Goal: Task Accomplishment & Management: Manage account settings

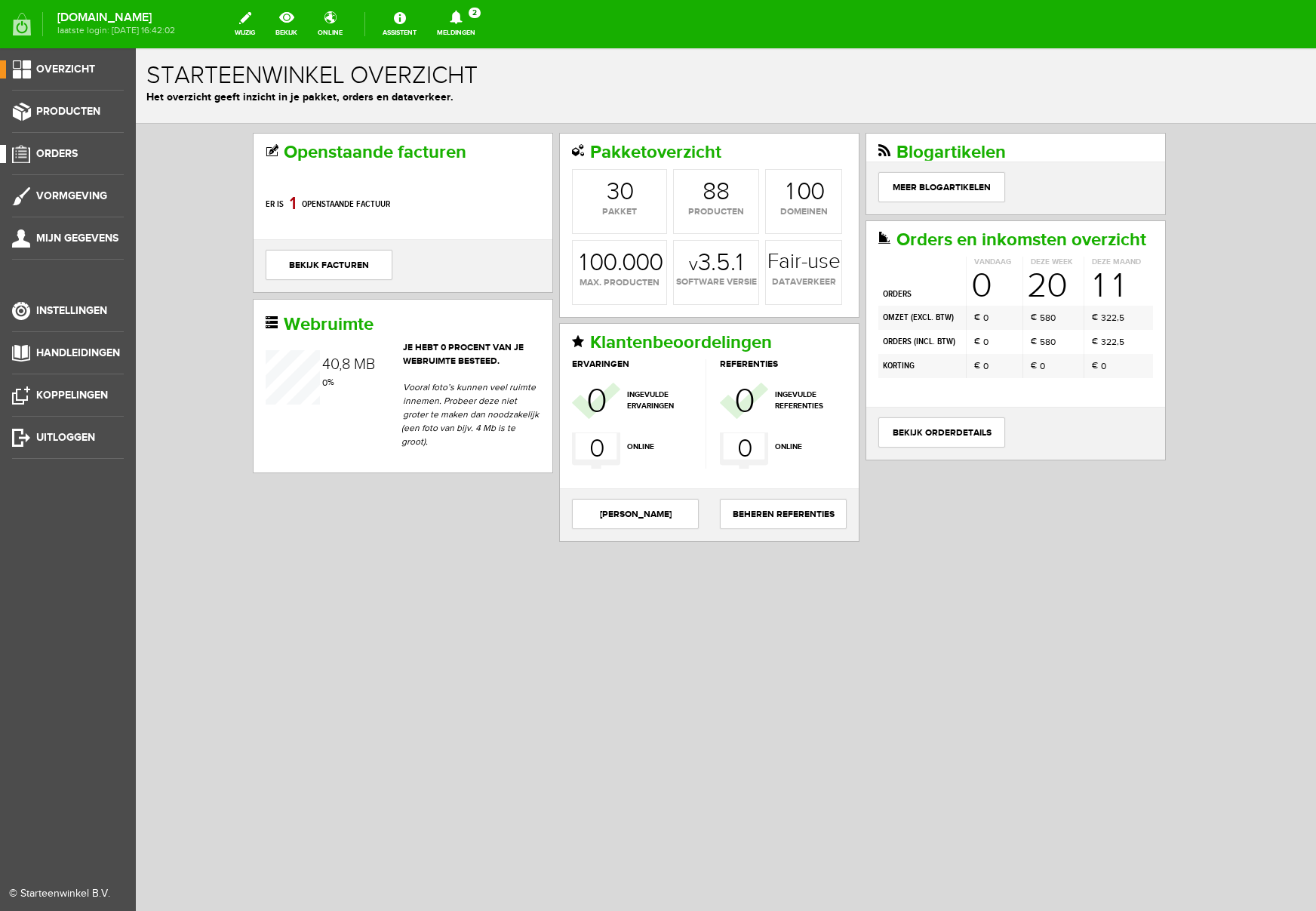
click at [62, 154] on span "Orders" at bounding box center [57, 153] width 42 height 13
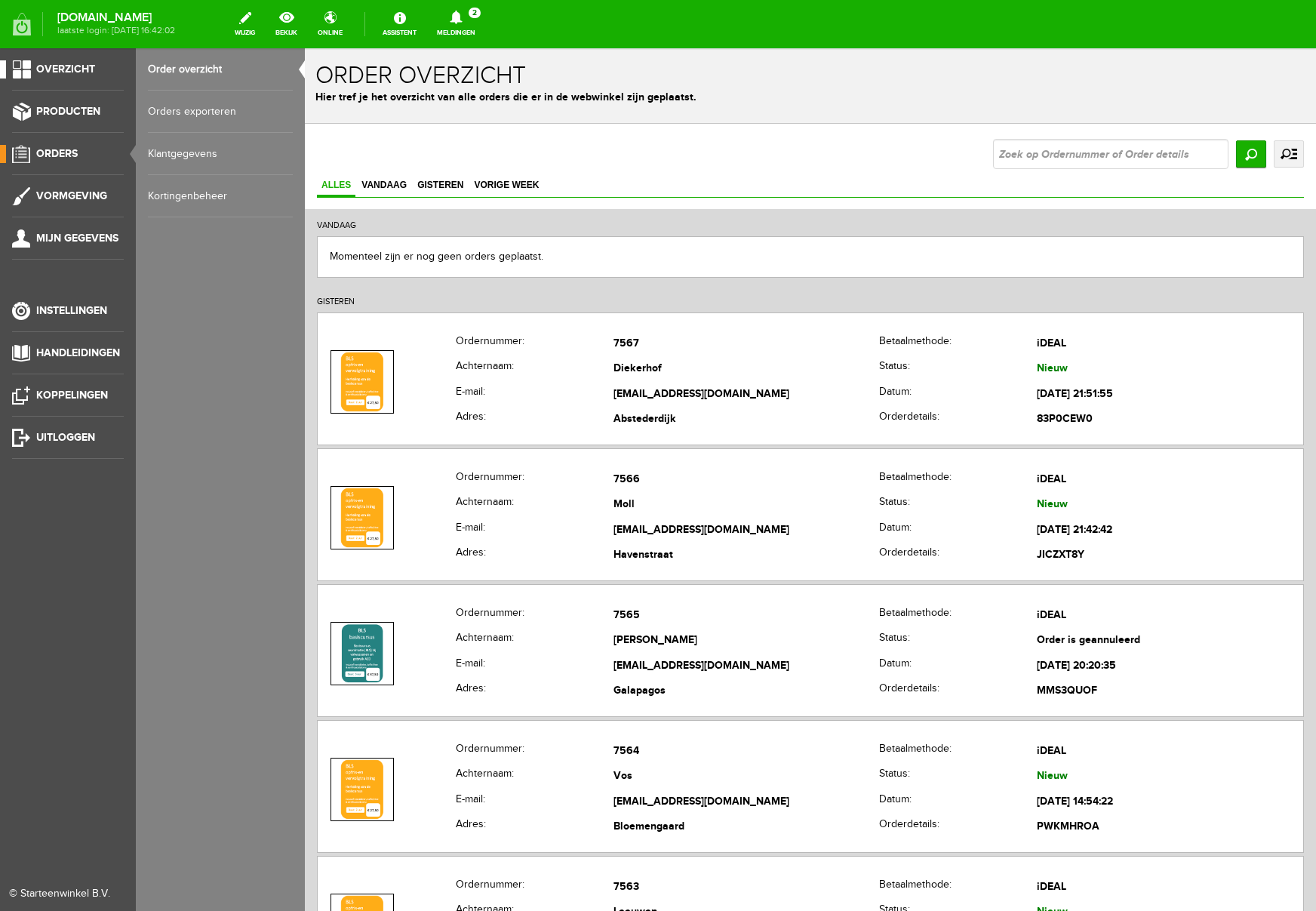
click at [48, 69] on span "Overzicht" at bounding box center [66, 69] width 59 height 13
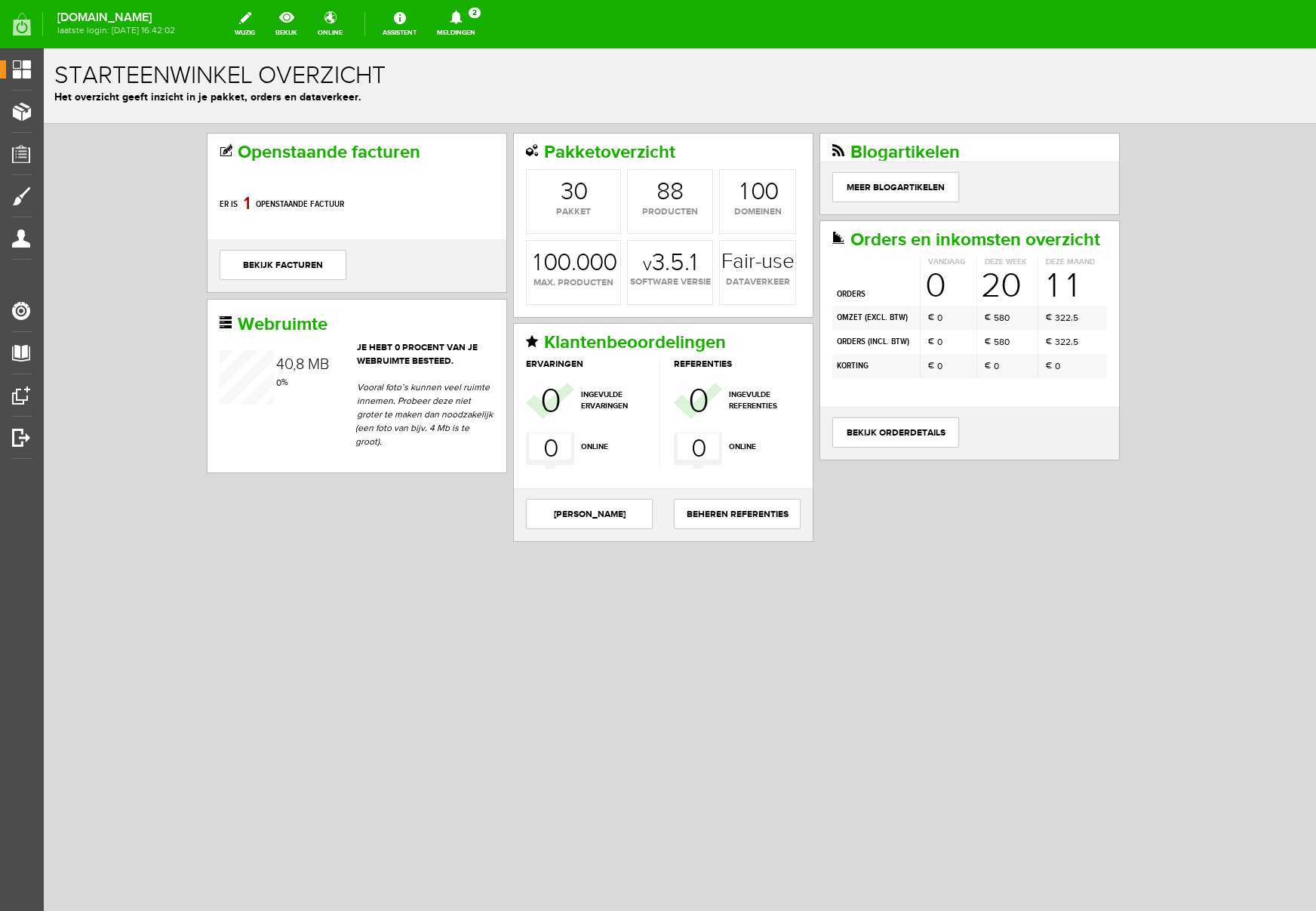
click at [475, 23] on icon at bounding box center [456, 17] width 39 height 14
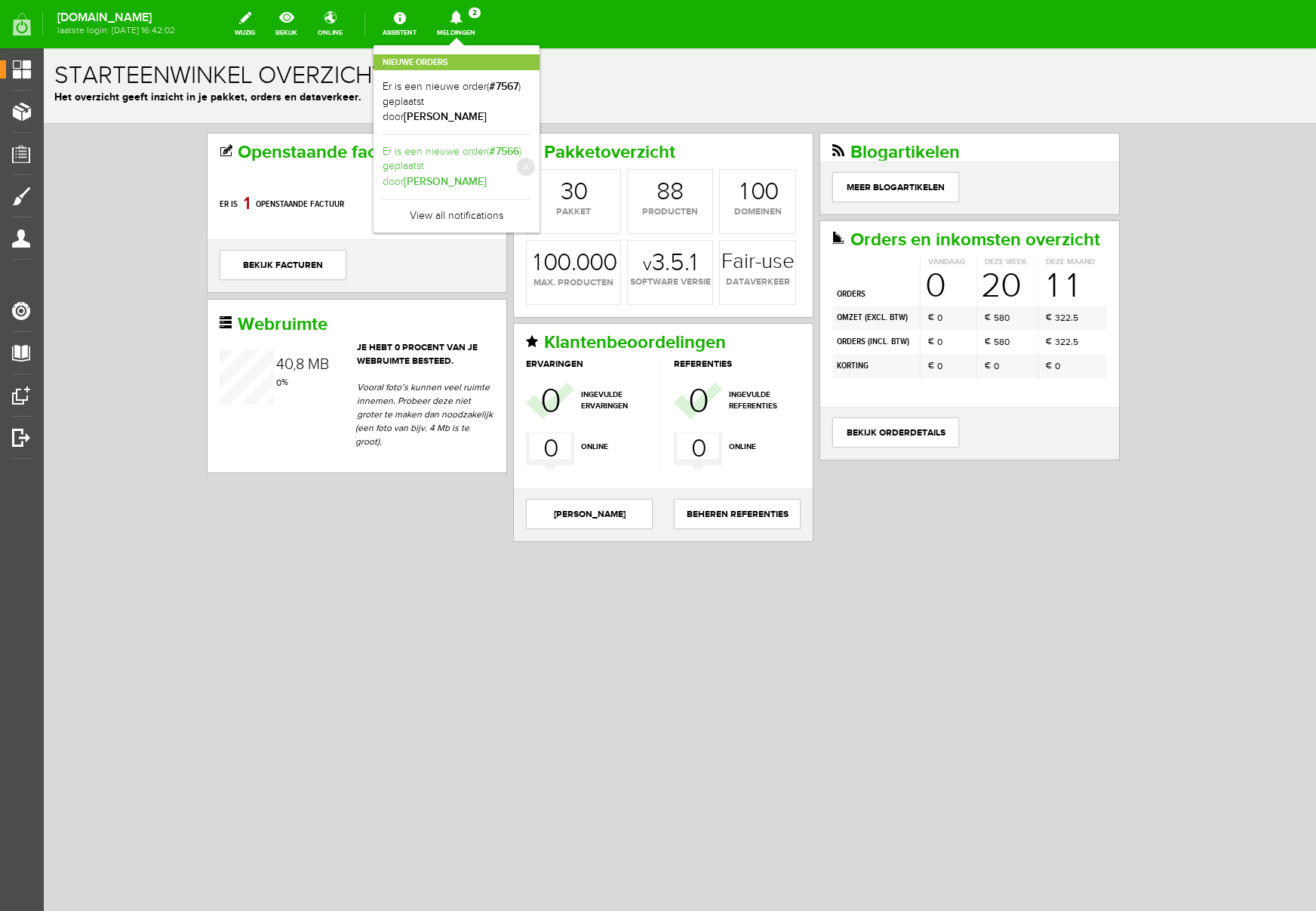
click at [530, 151] on link "Er is een nieuwe order( #7566 ) geplaatst door [PERSON_NAME]" at bounding box center [456, 167] width 148 height 46
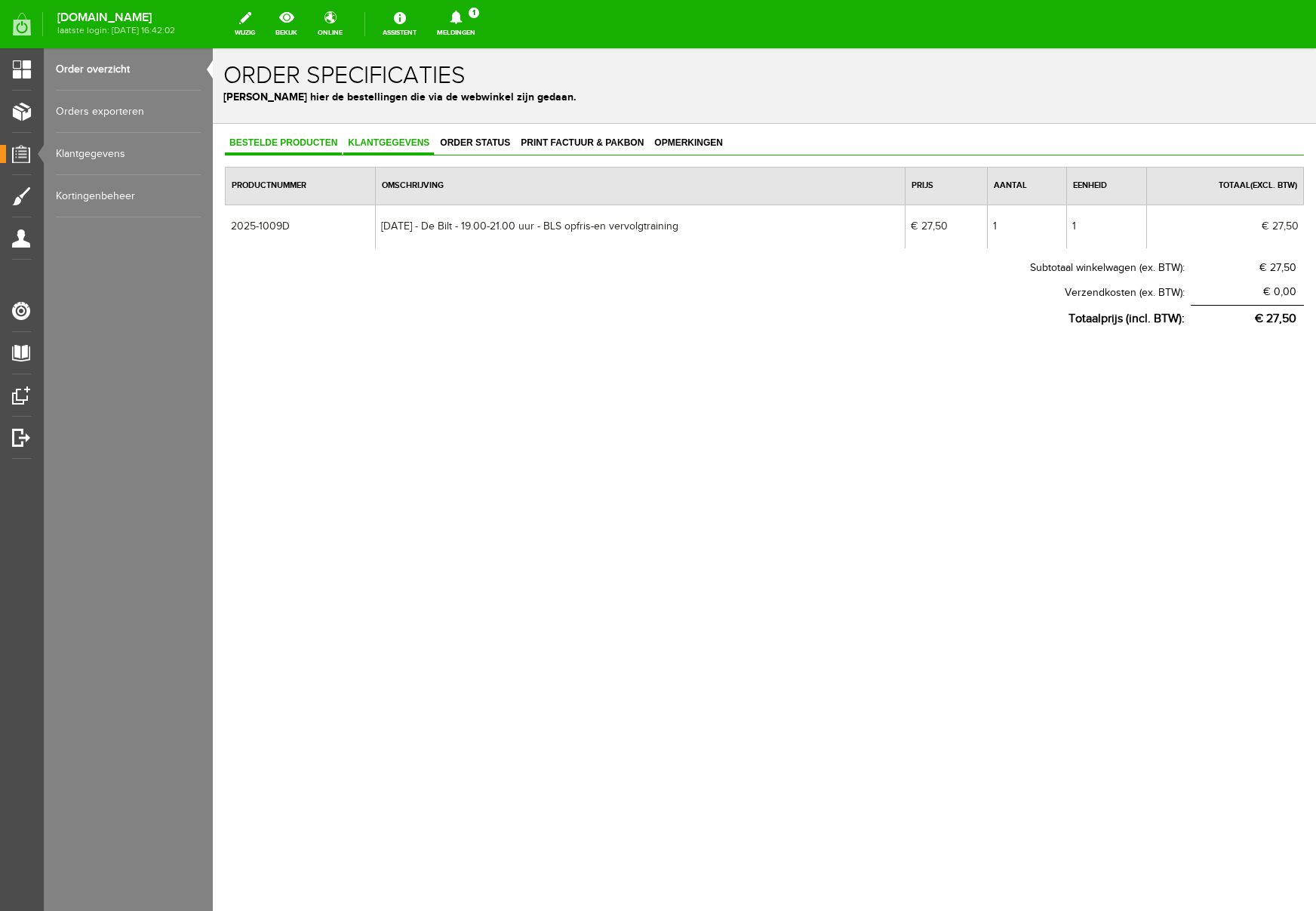
click at [405, 144] on span "Klantgegevens" at bounding box center [389, 143] width 91 height 11
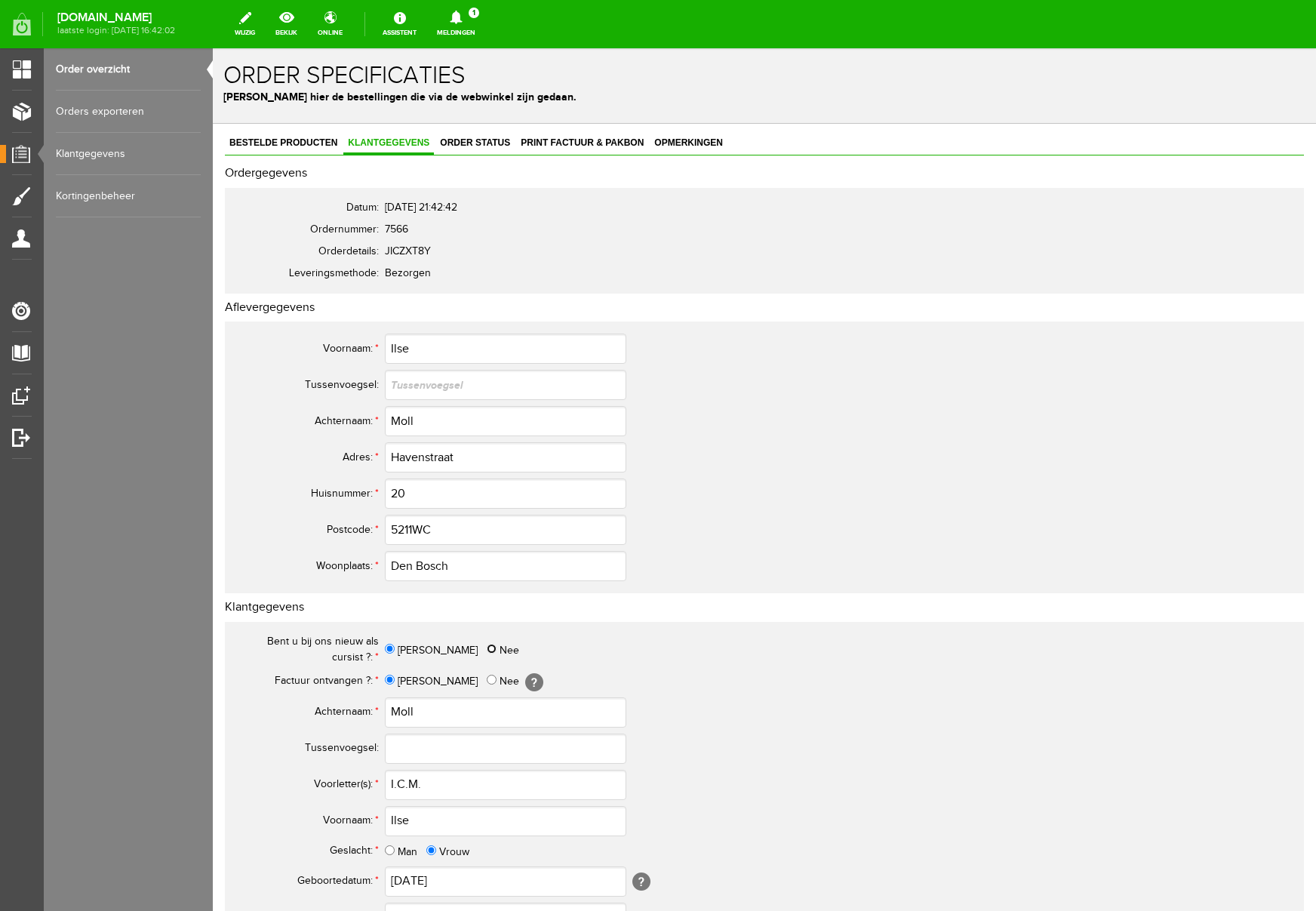
click at [487, 650] on input "Nee" at bounding box center [491, 648] width 10 height 10
radio input "true"
click at [415, 530] on input "5211WC" at bounding box center [505, 530] width 242 height 30
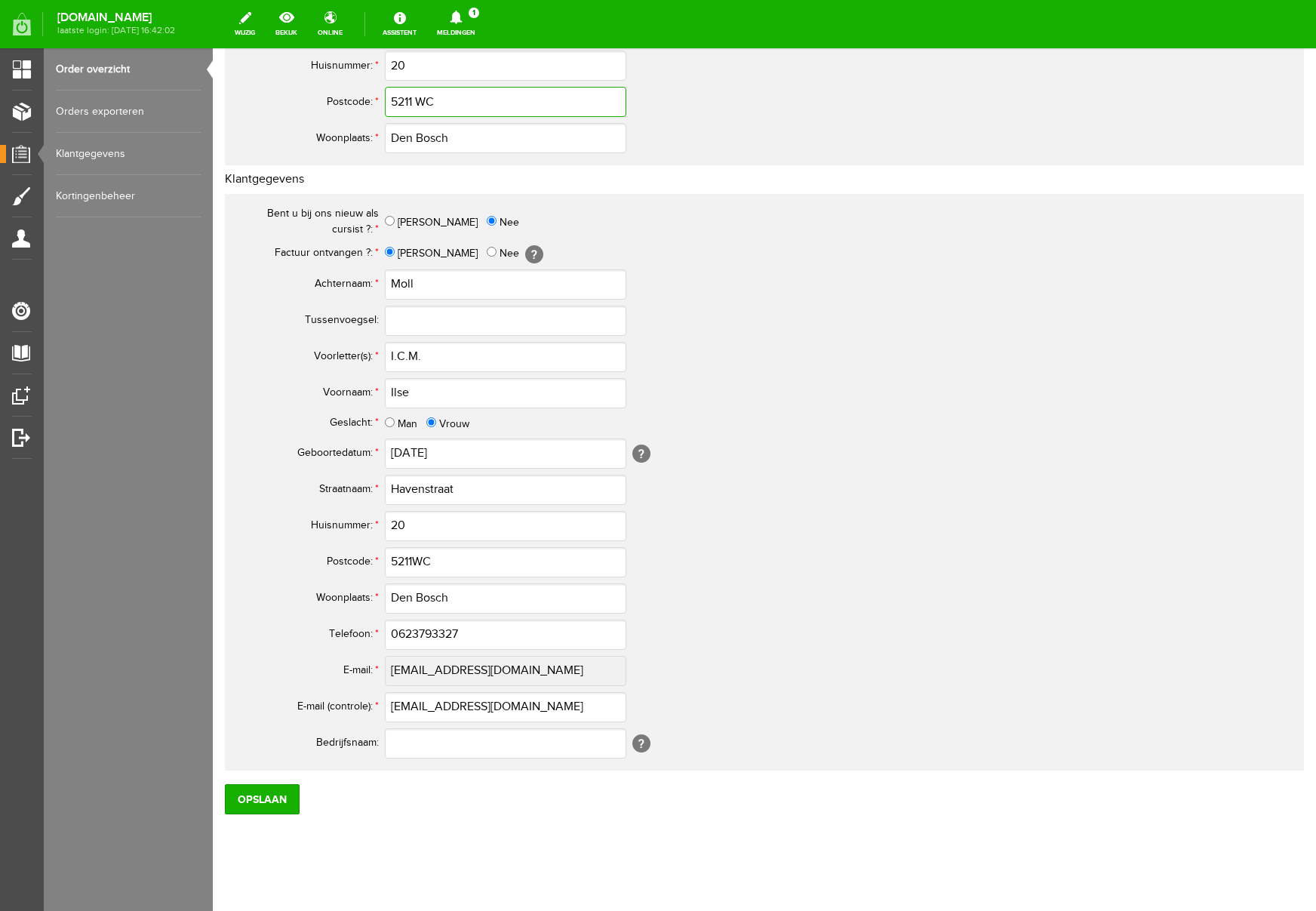
scroll to position [442, 0]
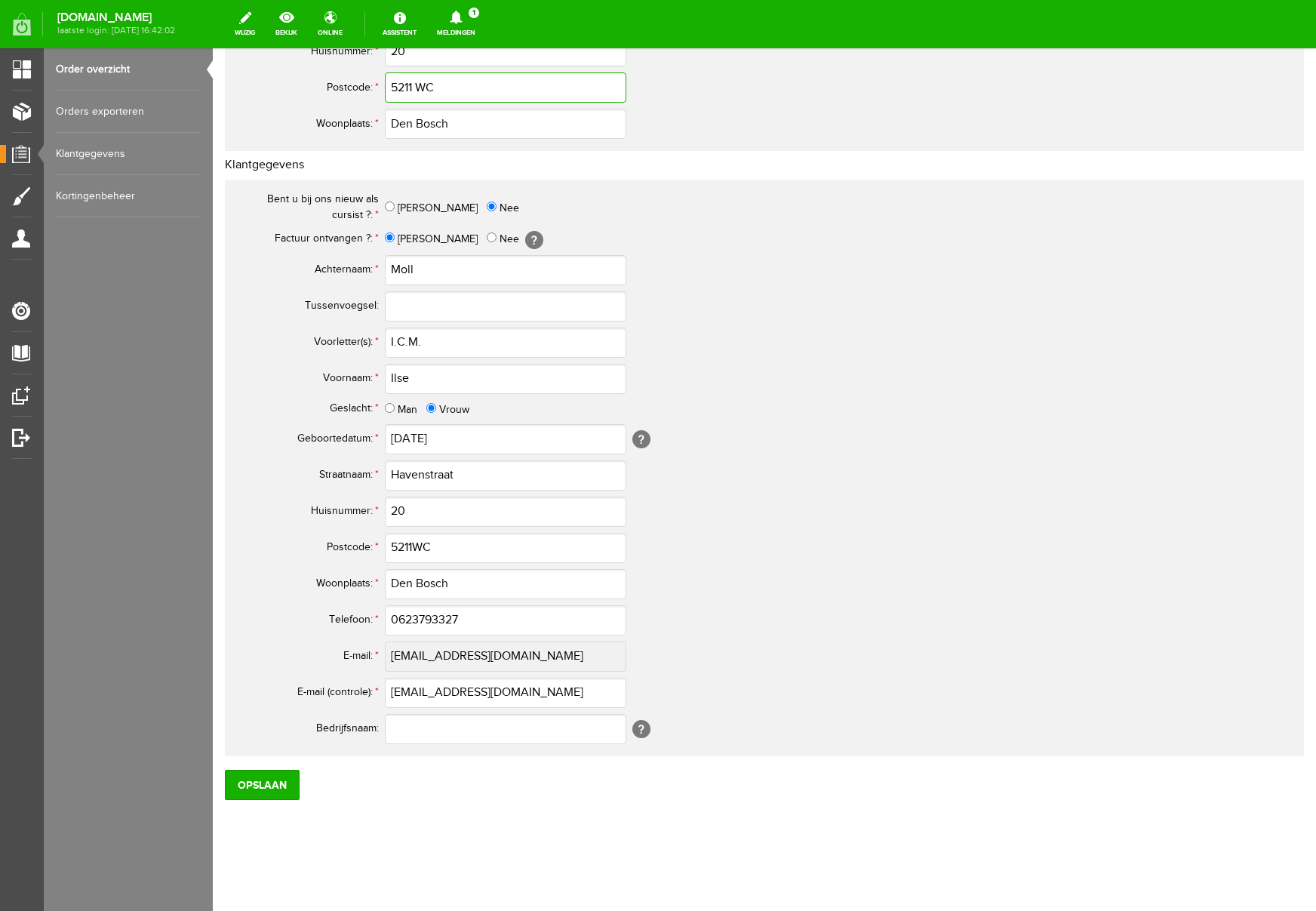
type input "5211 WC"
click at [415, 546] on input "5211WC" at bounding box center [505, 548] width 242 height 30
type input "5211 WC"
click at [406, 620] on input "0623793327" at bounding box center [505, 620] width 242 height 30
type input "06-23793327"
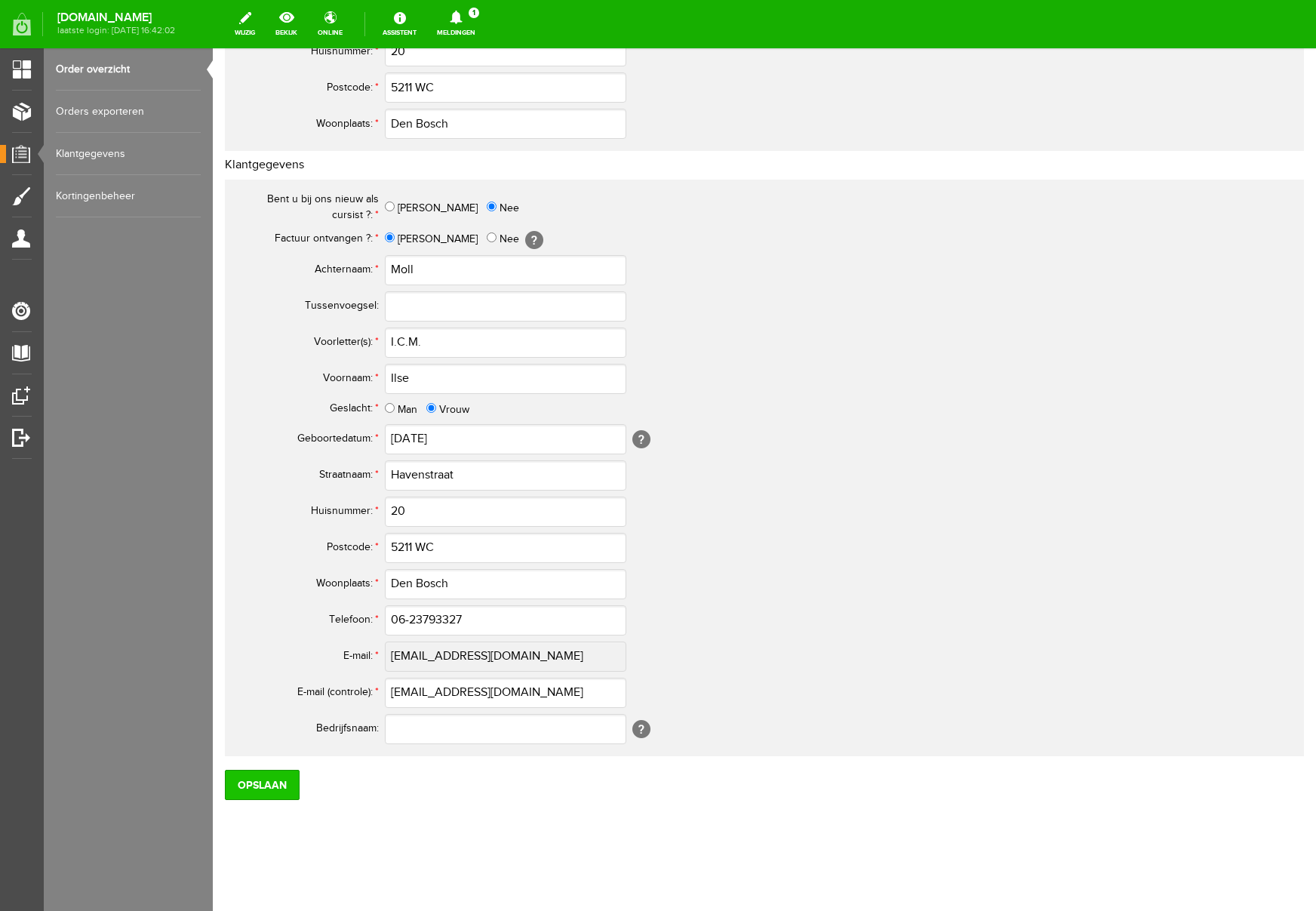
click at [258, 786] on input "Opslaan" at bounding box center [262, 785] width 75 height 30
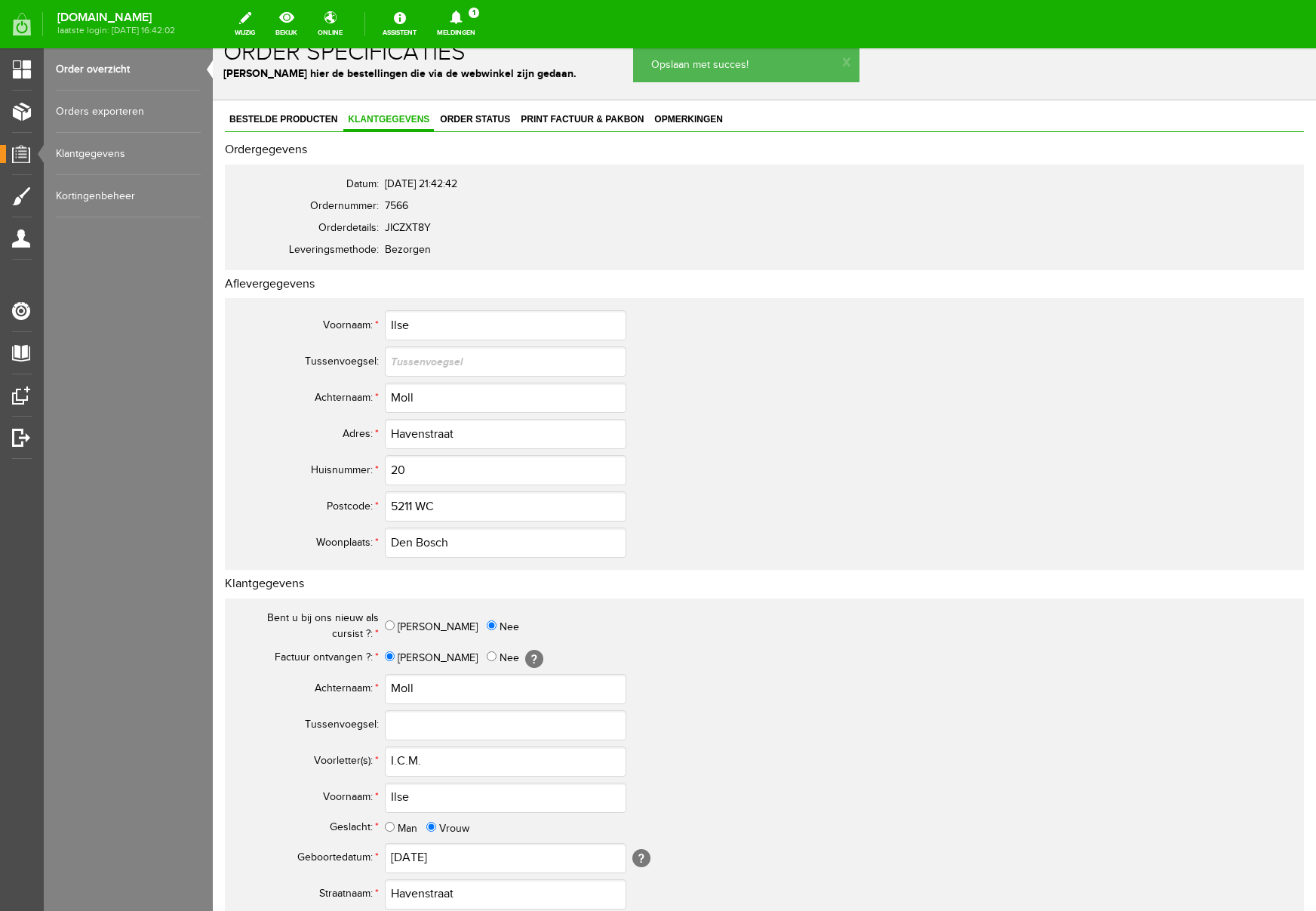
scroll to position [0, 0]
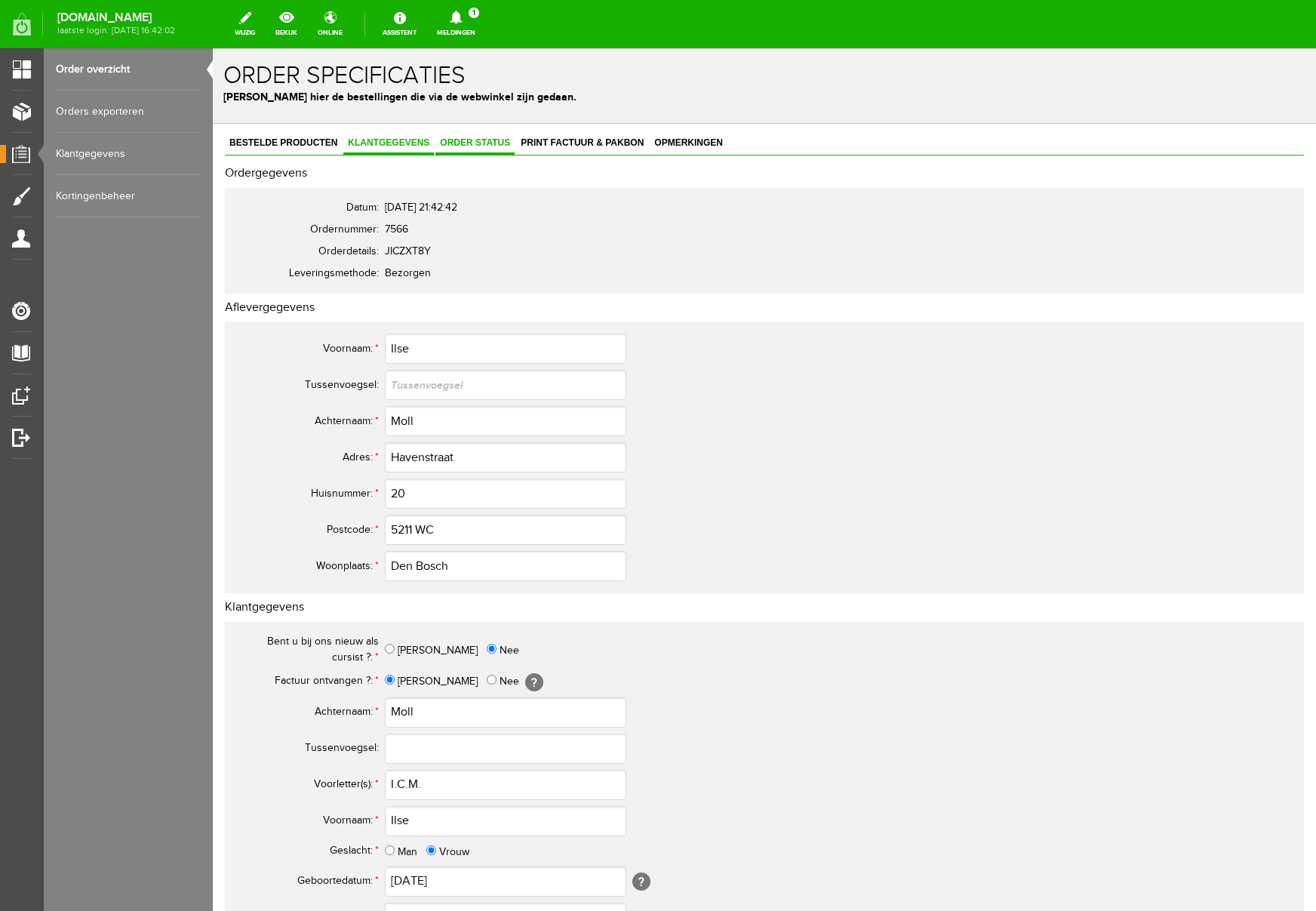
click at [478, 143] on span "Order status" at bounding box center [474, 143] width 79 height 11
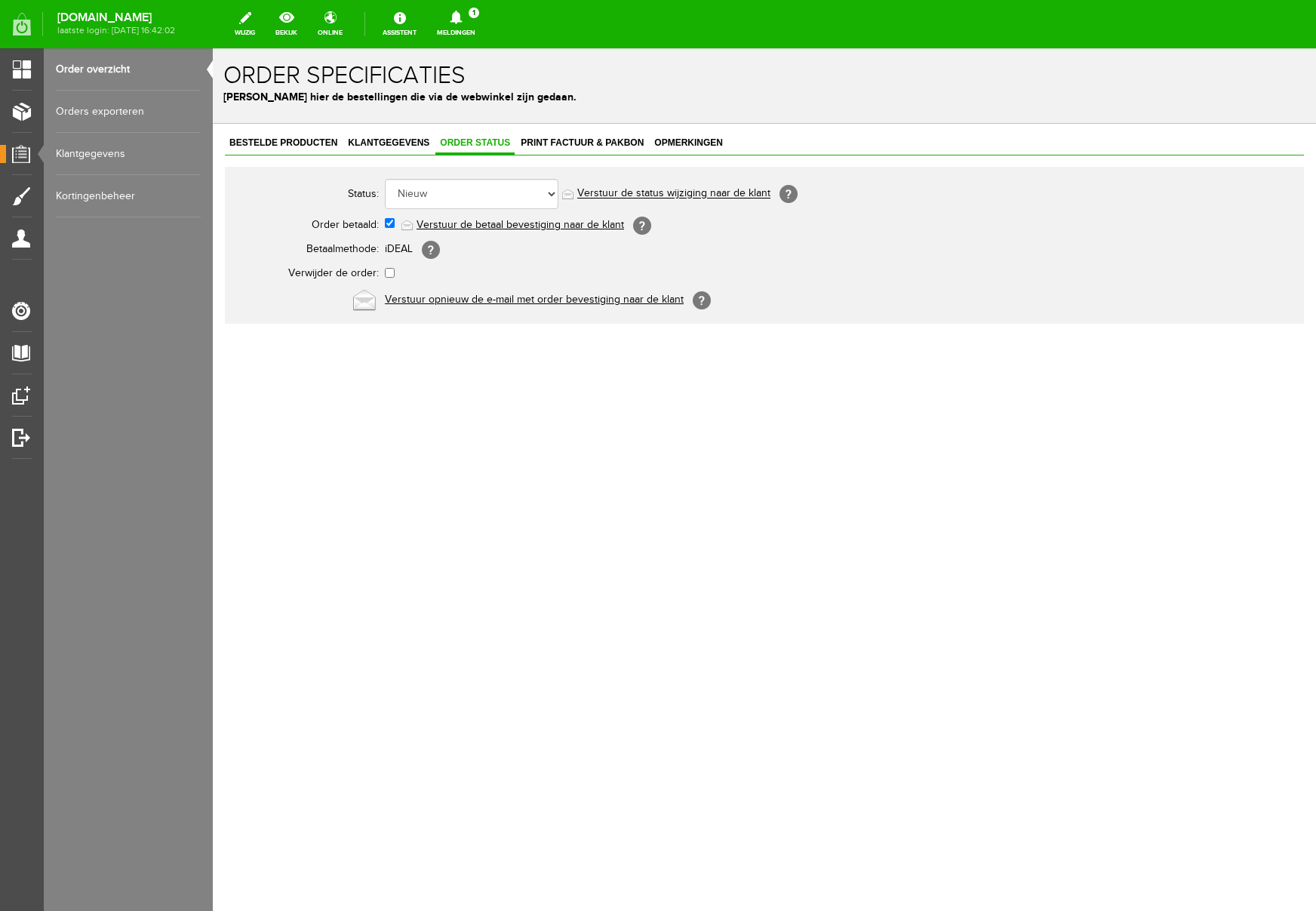
click at [519, 227] on link "Verstuur de betaal bevestiging naar de klant" at bounding box center [520, 225] width 208 height 12
click at [557, 145] on span "Print factuur & pakbon" at bounding box center [582, 143] width 132 height 11
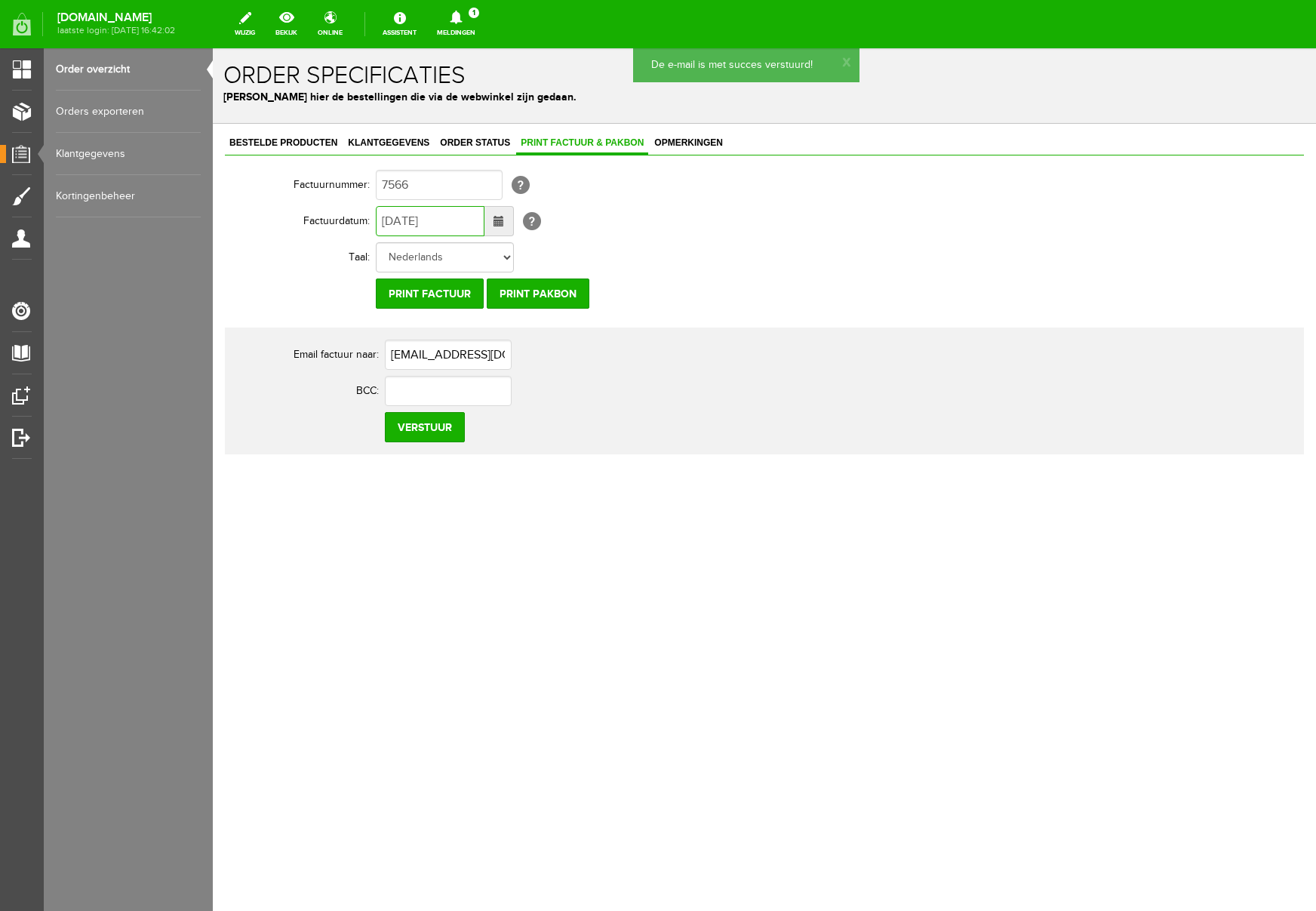
click at [395, 218] on input "[DATE]" at bounding box center [430, 221] width 109 height 30
type input "[DATE]"
click at [428, 431] on input "Verstuur" at bounding box center [425, 427] width 80 height 30
click at [462, 16] on icon at bounding box center [456, 17] width 12 height 14
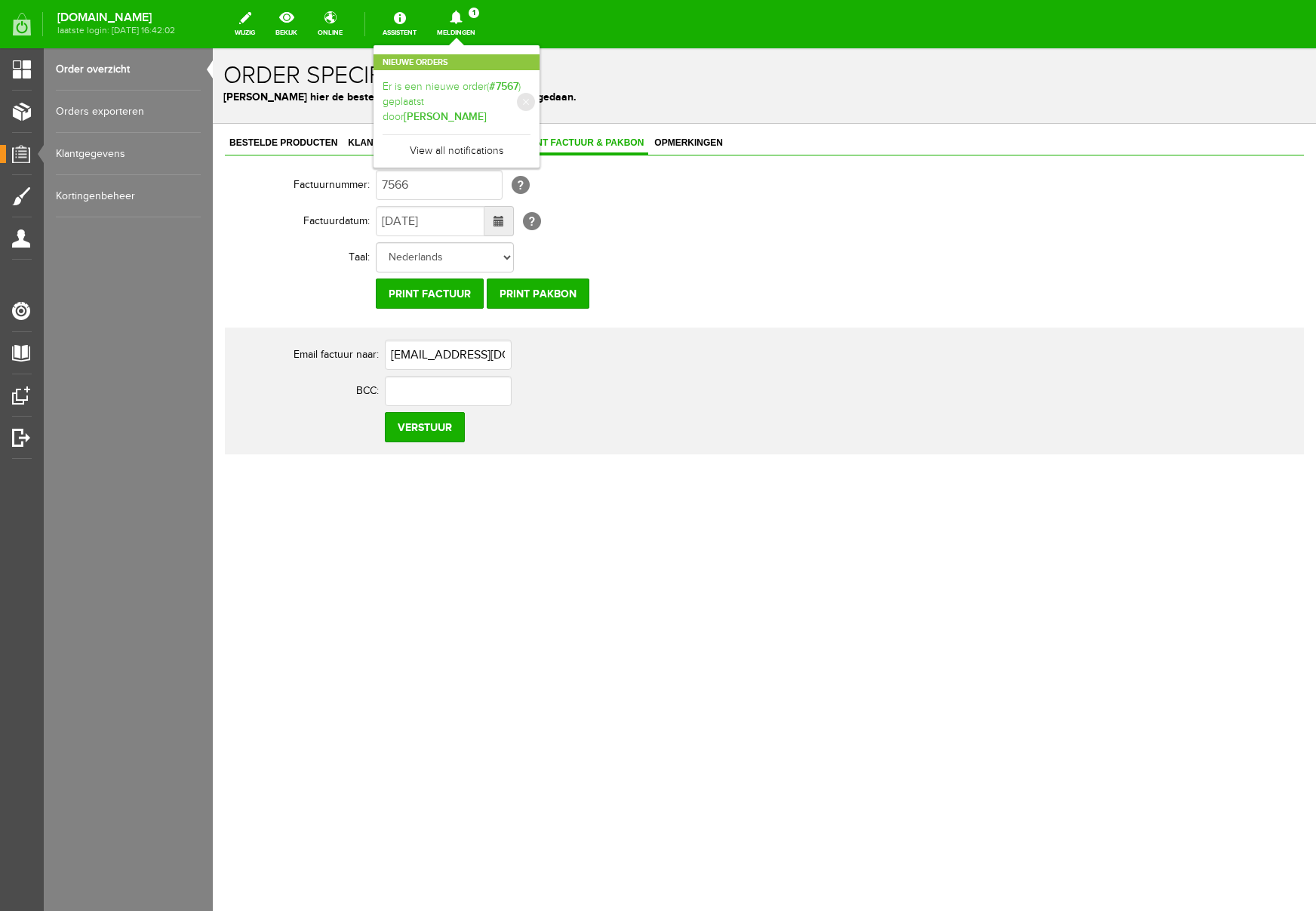
click at [530, 95] on link "Er is een nieuwe order( #7567 ) geplaatst door [PERSON_NAME]" at bounding box center [456, 102] width 148 height 46
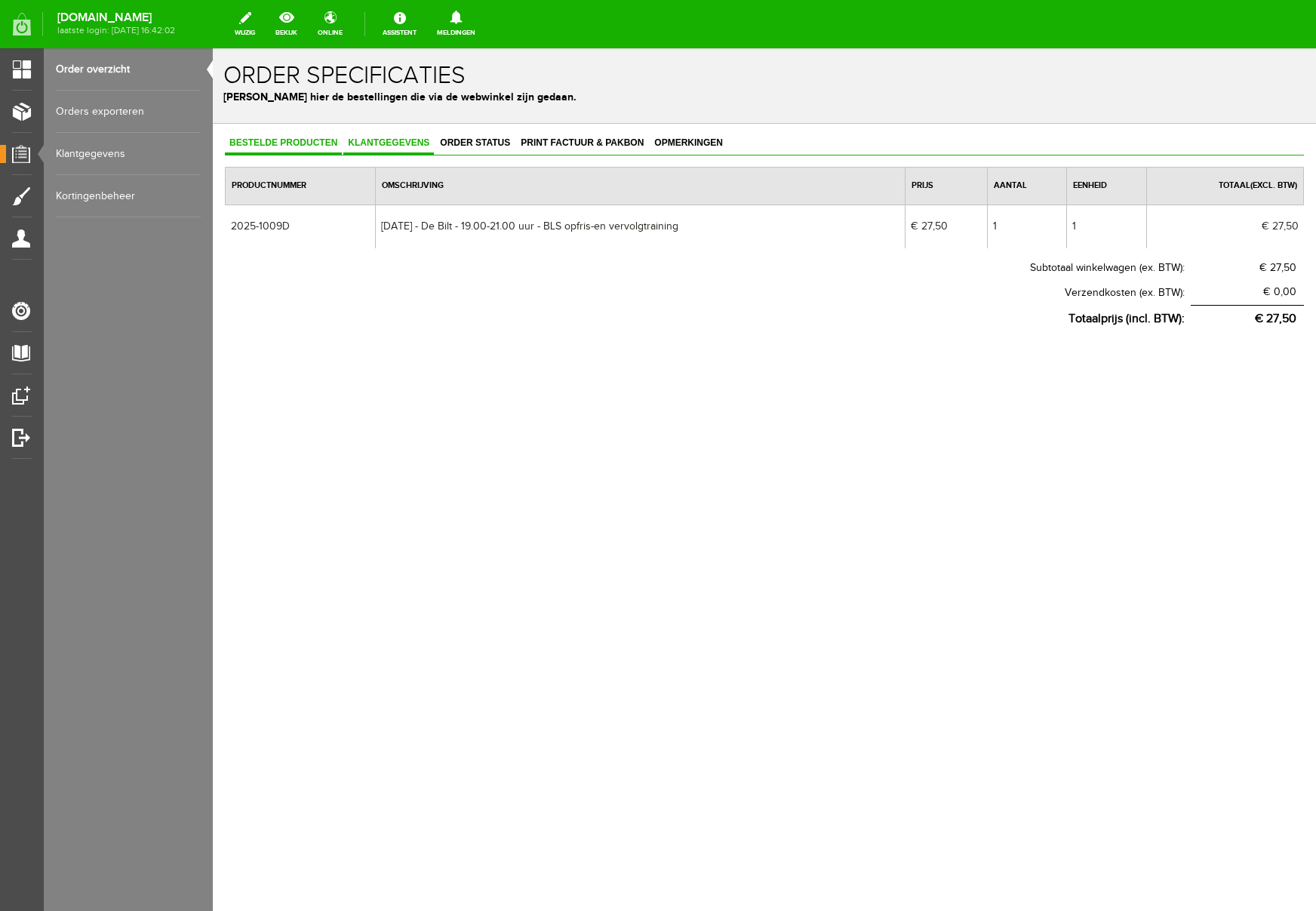
click at [397, 142] on span "Klantgegevens" at bounding box center [389, 143] width 91 height 11
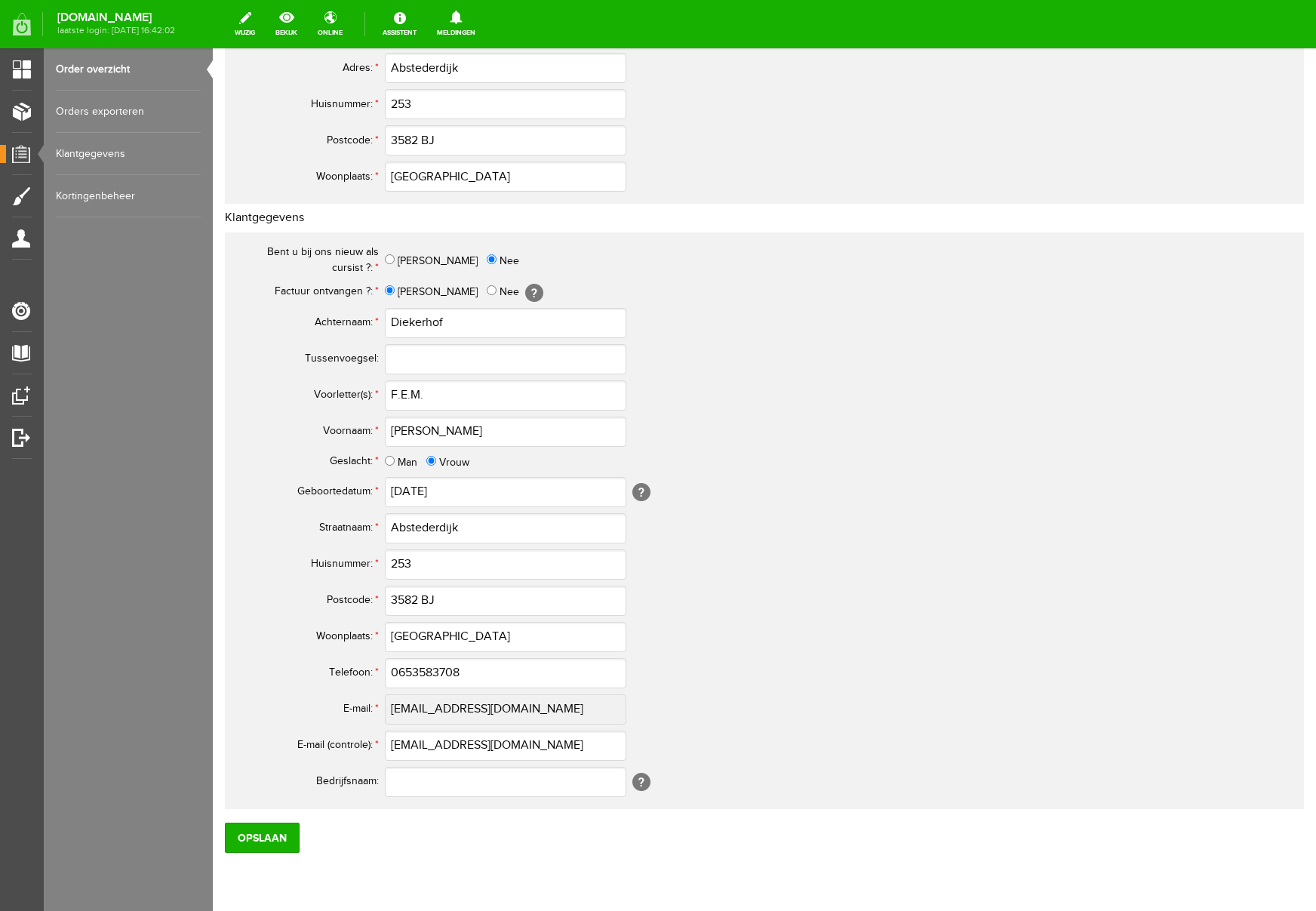
scroll to position [400, 0]
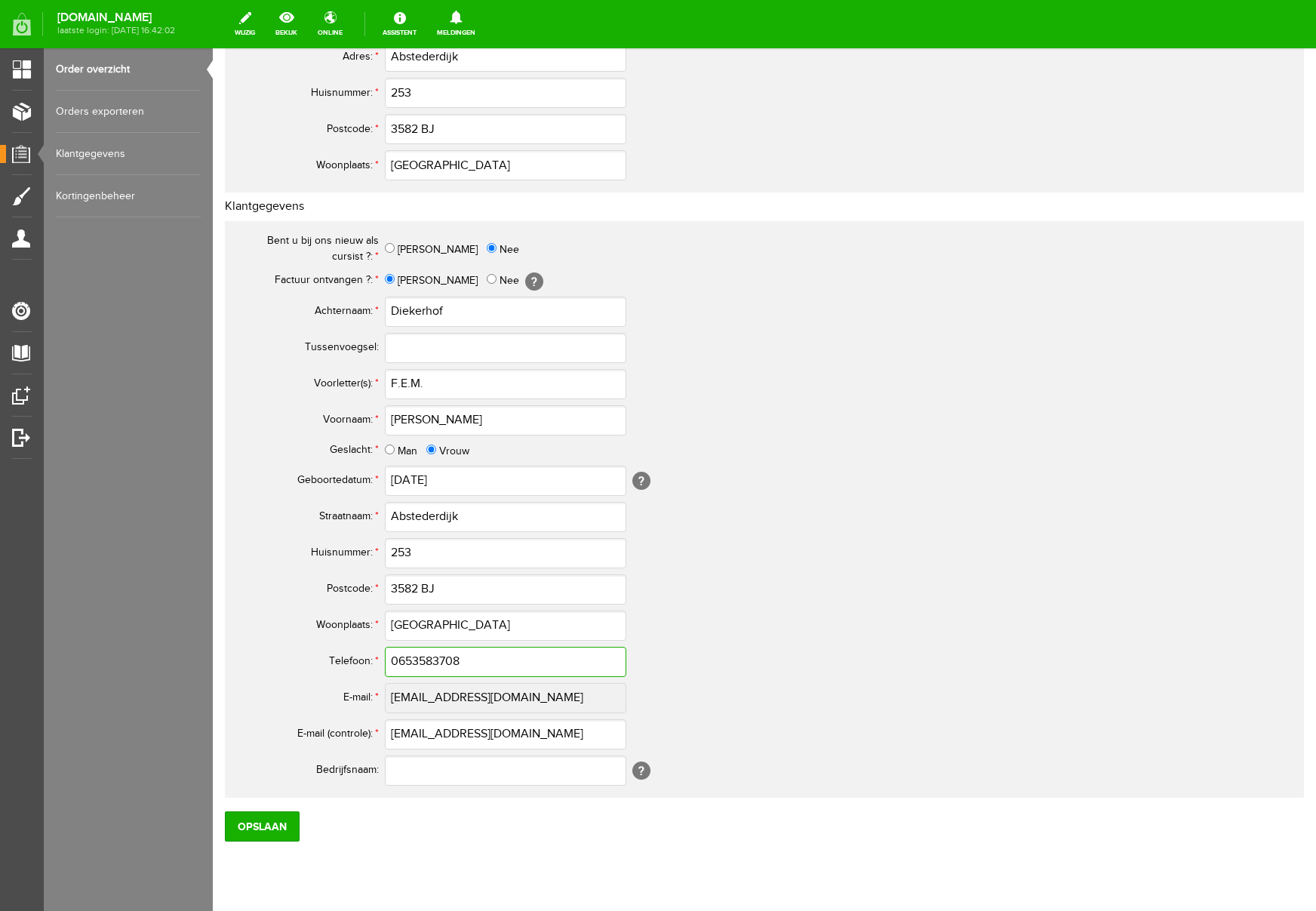
click at [404, 661] on input "0653583708" at bounding box center [505, 662] width 242 height 30
type input "06-53583708"
click at [264, 829] on input "Opslaan" at bounding box center [262, 826] width 75 height 30
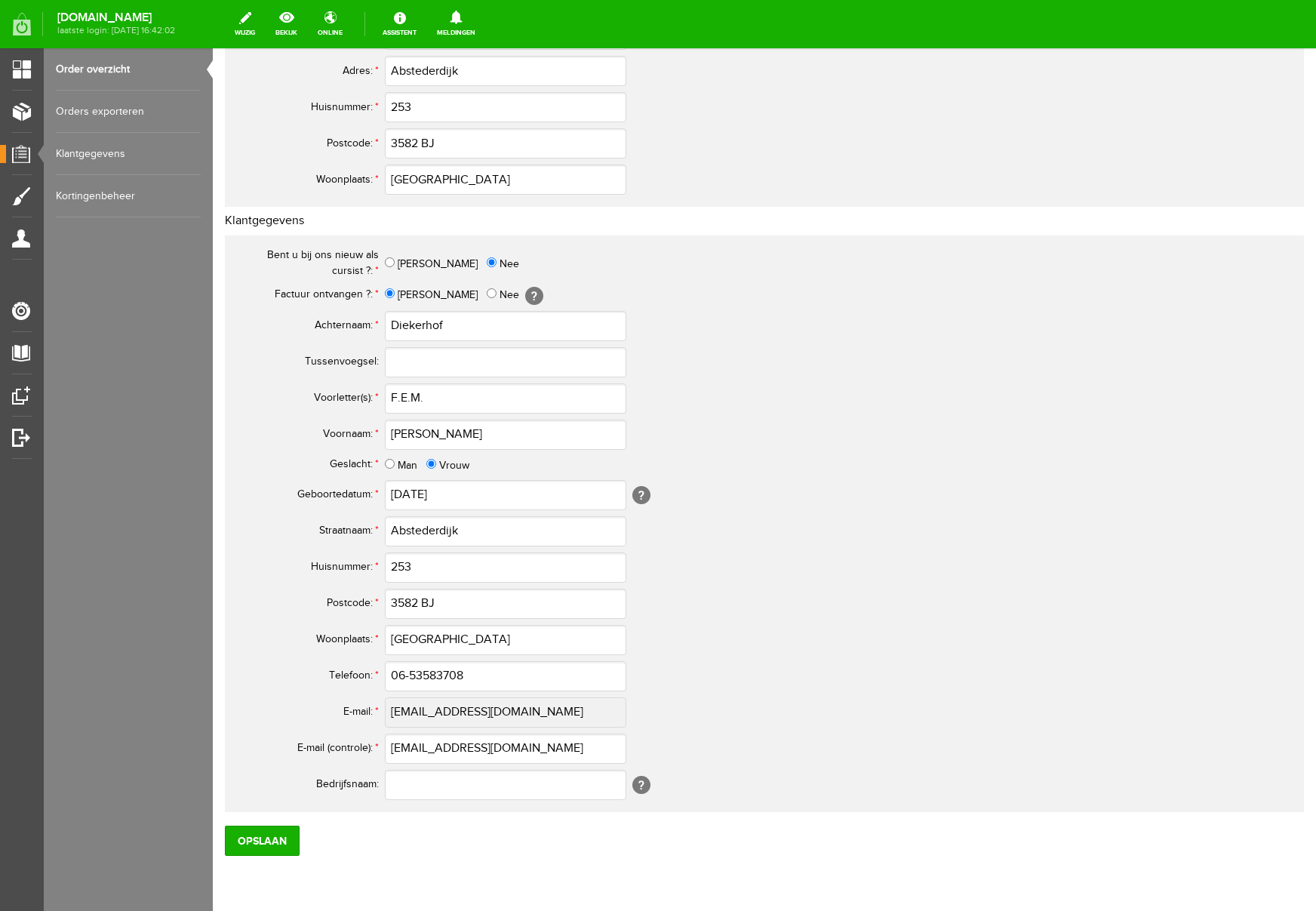
scroll to position [0, 0]
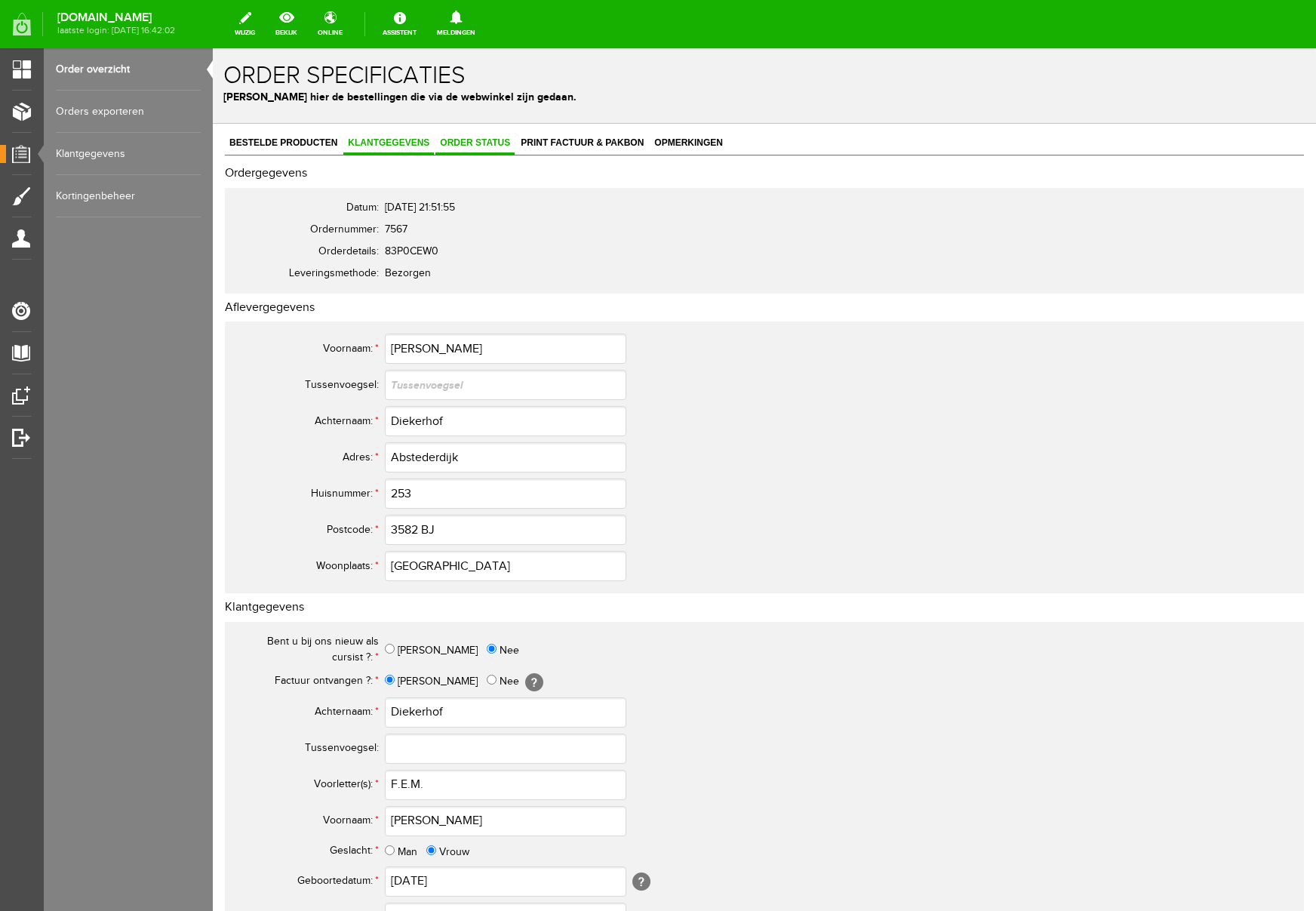
click at [456, 139] on span "Order status" at bounding box center [474, 143] width 79 height 11
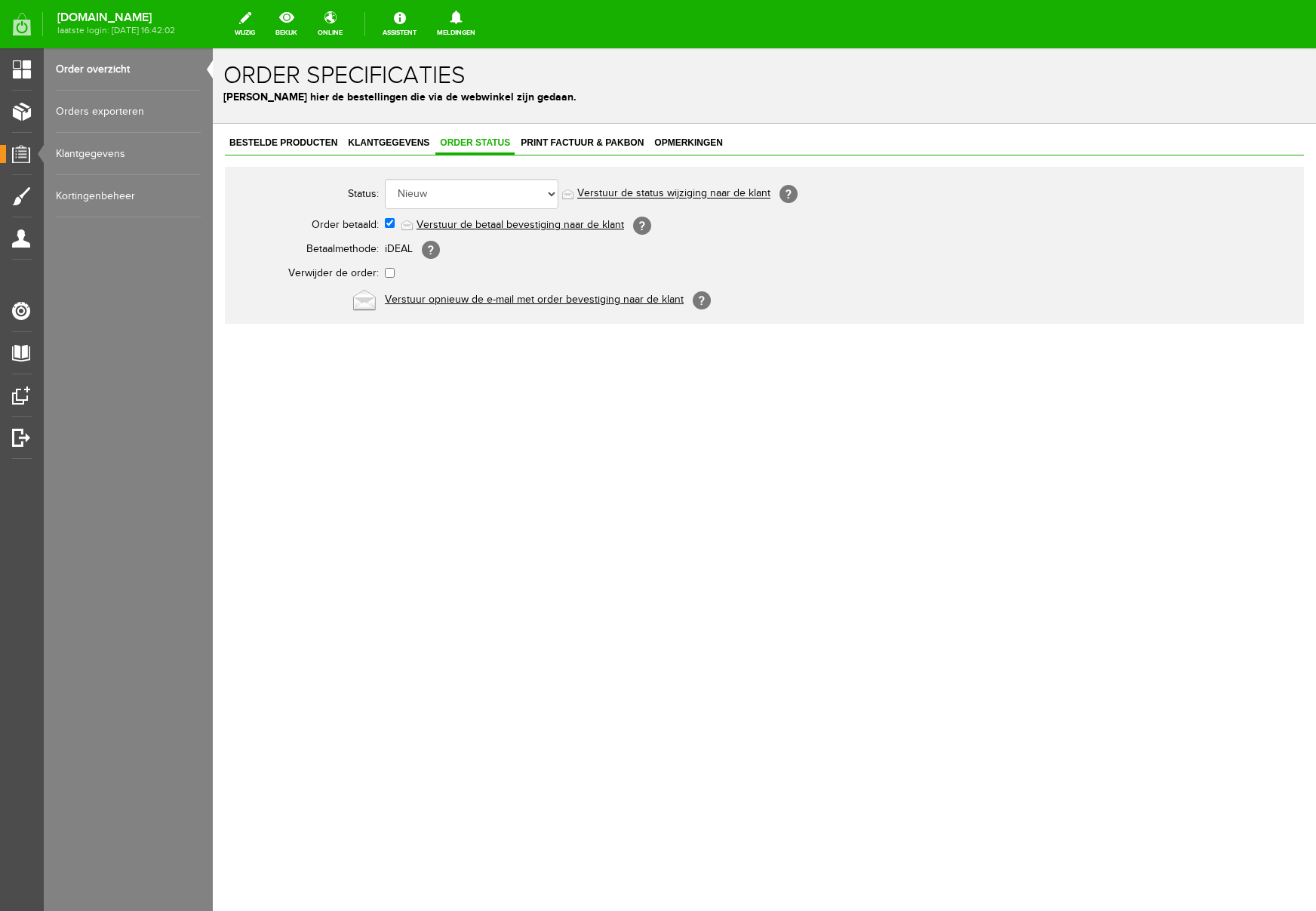
click at [511, 223] on link "Verstuur de betaal bevestiging naar de klant" at bounding box center [520, 225] width 208 height 12
click at [579, 144] on span "Print factuur & pakbon" at bounding box center [582, 143] width 132 height 11
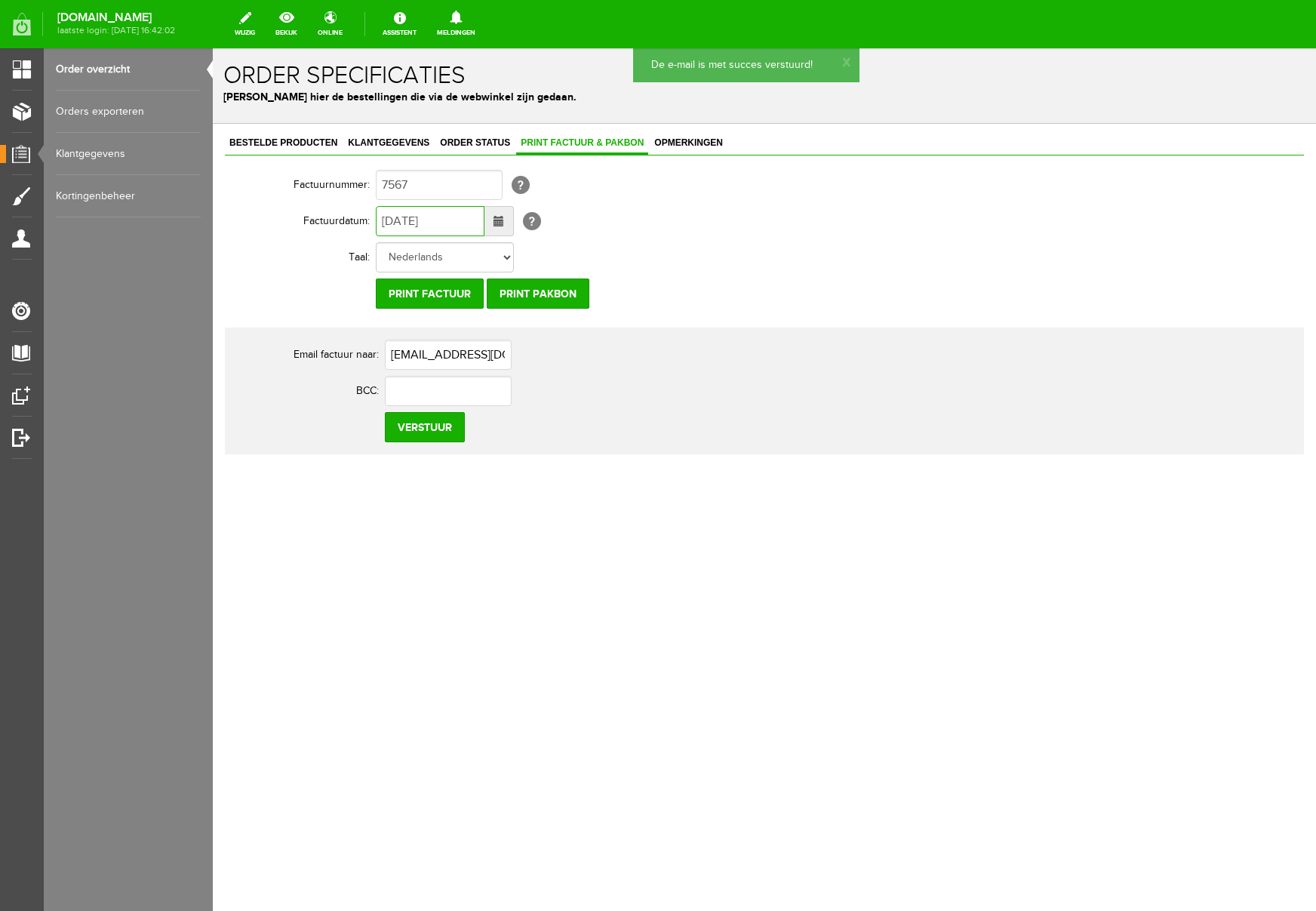
click at [396, 222] on input "[DATE]" at bounding box center [430, 221] width 109 height 30
type input "[DATE]"
click at [428, 422] on input "Verstuur" at bounding box center [425, 427] width 80 height 30
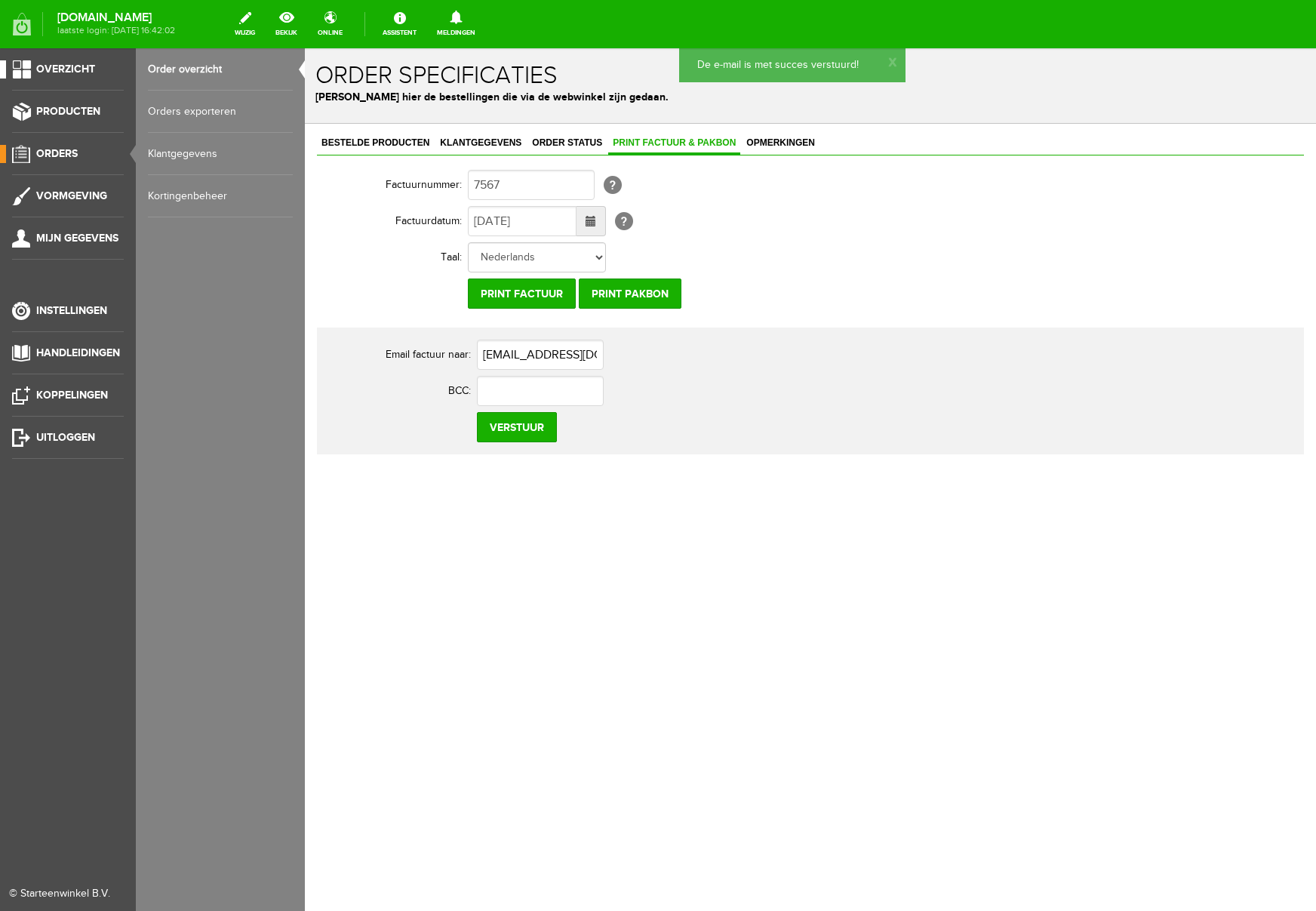
click at [72, 66] on span "Overzicht" at bounding box center [66, 69] width 59 height 13
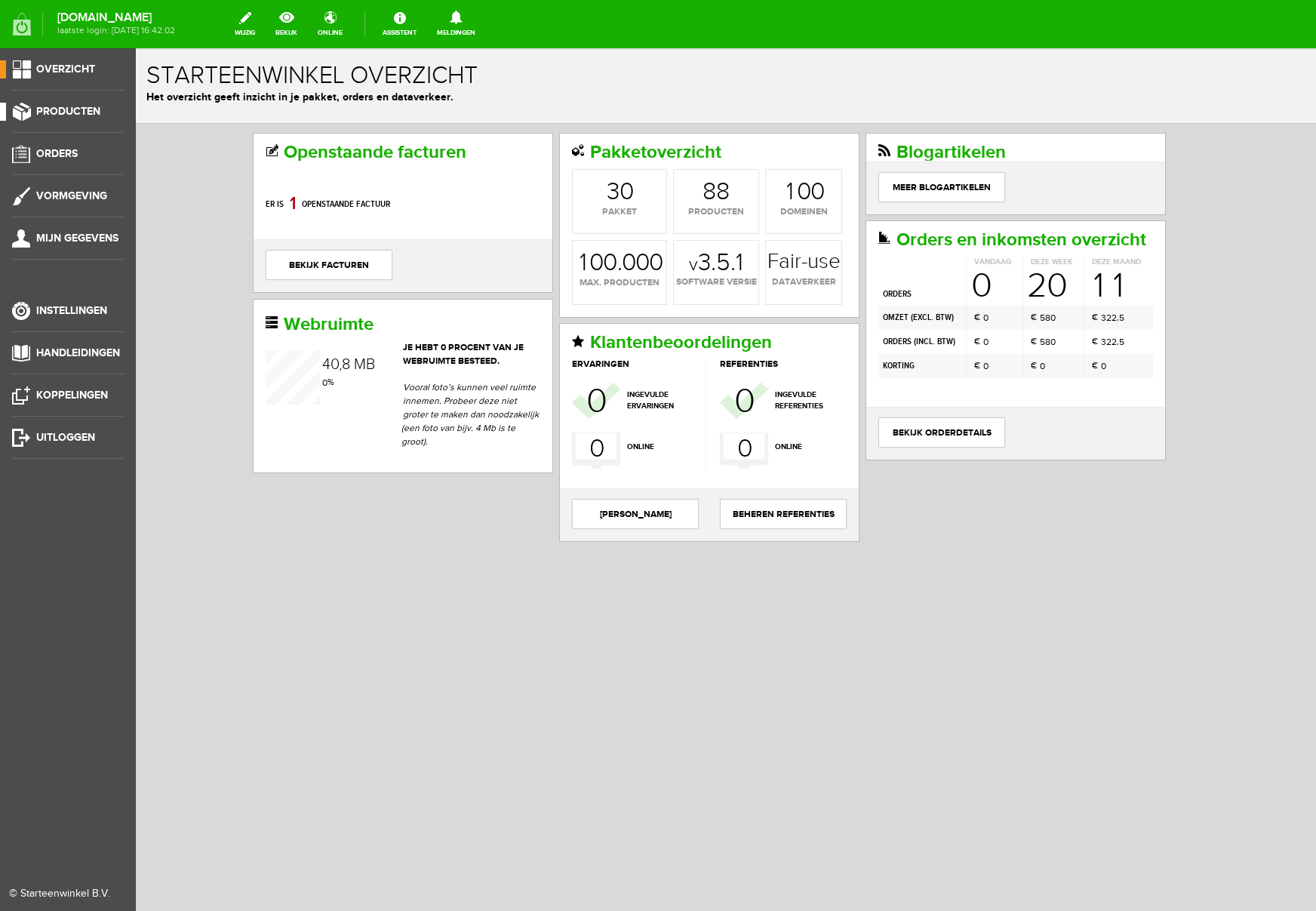
click at [71, 111] on span "Producten" at bounding box center [68, 111] width 64 height 13
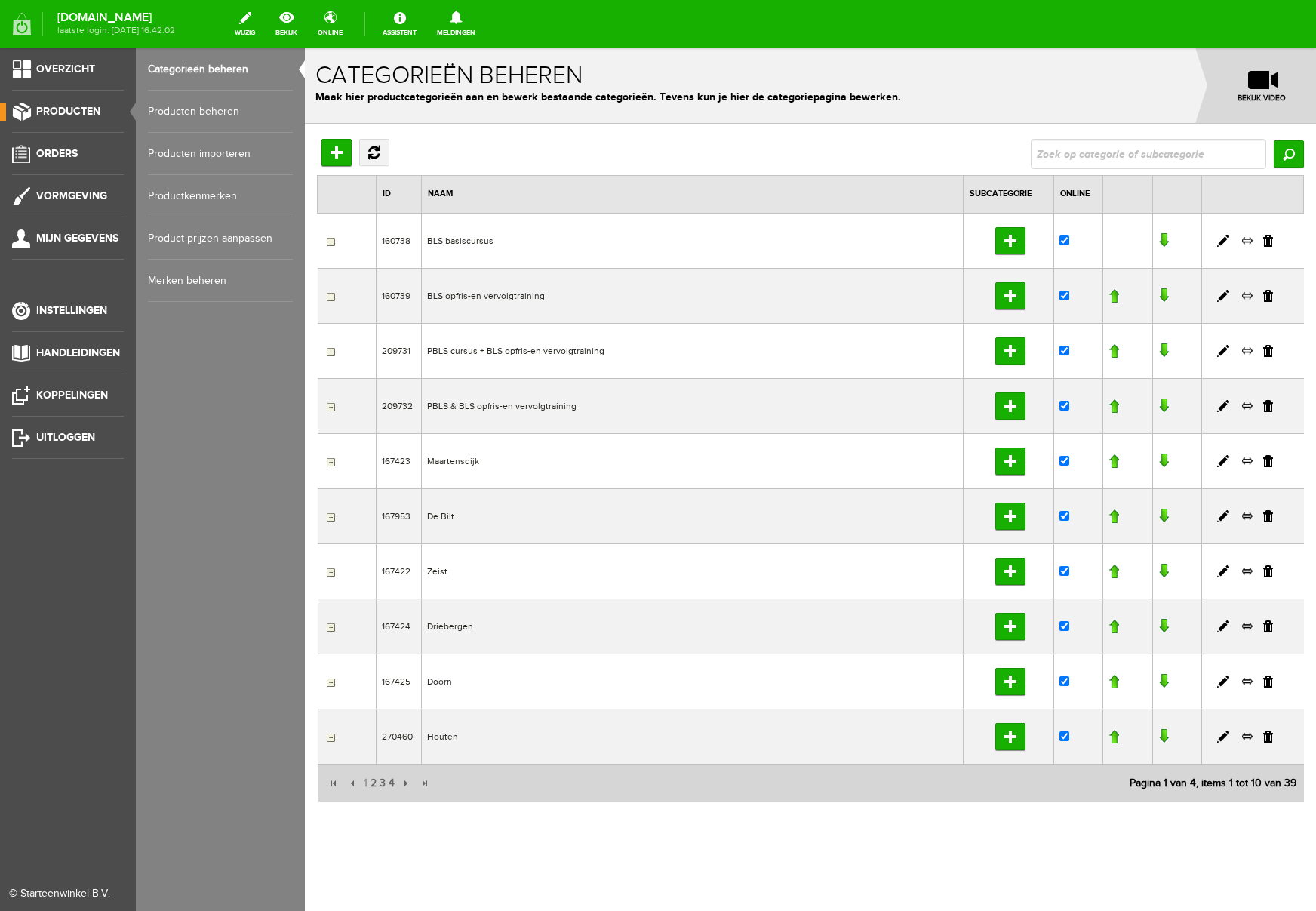
click at [172, 111] on link "Producten beheren" at bounding box center [221, 112] width 145 height 42
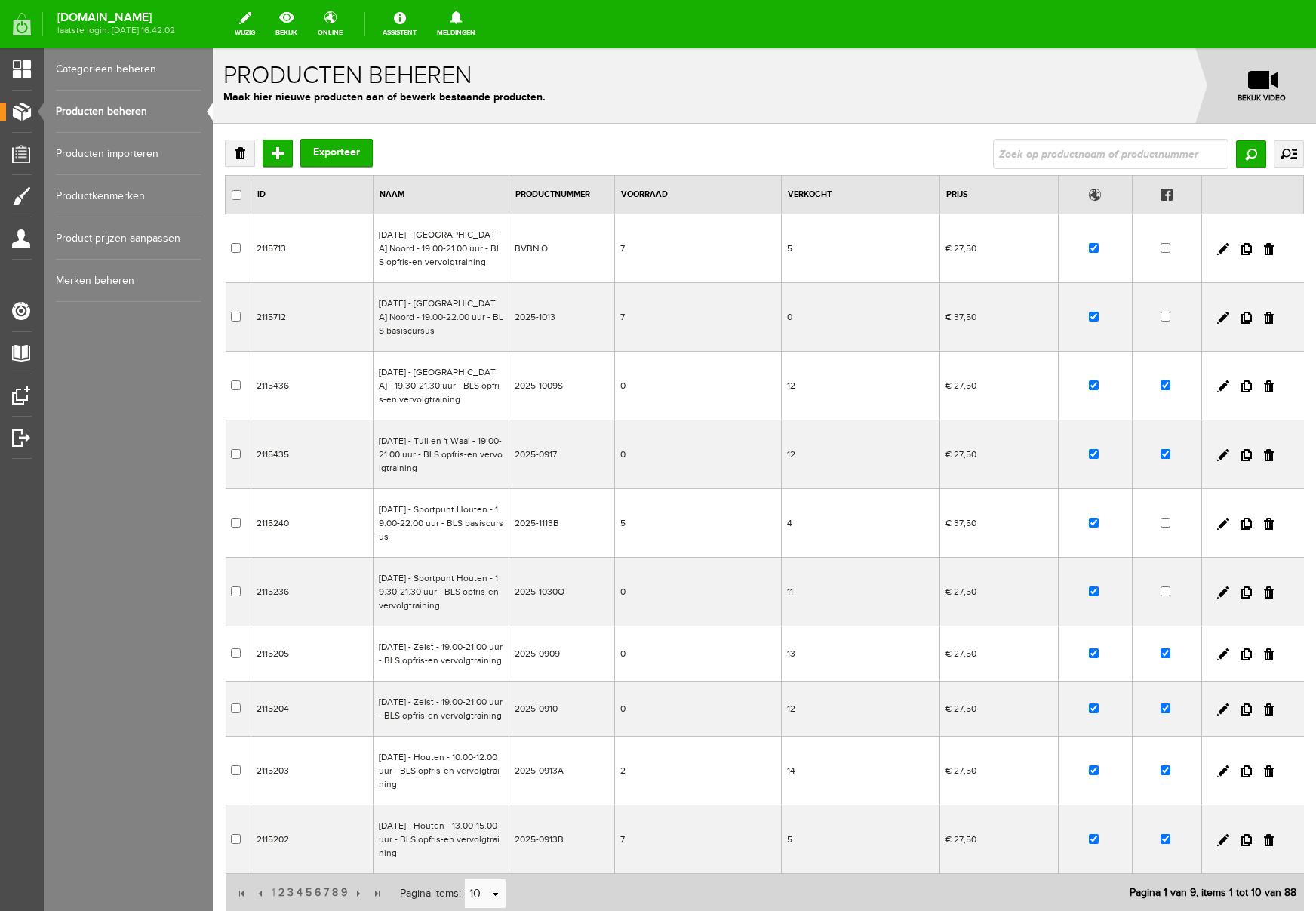
scroll to position [183, 0]
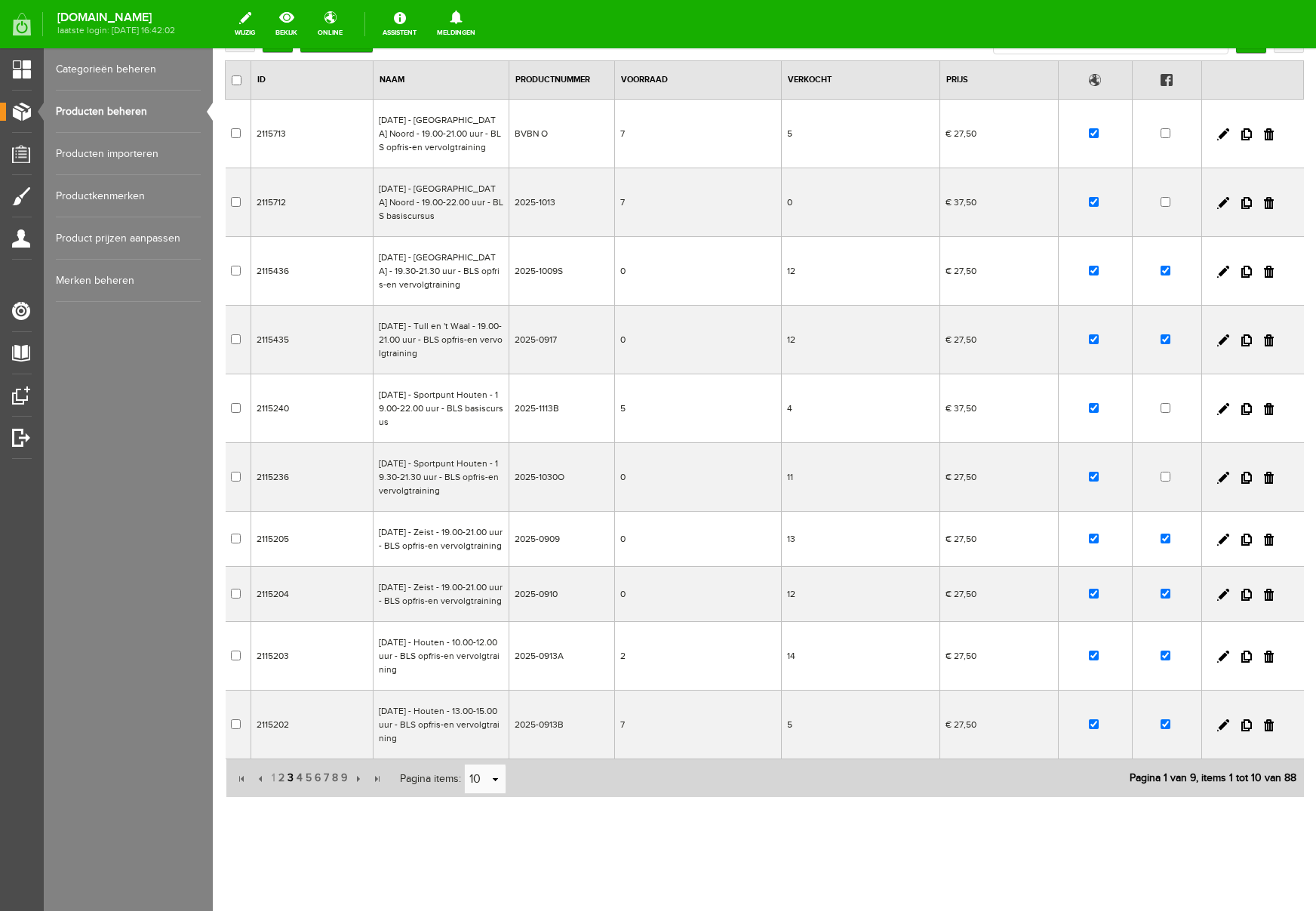
click at [289, 779] on span "3" at bounding box center [291, 778] width 9 height 30
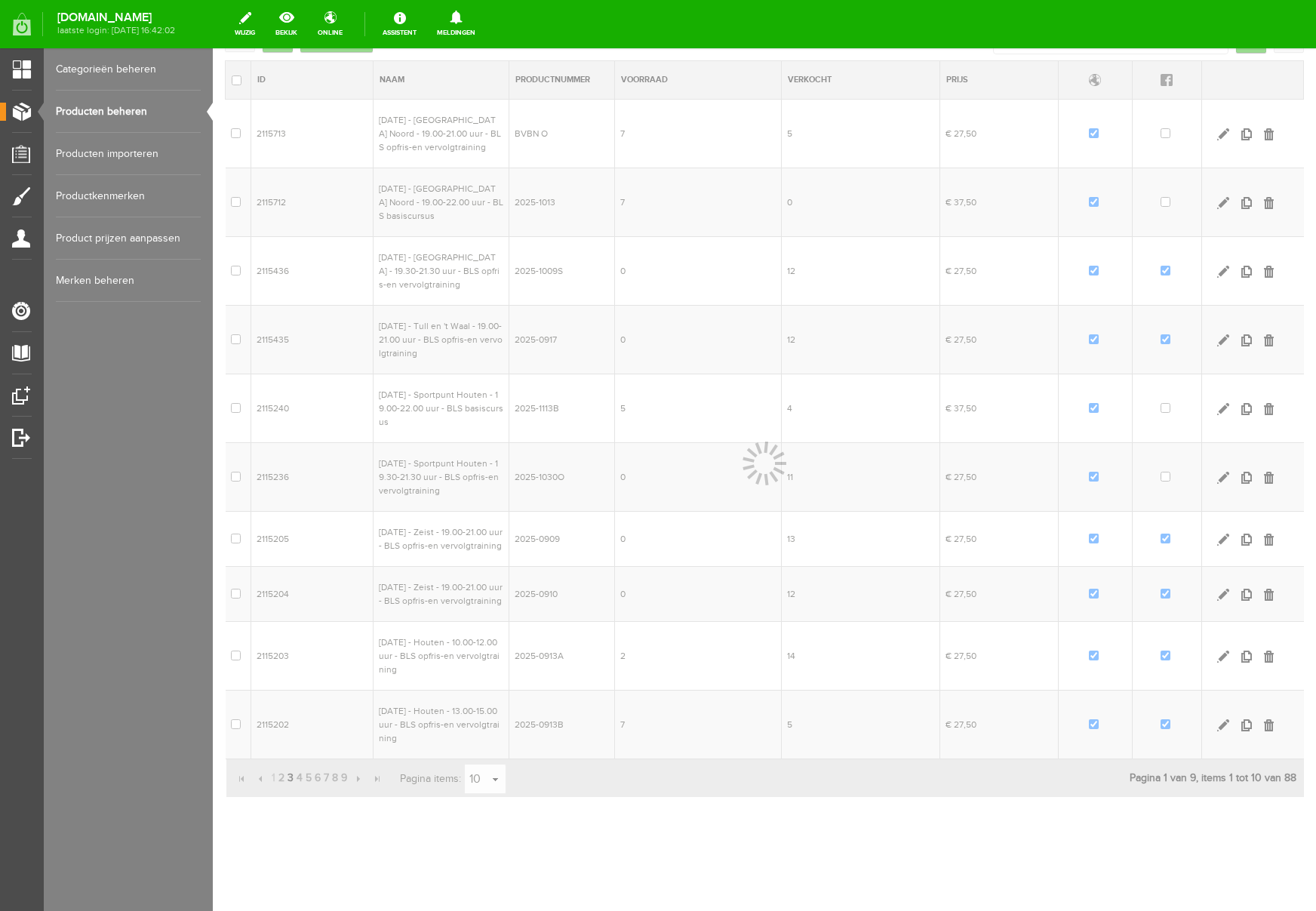
scroll to position [142, 0]
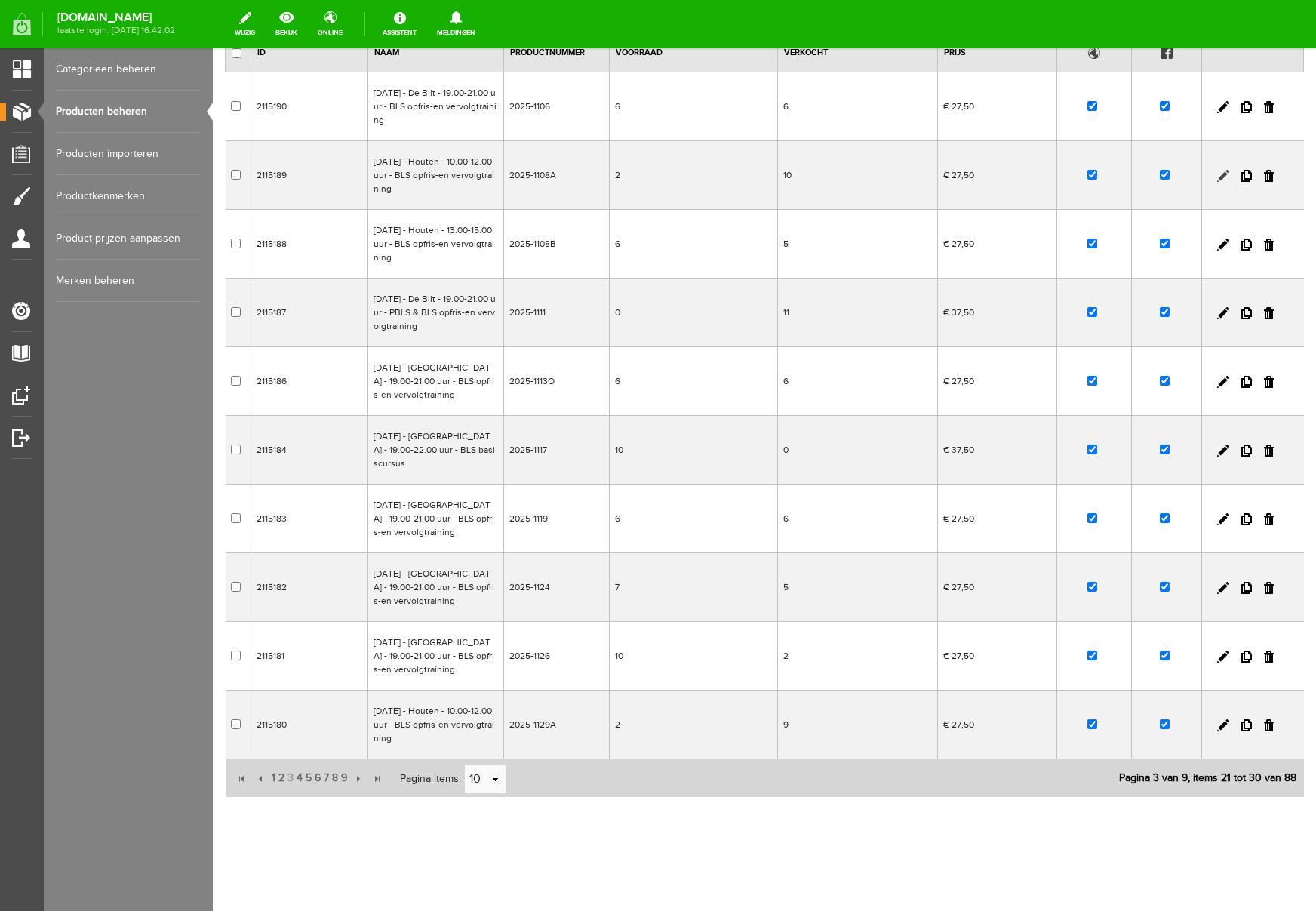
click at [1219, 174] on link at bounding box center [1223, 176] width 12 height 12
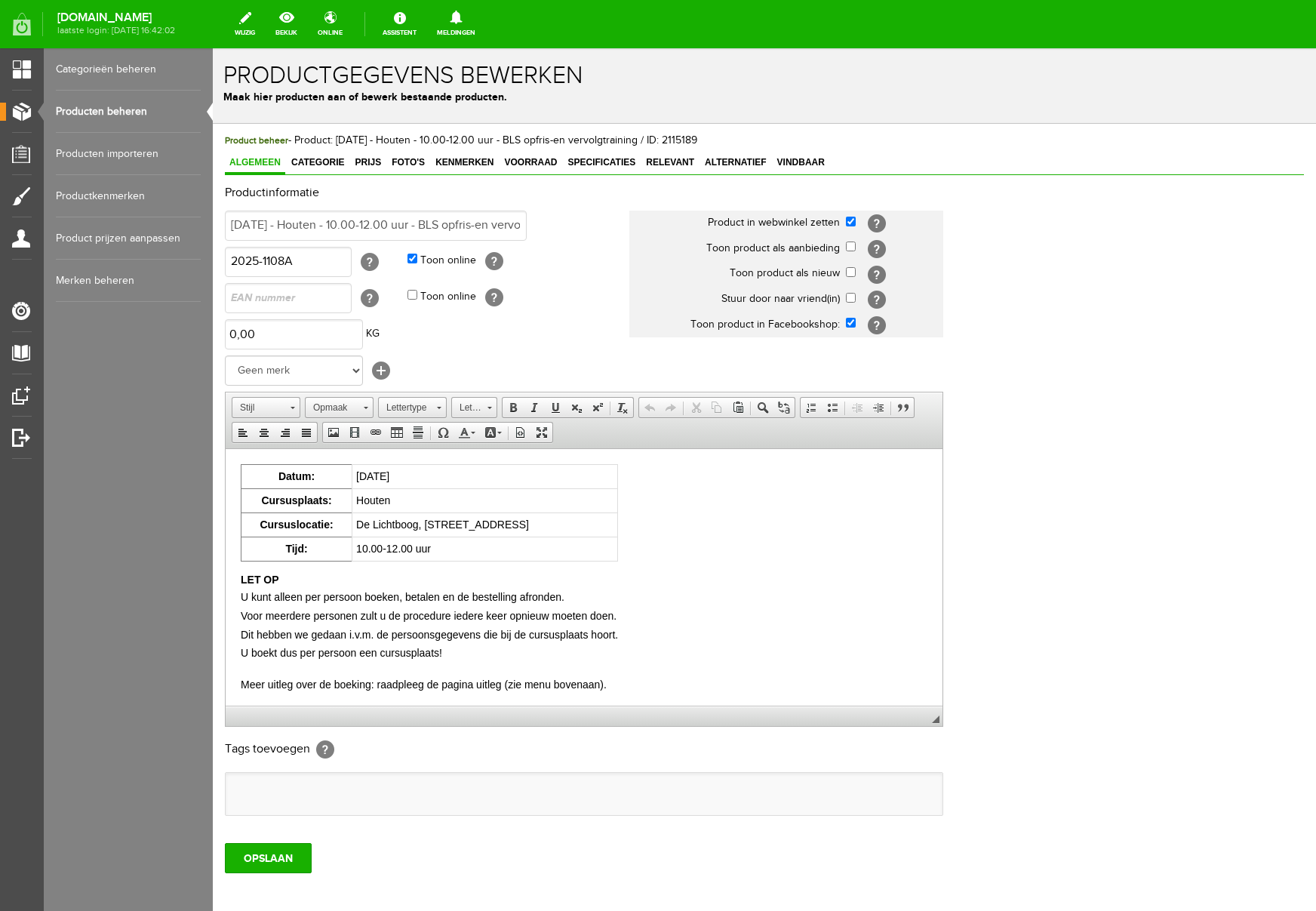
scroll to position [0, 0]
click at [543, 159] on span "Voorraad" at bounding box center [530, 162] width 62 height 11
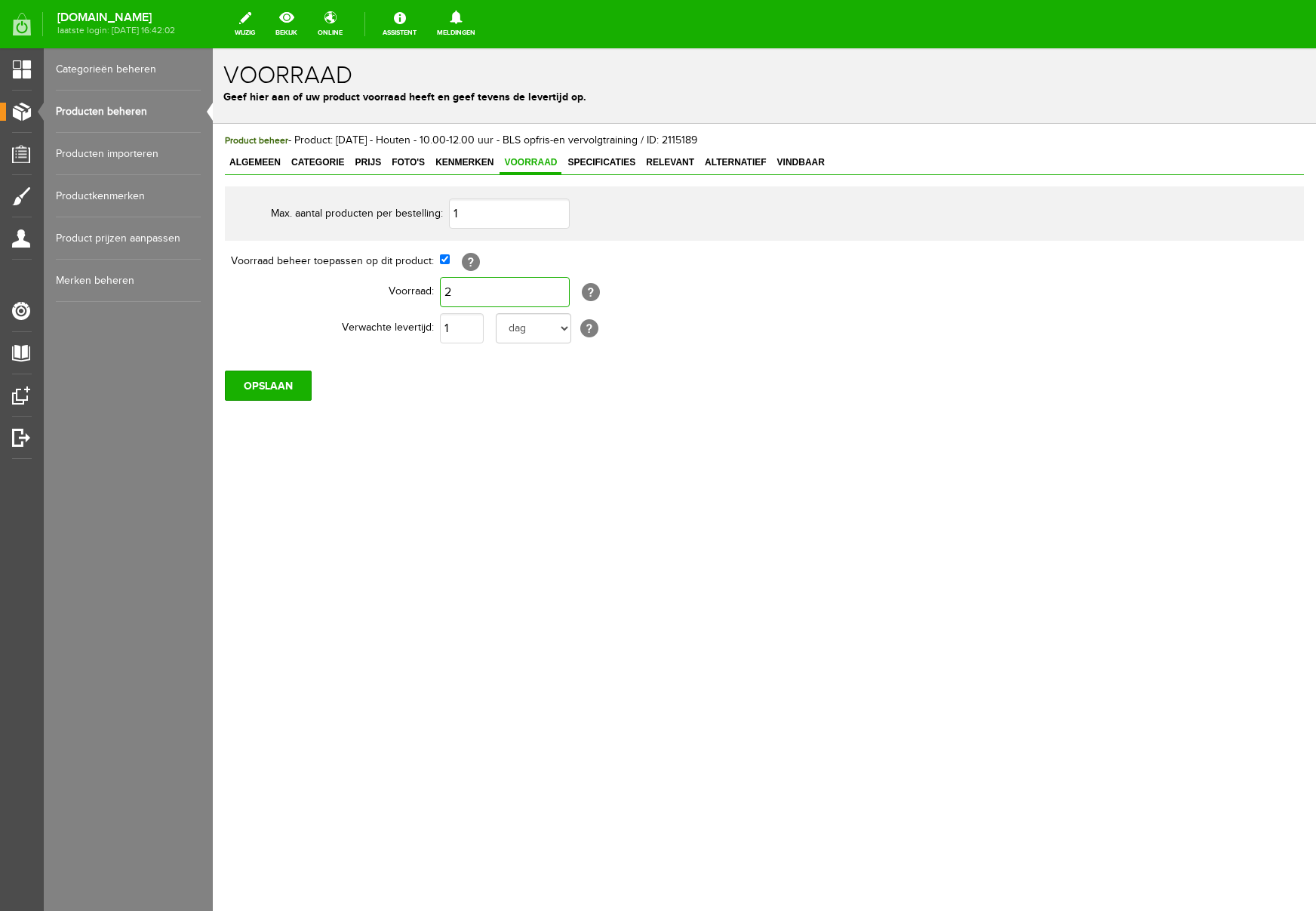
click at [490, 295] on input "2" at bounding box center [505, 292] width 130 height 30
drag, startPoint x: 464, startPoint y: 531, endPoint x: 286, endPoint y: 417, distance: 211.4
click at [463, 531] on body "x Voorraad Geef hier aan of uw product voorraad heeft en geef tevens de leverti…" at bounding box center [765, 480] width 1103 height 863
click at [280, 392] on input "OPSLAAN" at bounding box center [268, 385] width 87 height 30
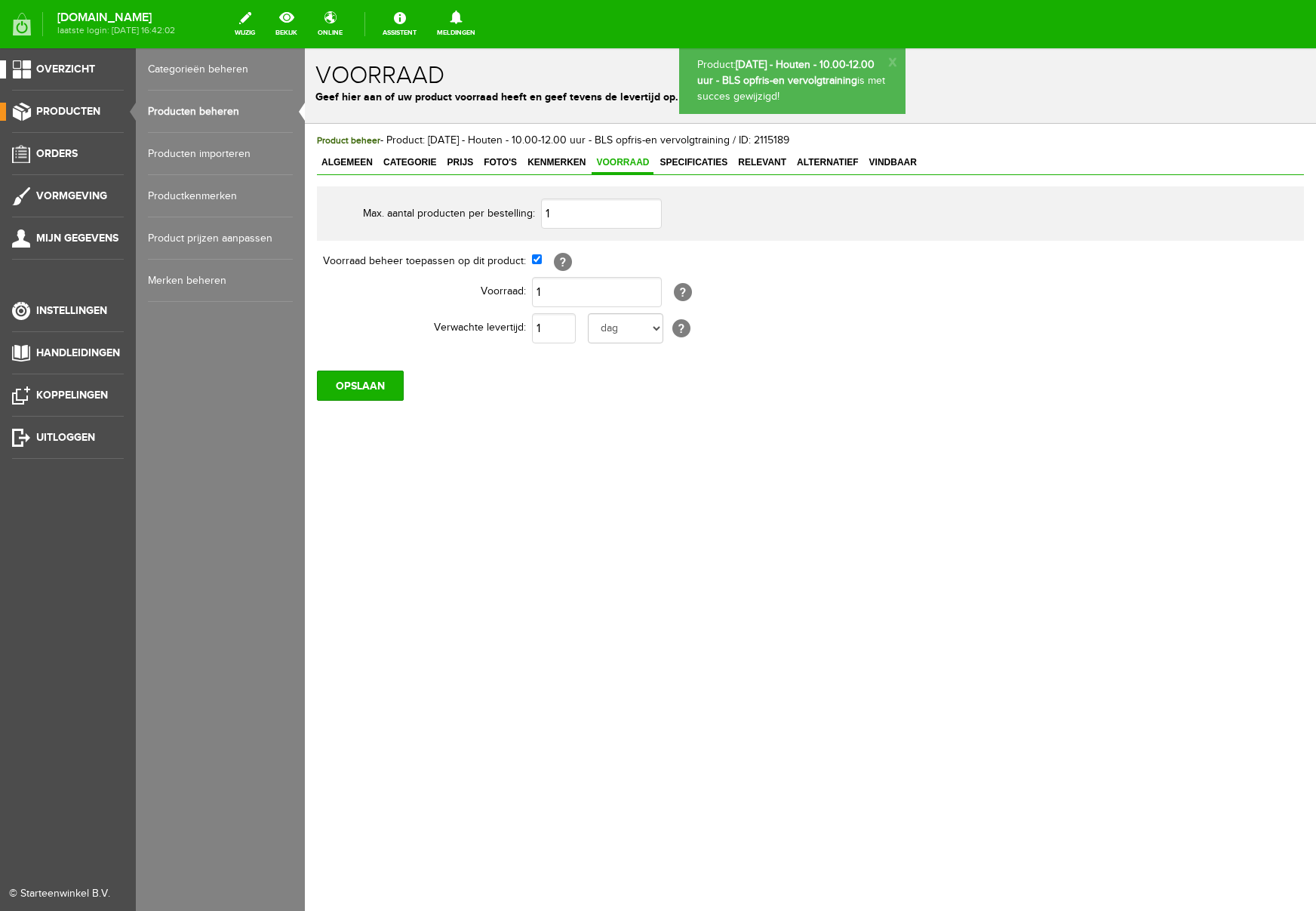
click at [66, 68] on span "Overzicht" at bounding box center [66, 69] width 59 height 13
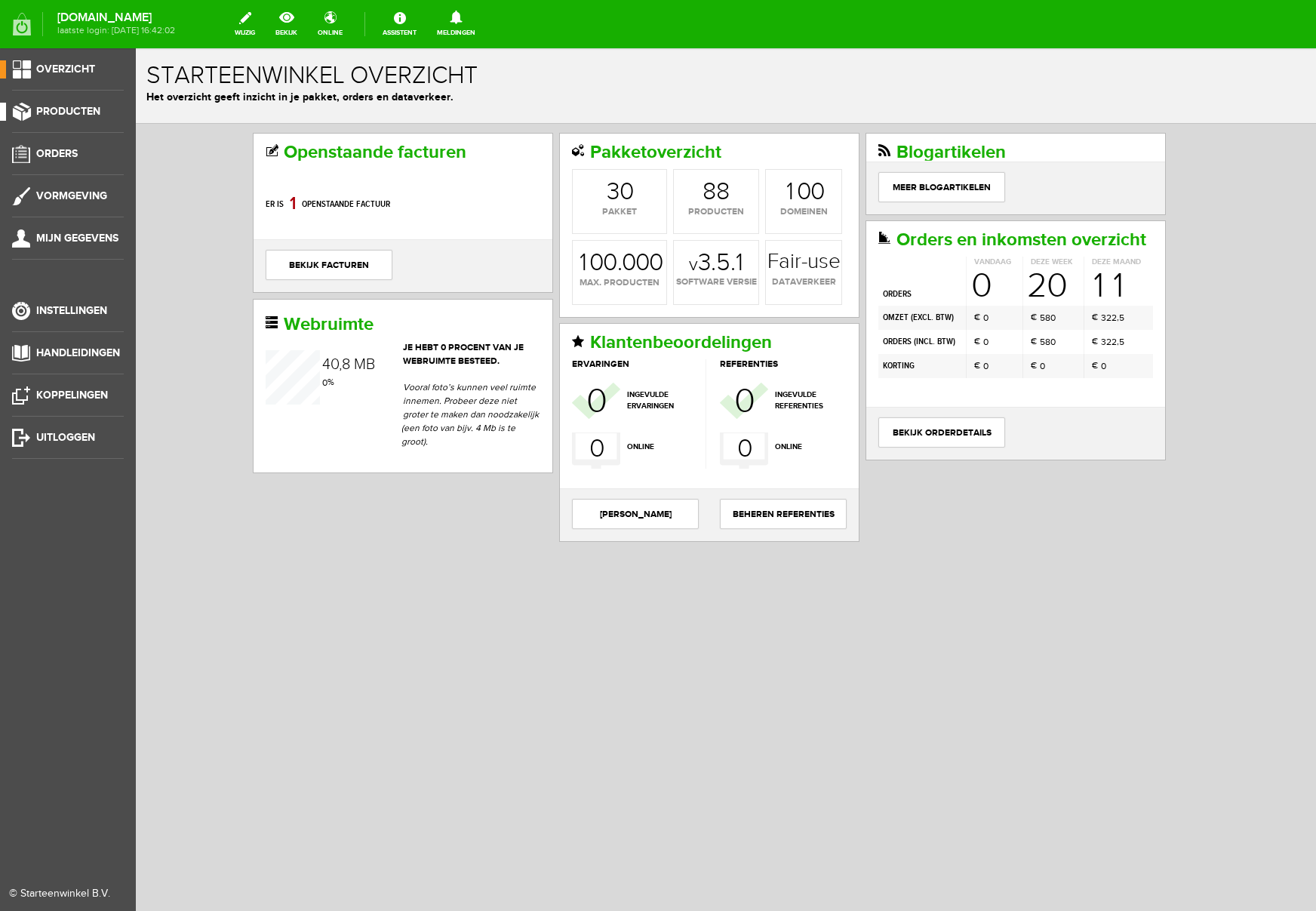
click at [73, 110] on span "Producten" at bounding box center [68, 111] width 64 height 13
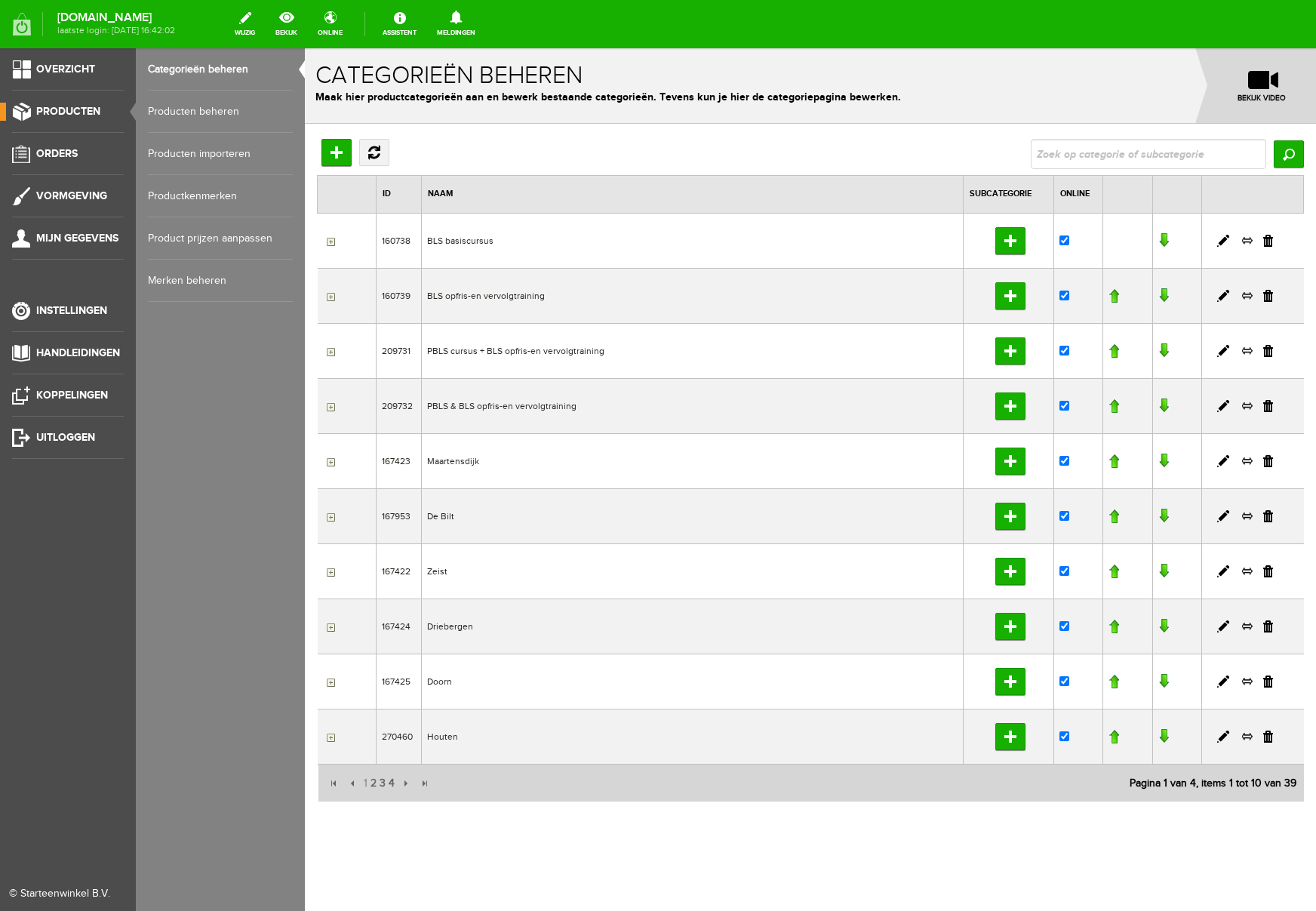
click at [170, 111] on link "Producten beheren" at bounding box center [221, 112] width 145 height 42
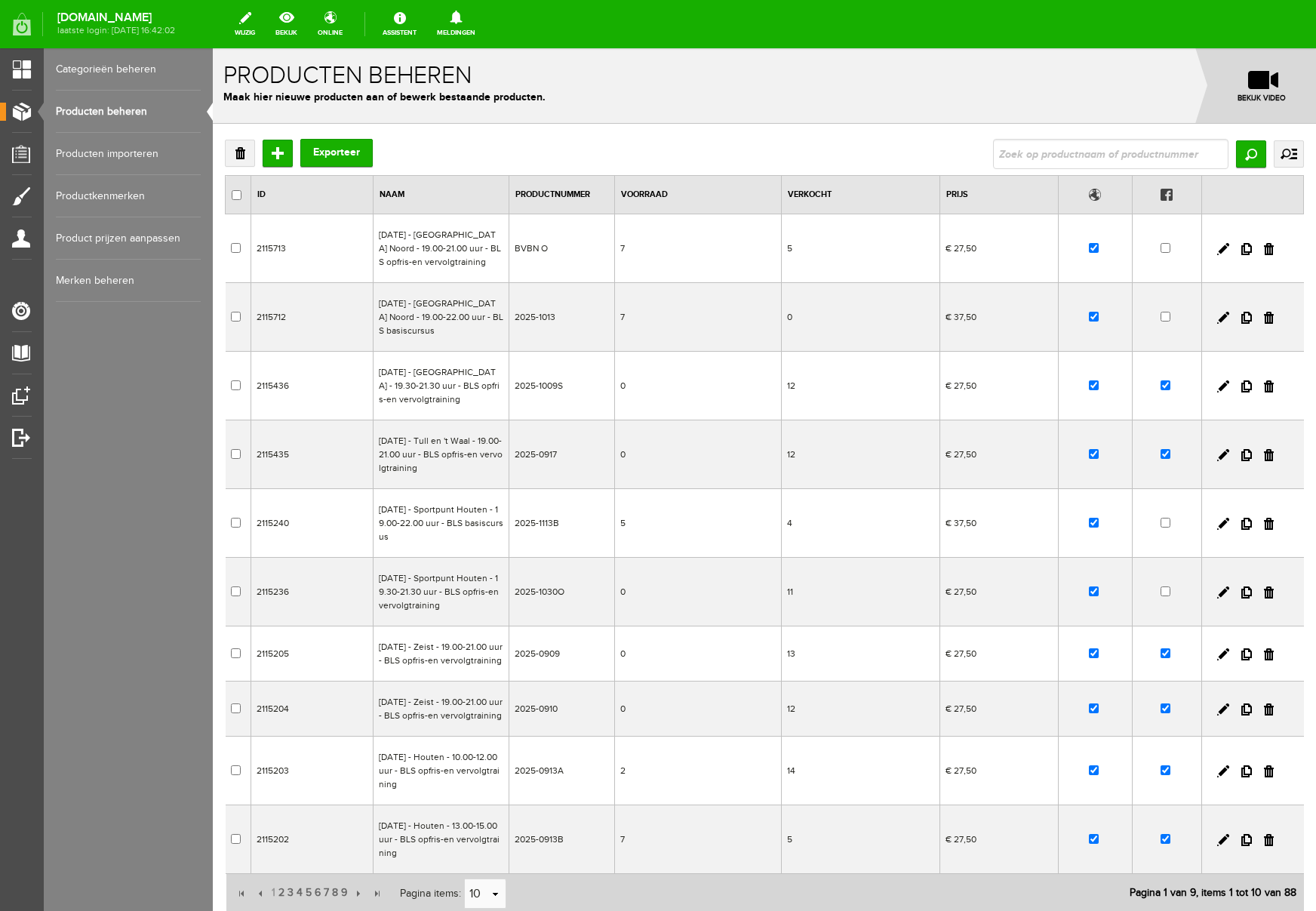
scroll to position [183, 0]
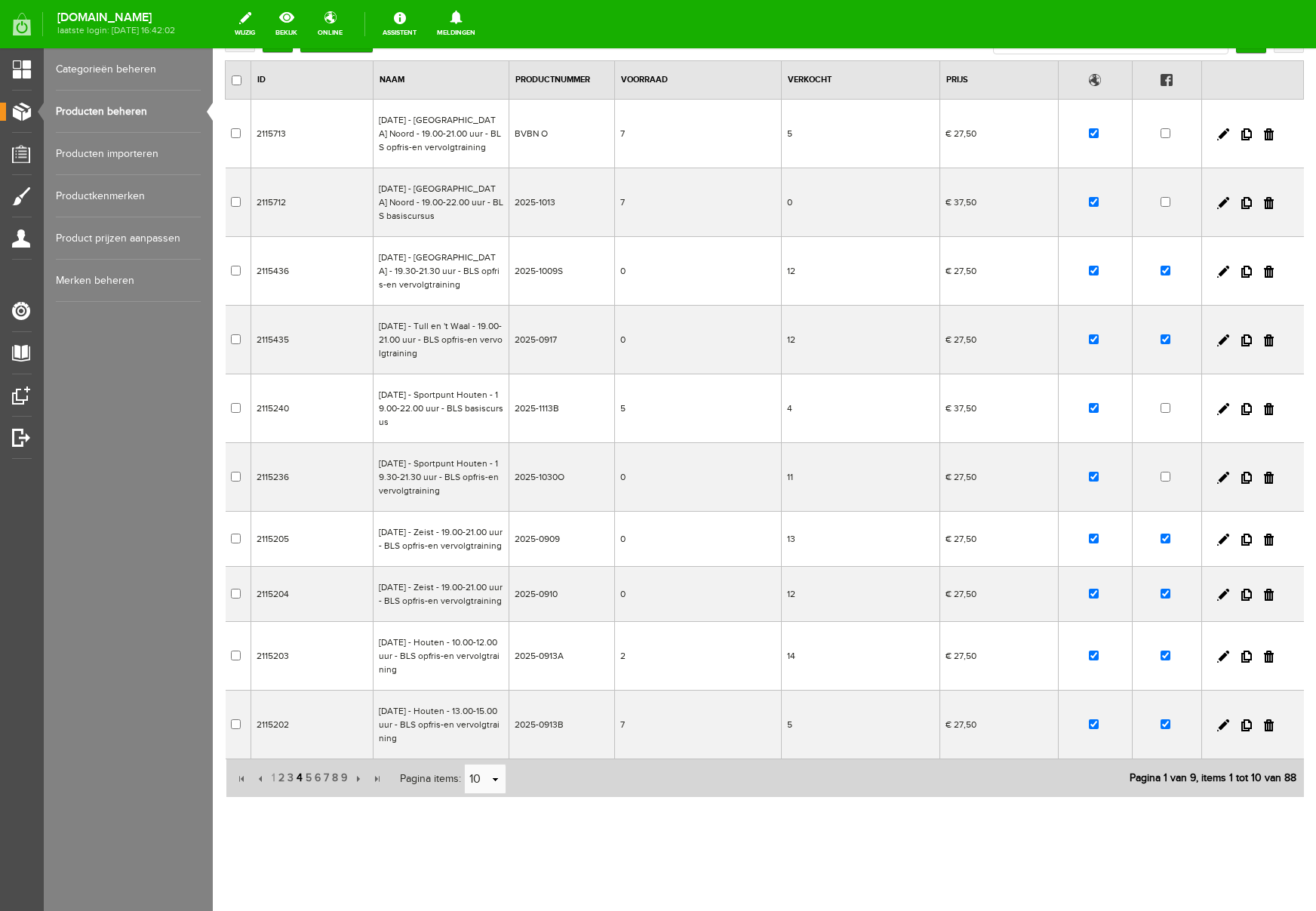
click at [298, 779] on span "4" at bounding box center [300, 778] width 9 height 30
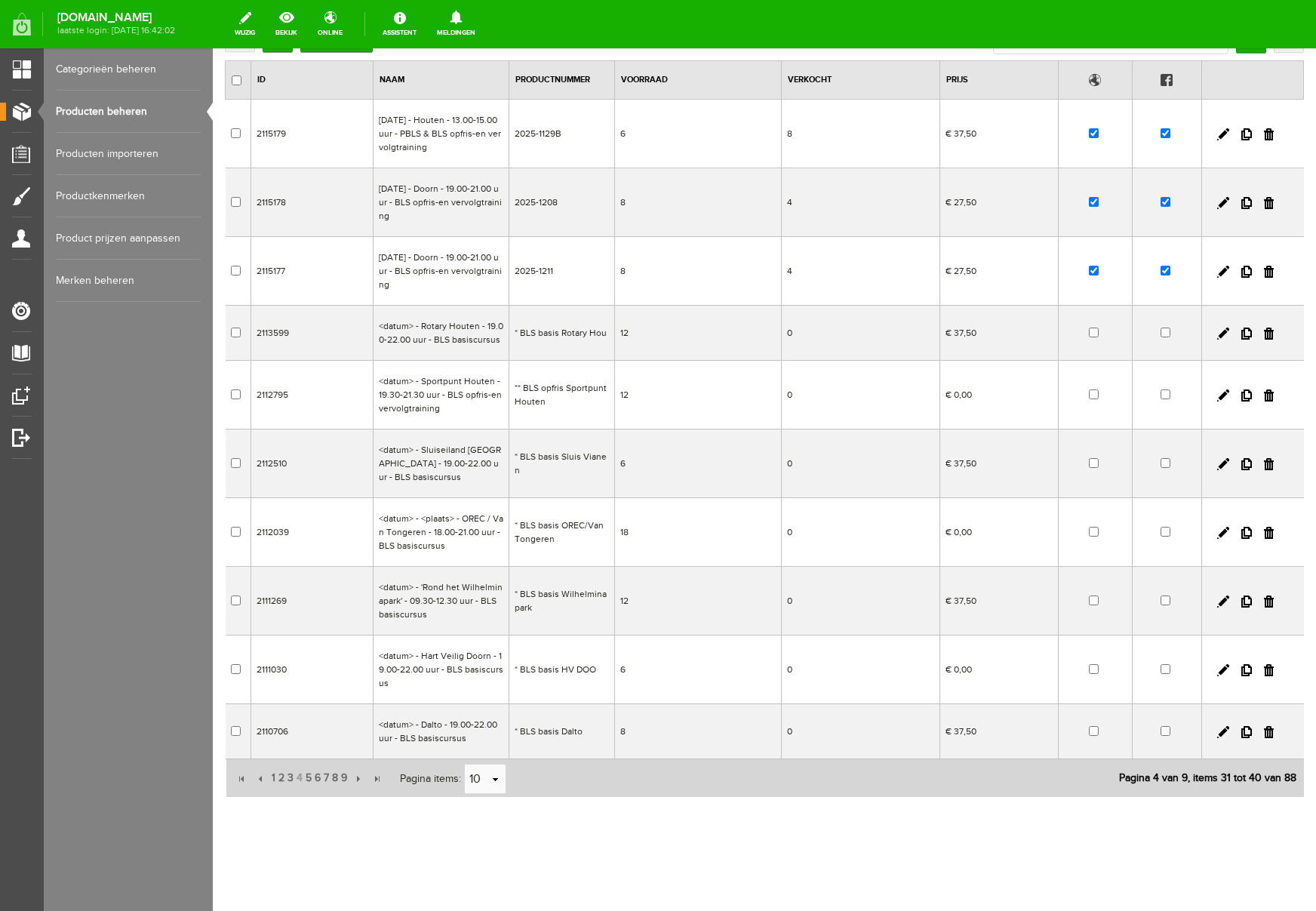
scroll to position [128, 0]
click at [289, 779] on span "3" at bounding box center [291, 778] width 9 height 30
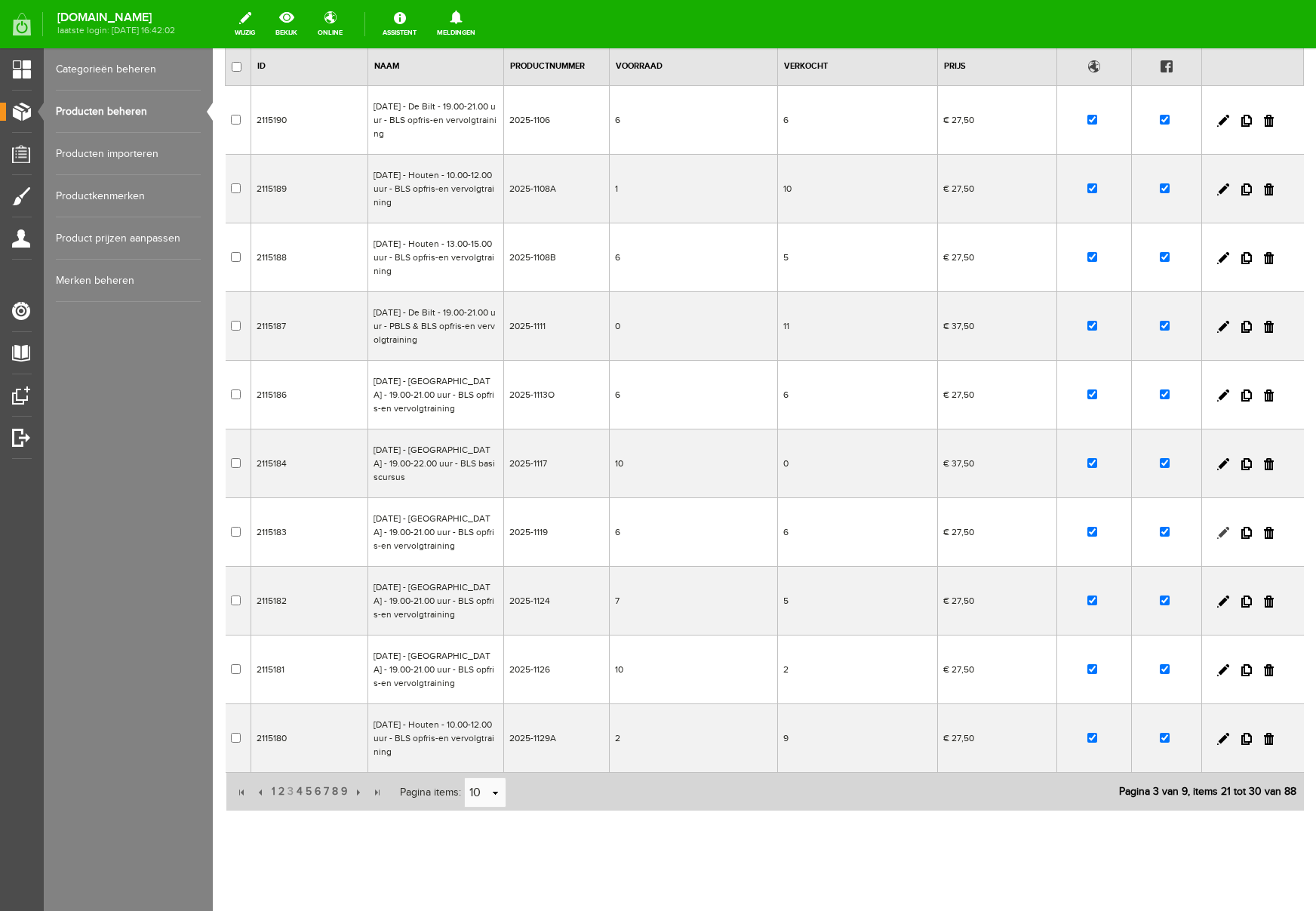
click at [1222, 530] on link at bounding box center [1223, 533] width 12 height 12
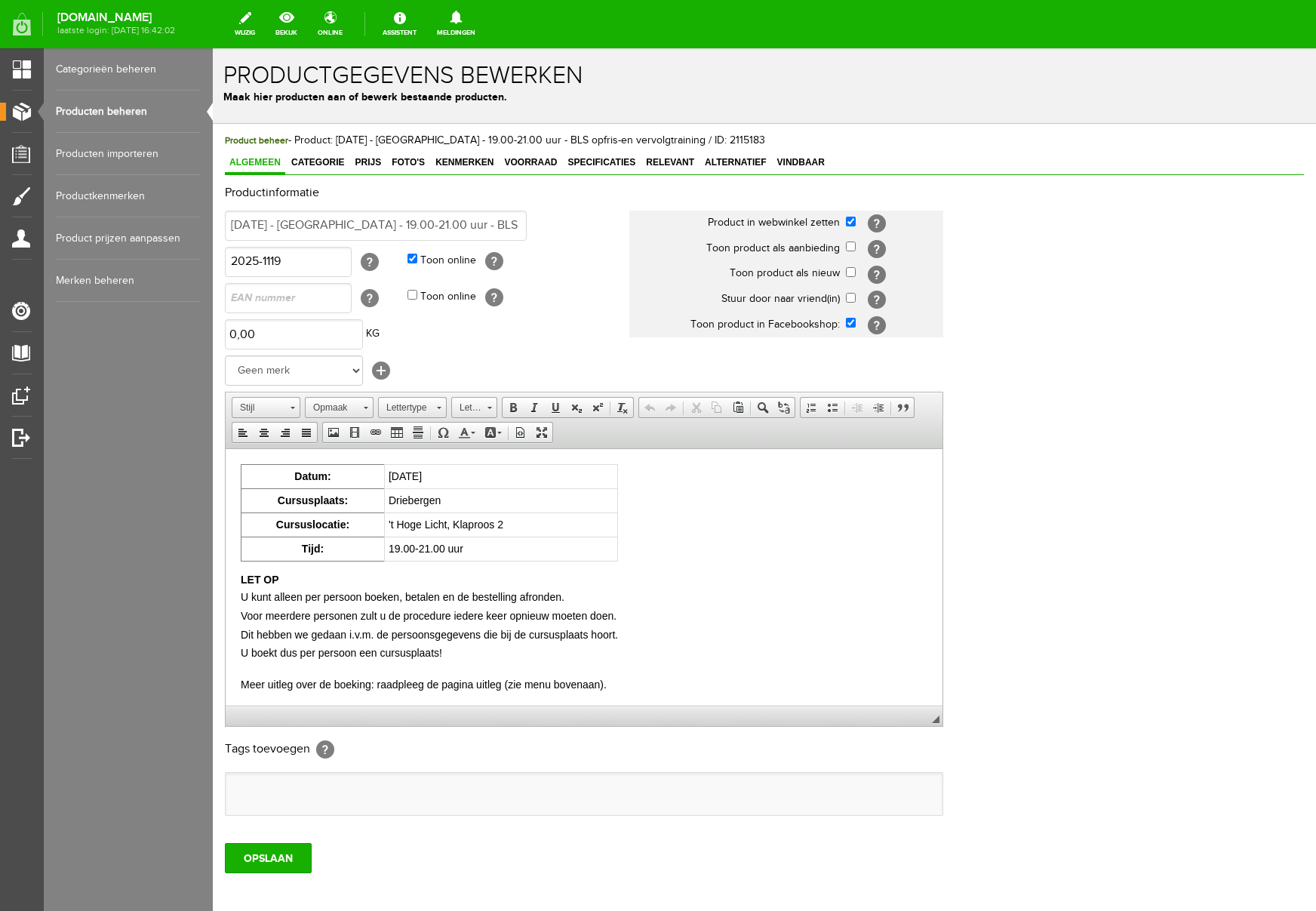
scroll to position [0, 0]
click at [547, 163] on span "Voorraad" at bounding box center [530, 162] width 62 height 11
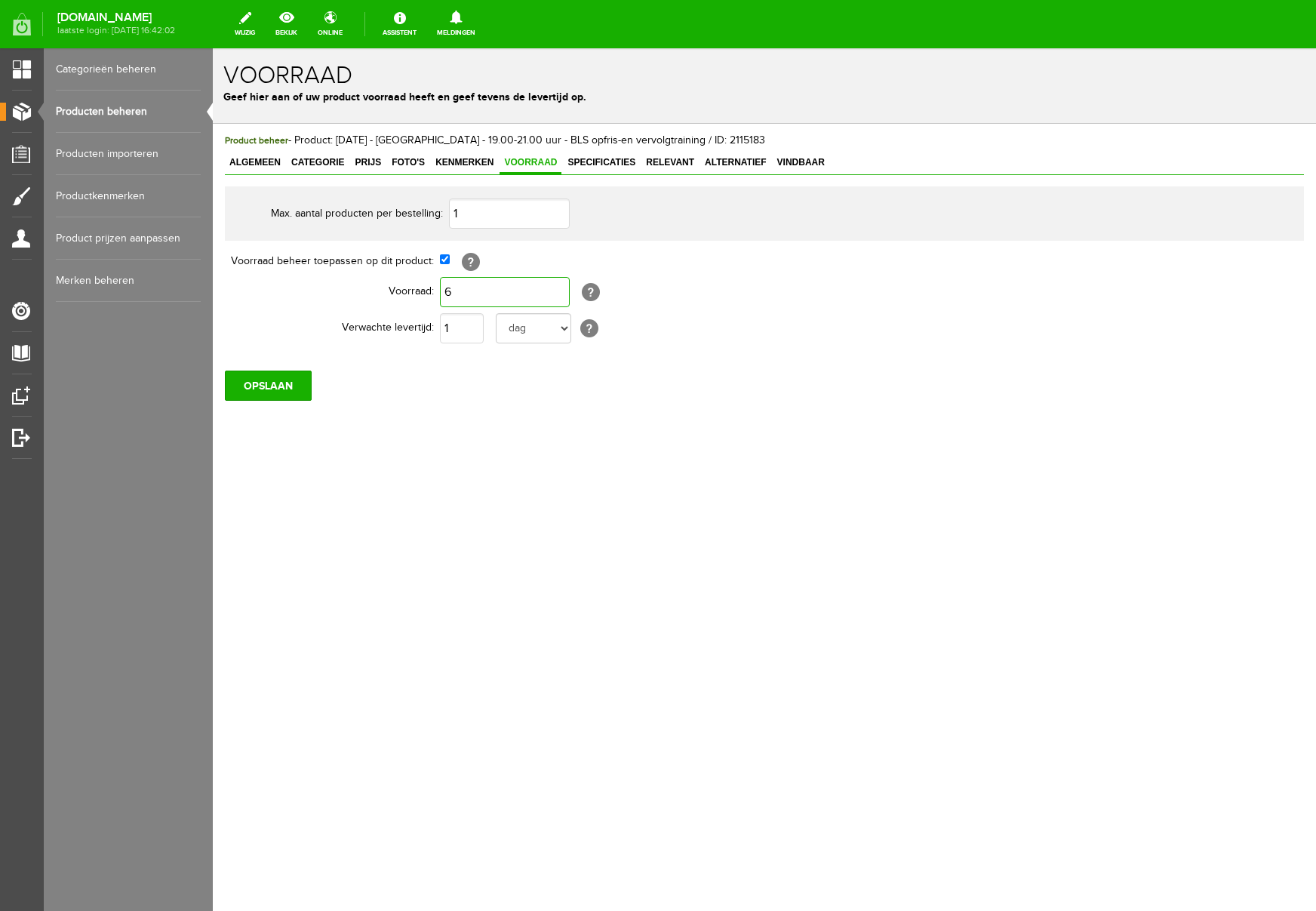
click at [468, 292] on input "6" at bounding box center [505, 292] width 130 height 30
type input "5"
click at [270, 388] on input "OPSLAAN" at bounding box center [268, 385] width 87 height 30
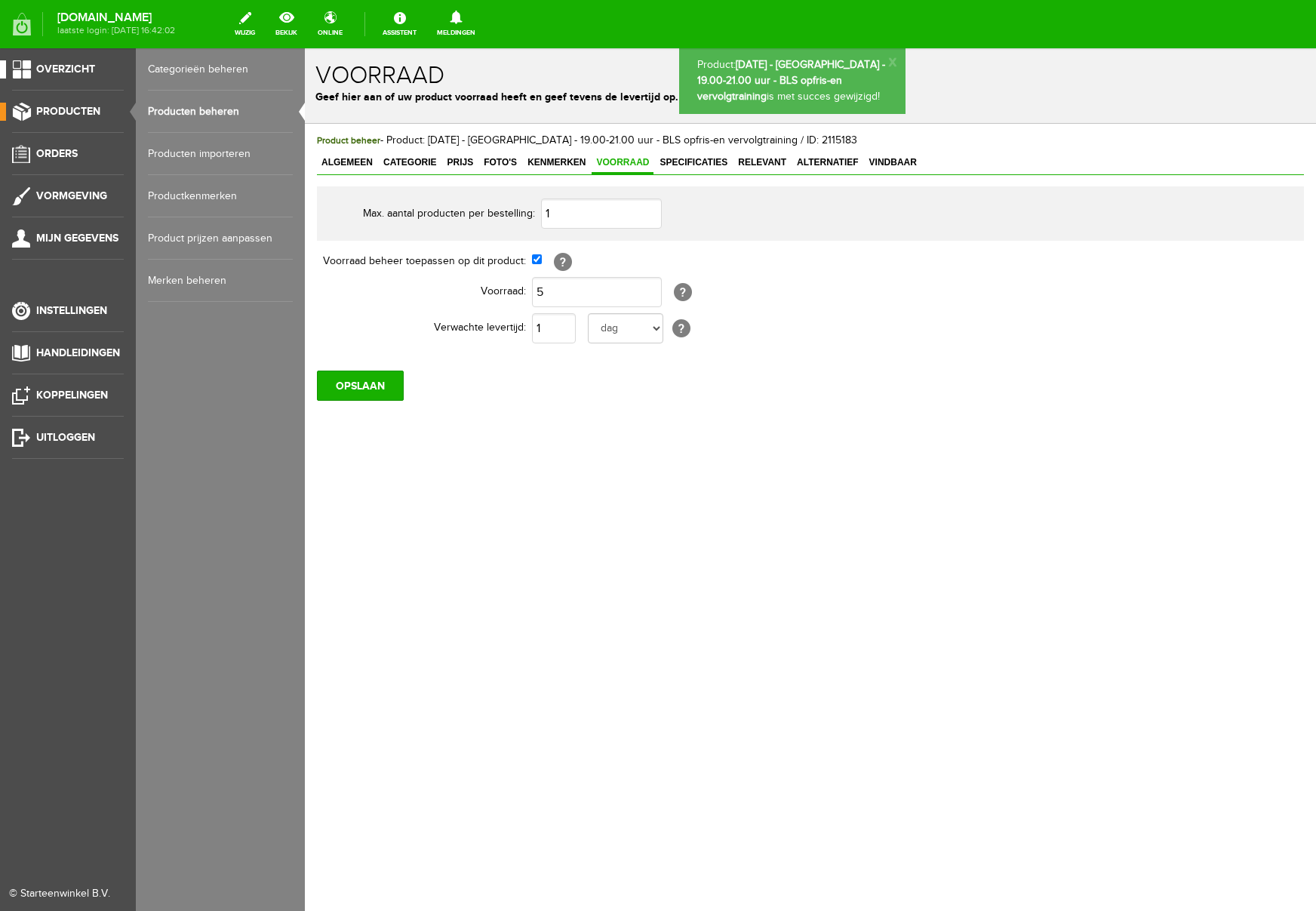
click at [67, 69] on span "Overzicht" at bounding box center [66, 69] width 59 height 13
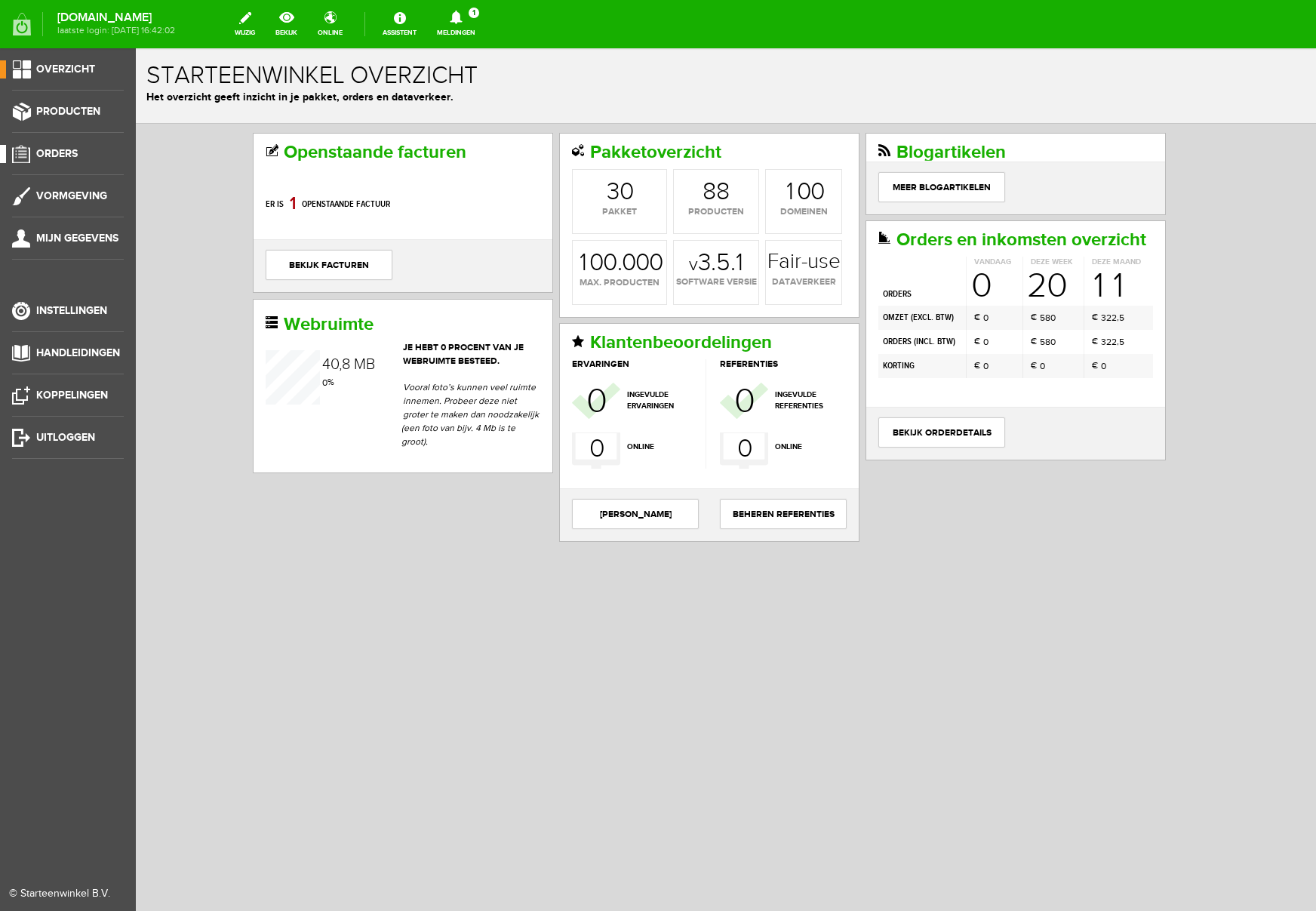
click at [54, 153] on span "Orders" at bounding box center [57, 153] width 42 height 13
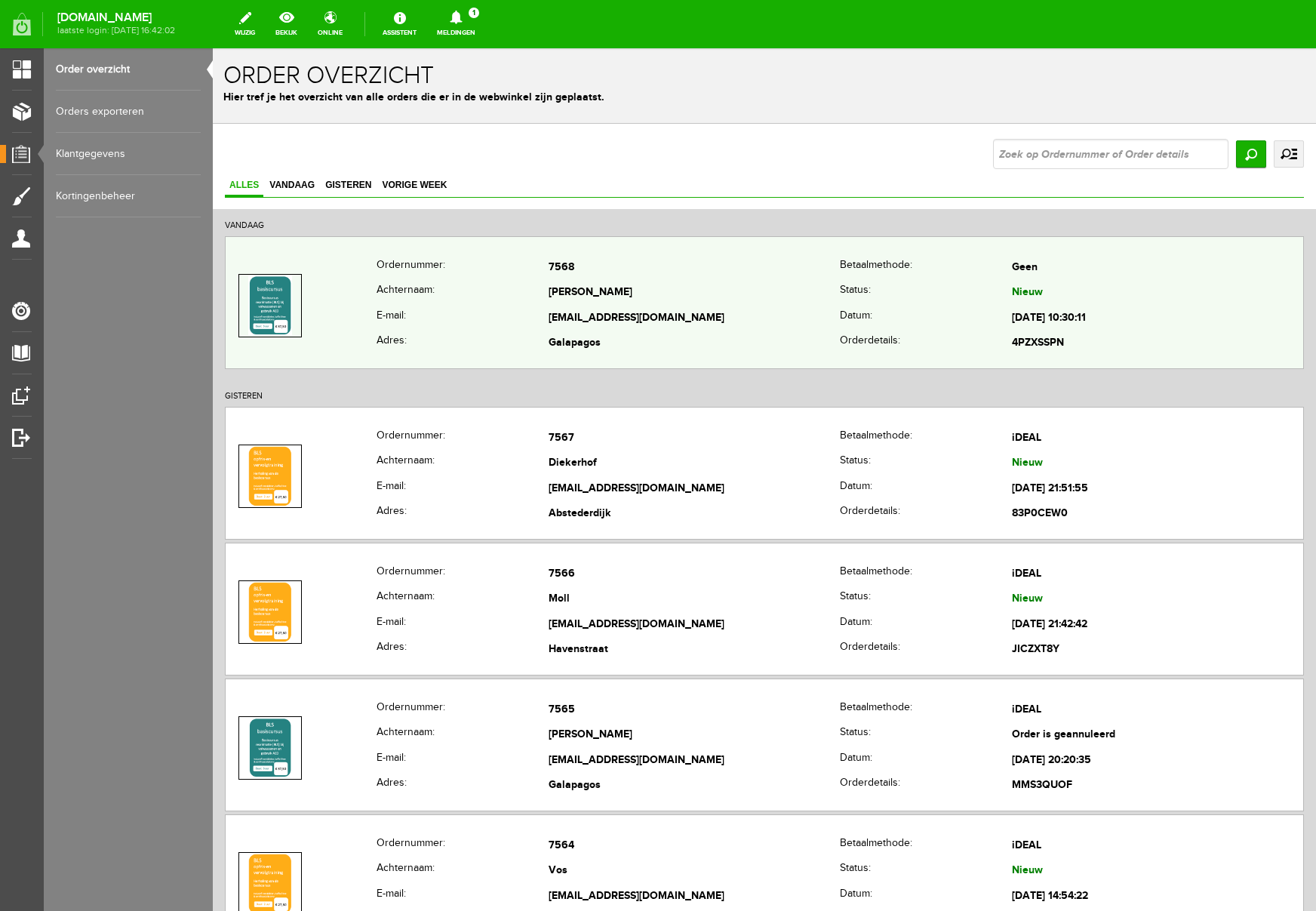
click at [764, 270] on td "7568" at bounding box center [694, 268] width 292 height 26
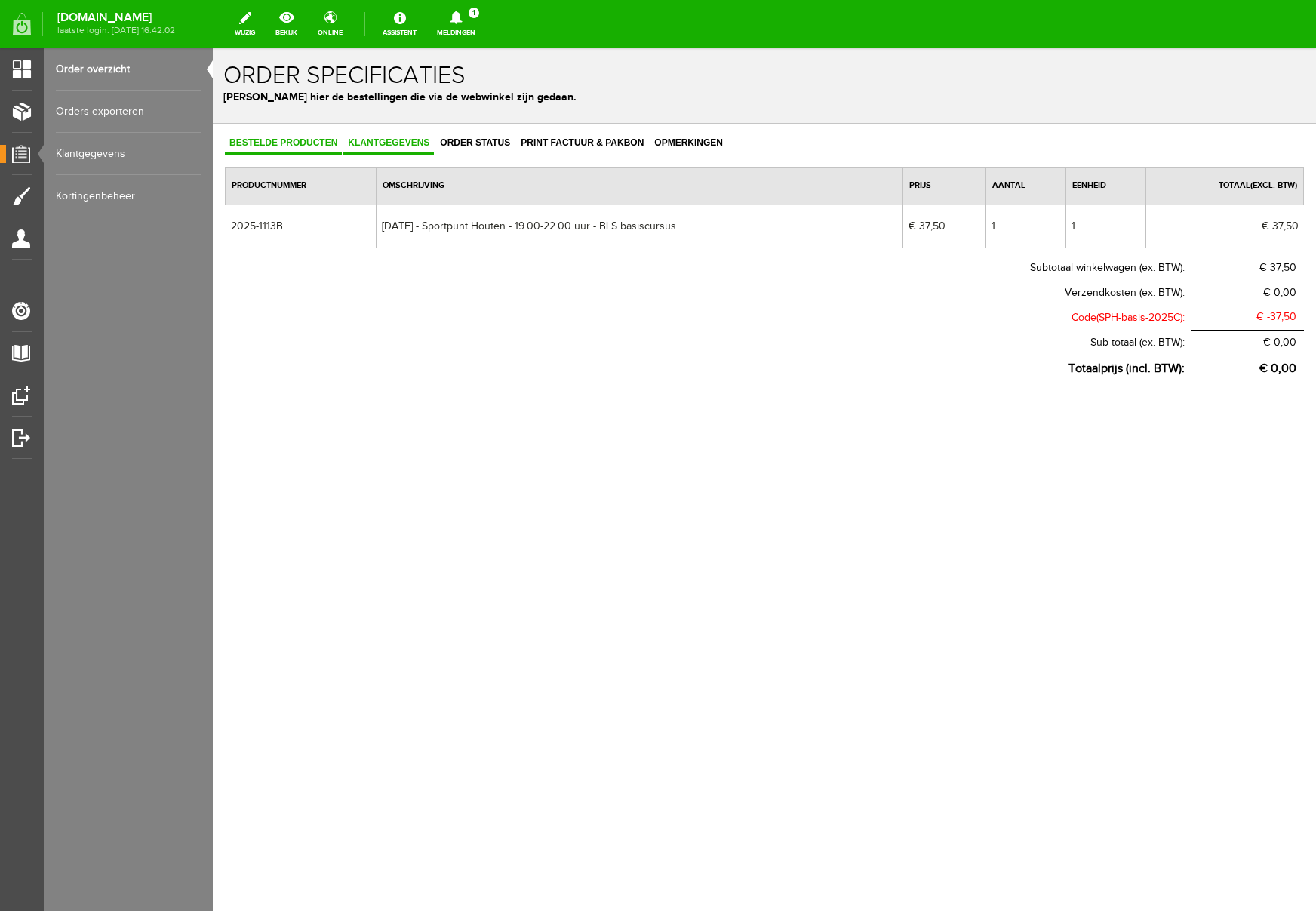
click at [380, 144] on span "Klantgegevens" at bounding box center [389, 143] width 91 height 11
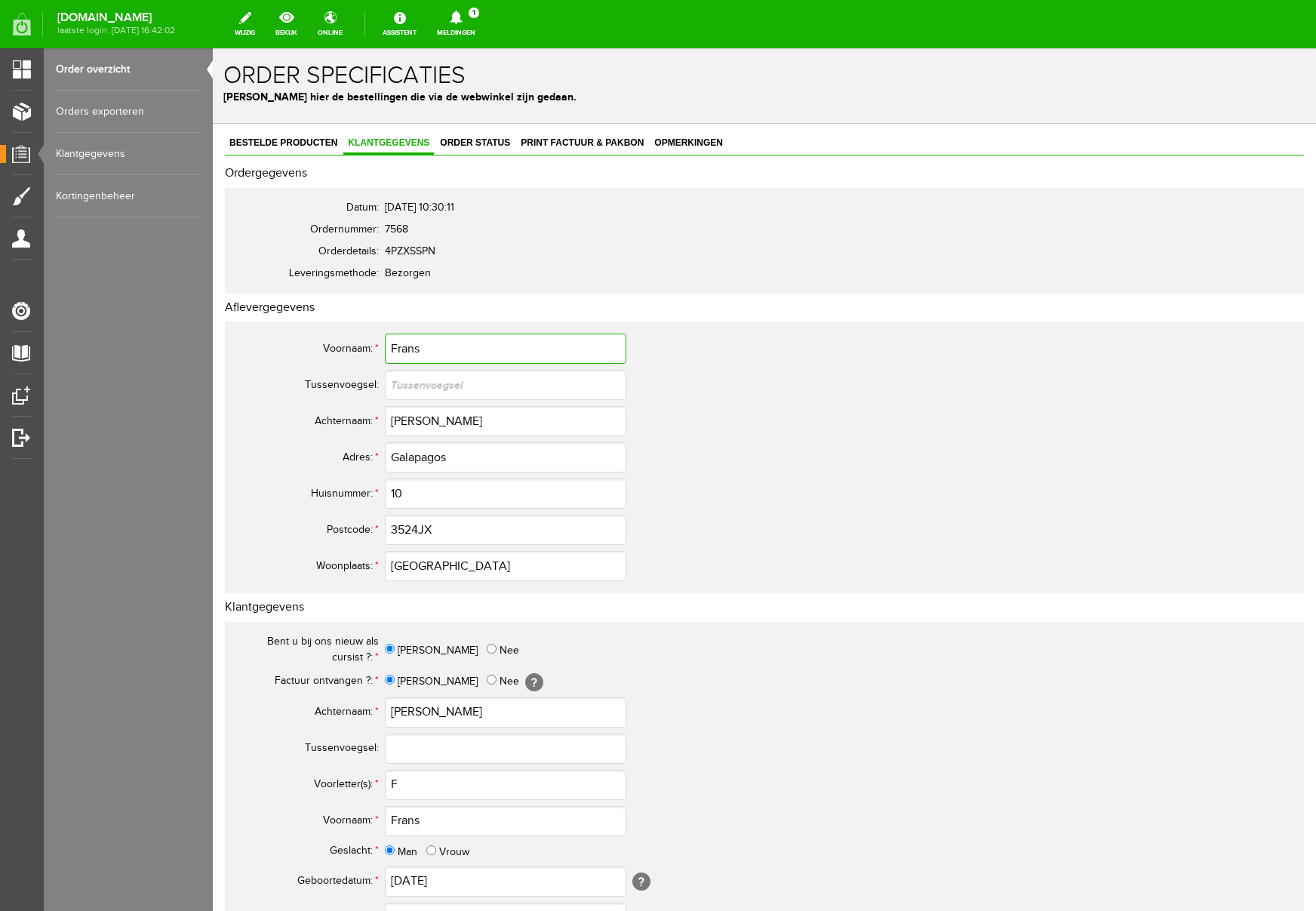
drag, startPoint x: 428, startPoint y: 351, endPoint x: 371, endPoint y: 347, distance: 57.1
click at [371, 347] on tr "Voornaam: * [PERSON_NAME]" at bounding box center [596, 349] width 724 height 36
drag, startPoint x: 445, startPoint y: 423, endPoint x: 348, endPoint y: 423, distance: 97.0
click at [349, 422] on tr "Achternaam: * [PERSON_NAME]" at bounding box center [596, 421] width 724 height 36
drag, startPoint x: 459, startPoint y: 458, endPoint x: 307, endPoint y: 458, distance: 152.0
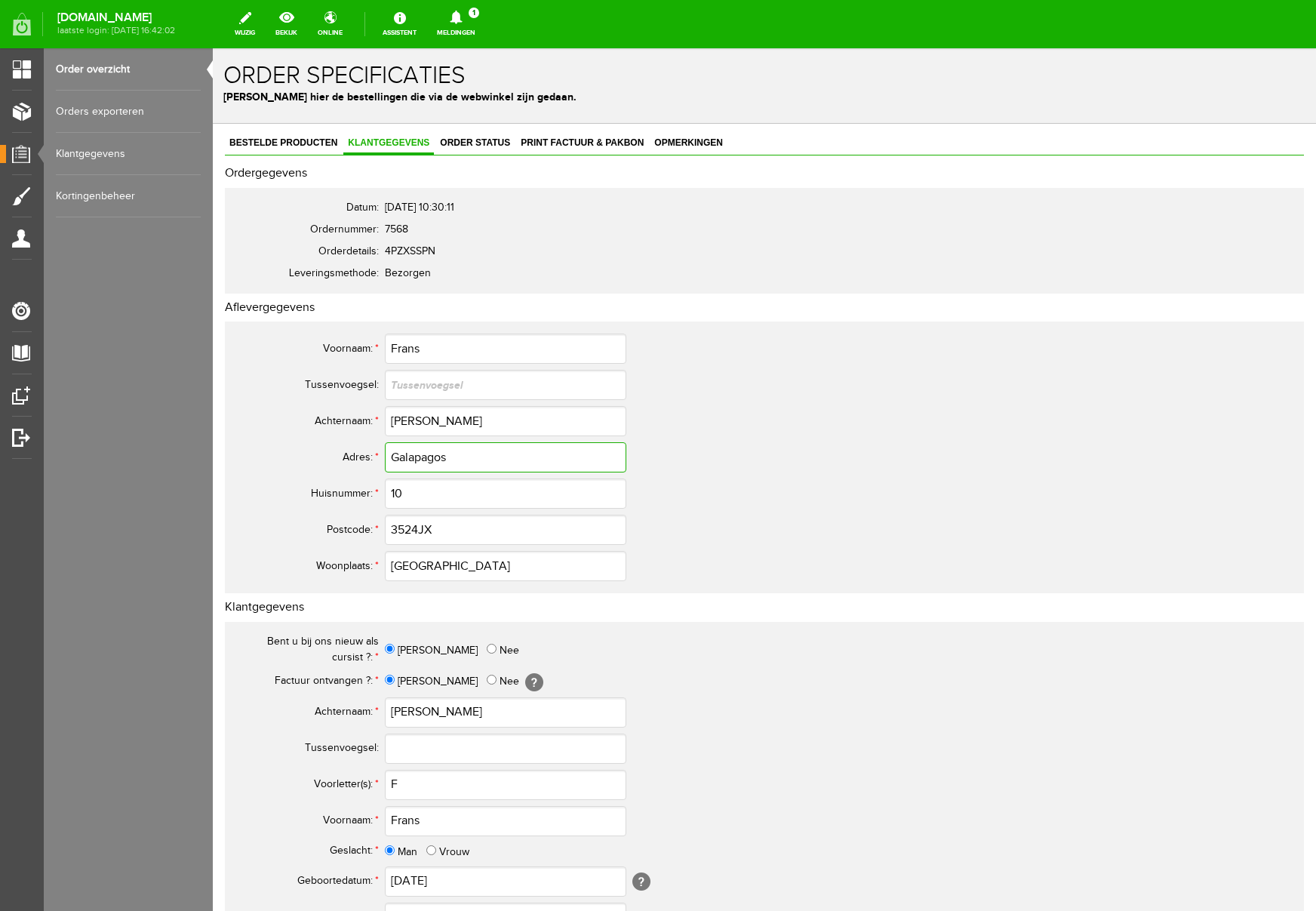
click at [307, 458] on tr "Adres: * Galapagos" at bounding box center [596, 457] width 724 height 36
click at [419, 531] on input "3524JX" at bounding box center [505, 530] width 242 height 30
type input "3524 JX"
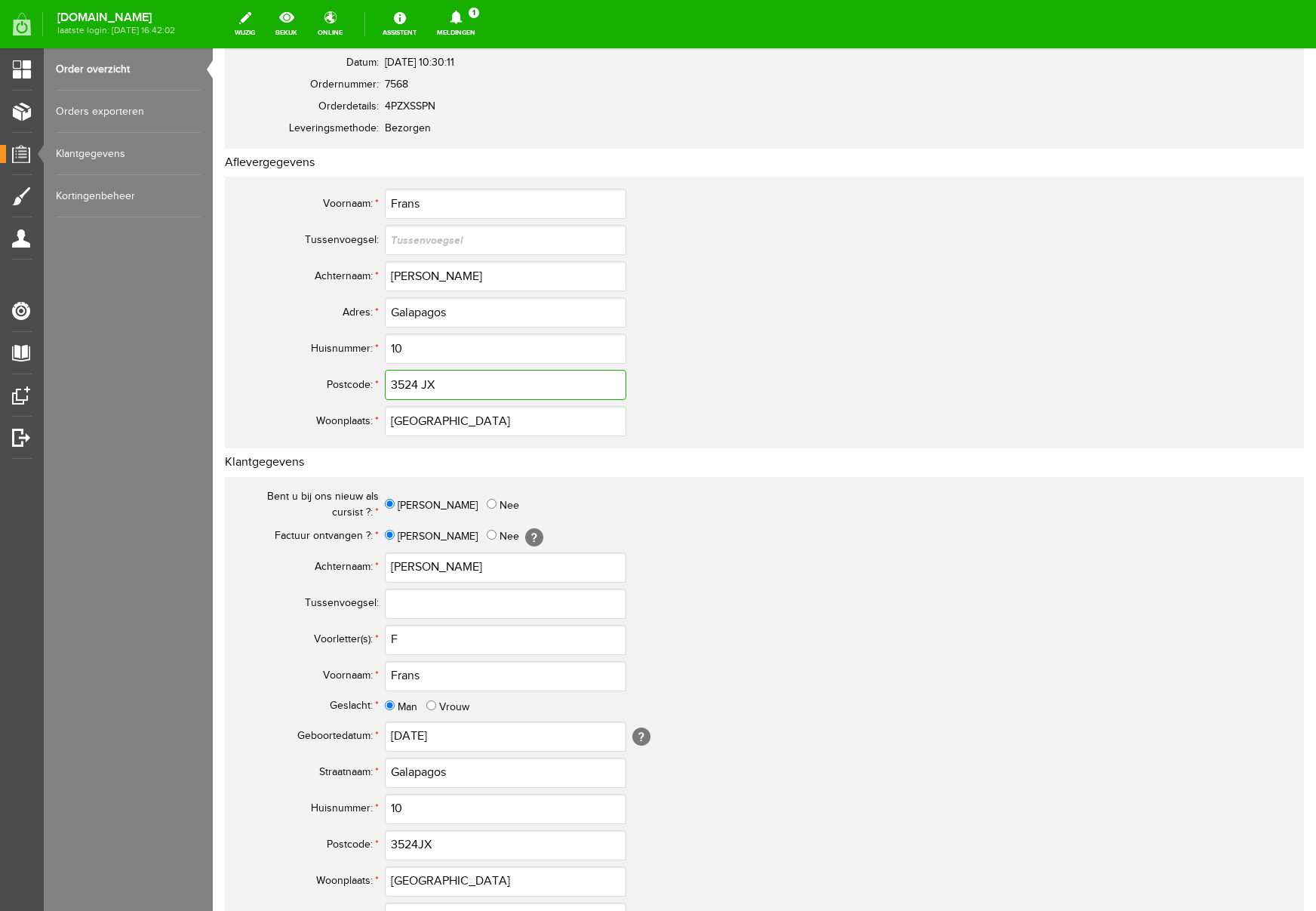
scroll to position [206, 0]
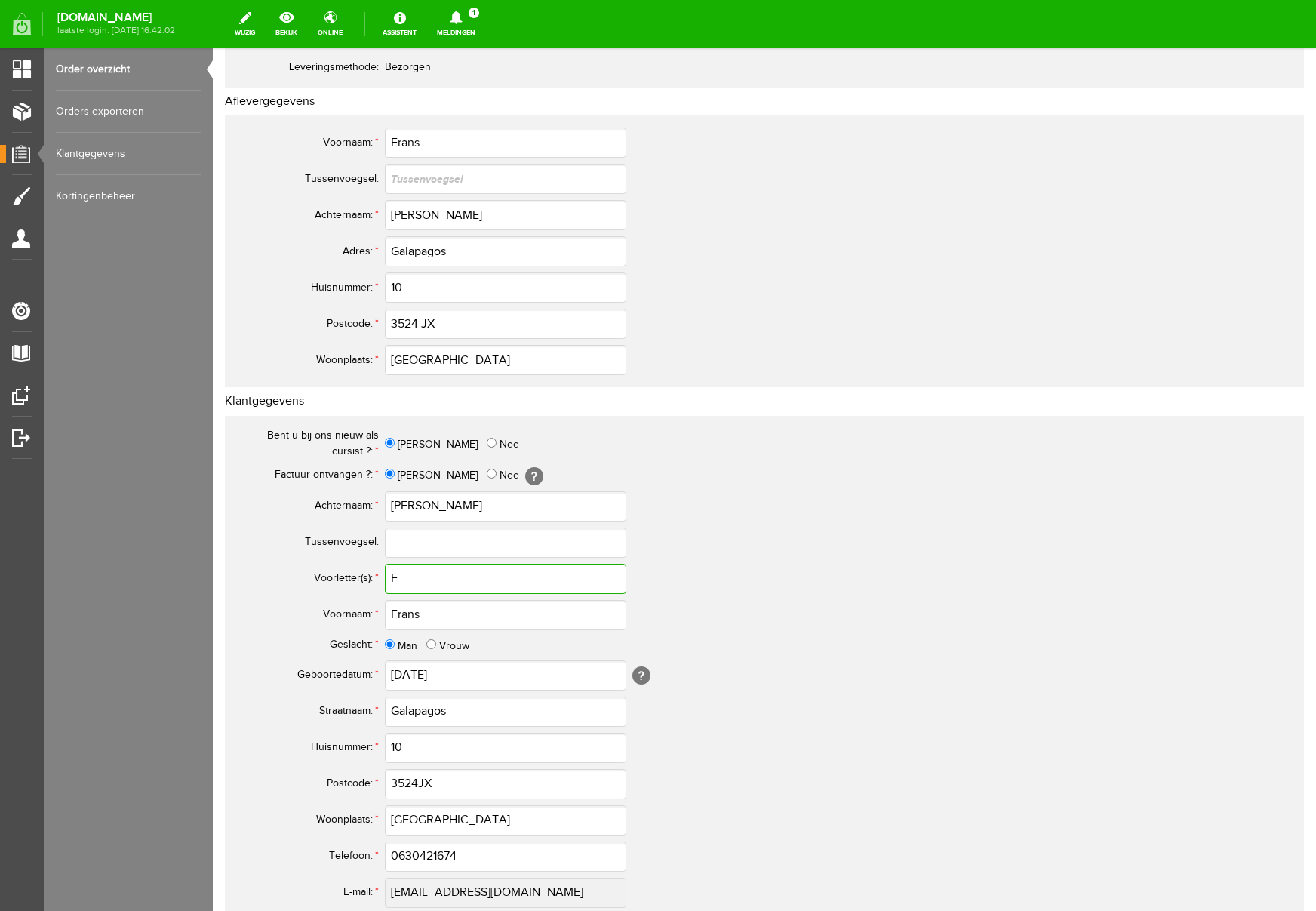
click at [419, 581] on input "F" at bounding box center [505, 579] width 242 height 30
type input "F."
click at [420, 785] on input "3524JX" at bounding box center [505, 784] width 242 height 30
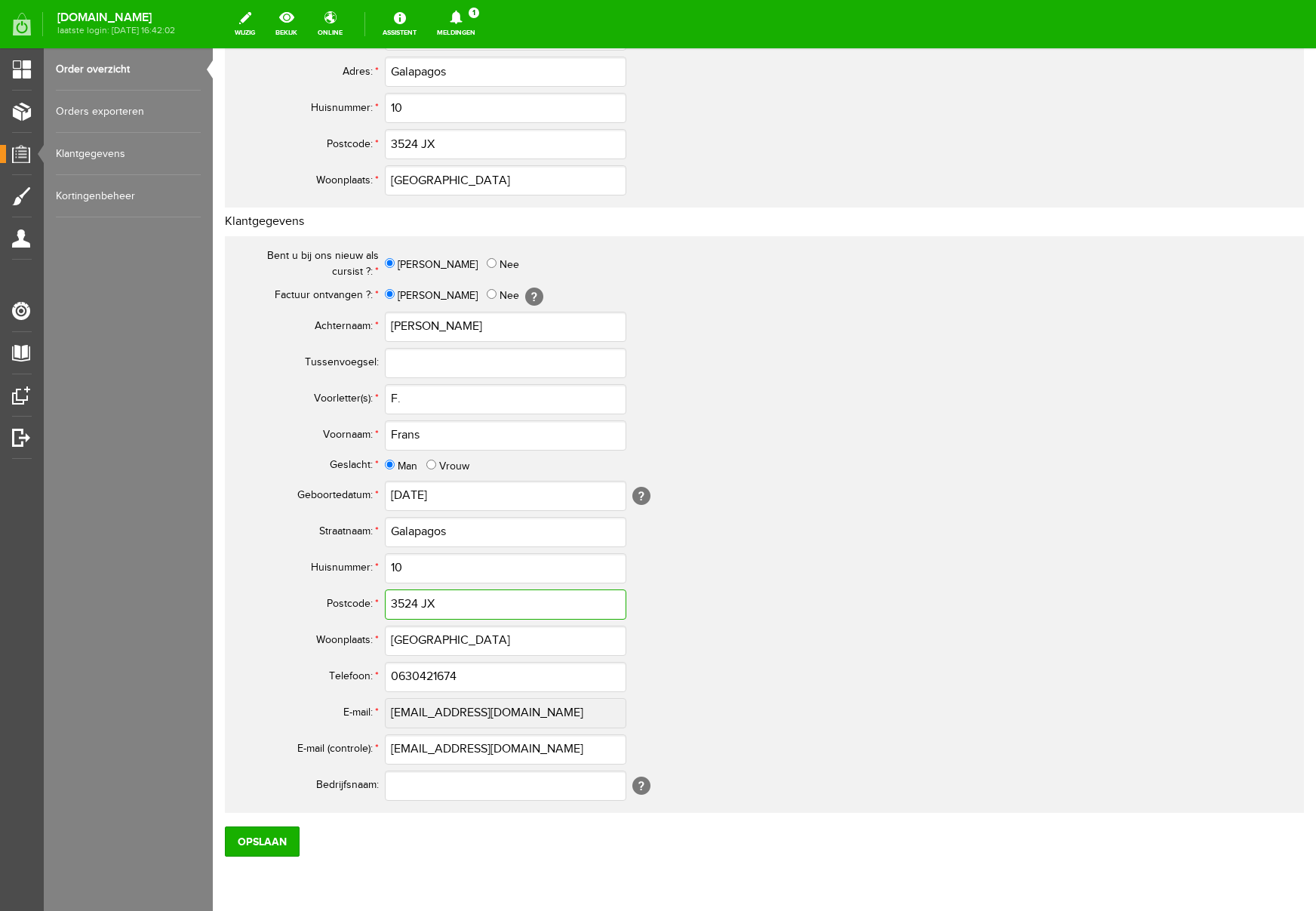
scroll to position [442, 0]
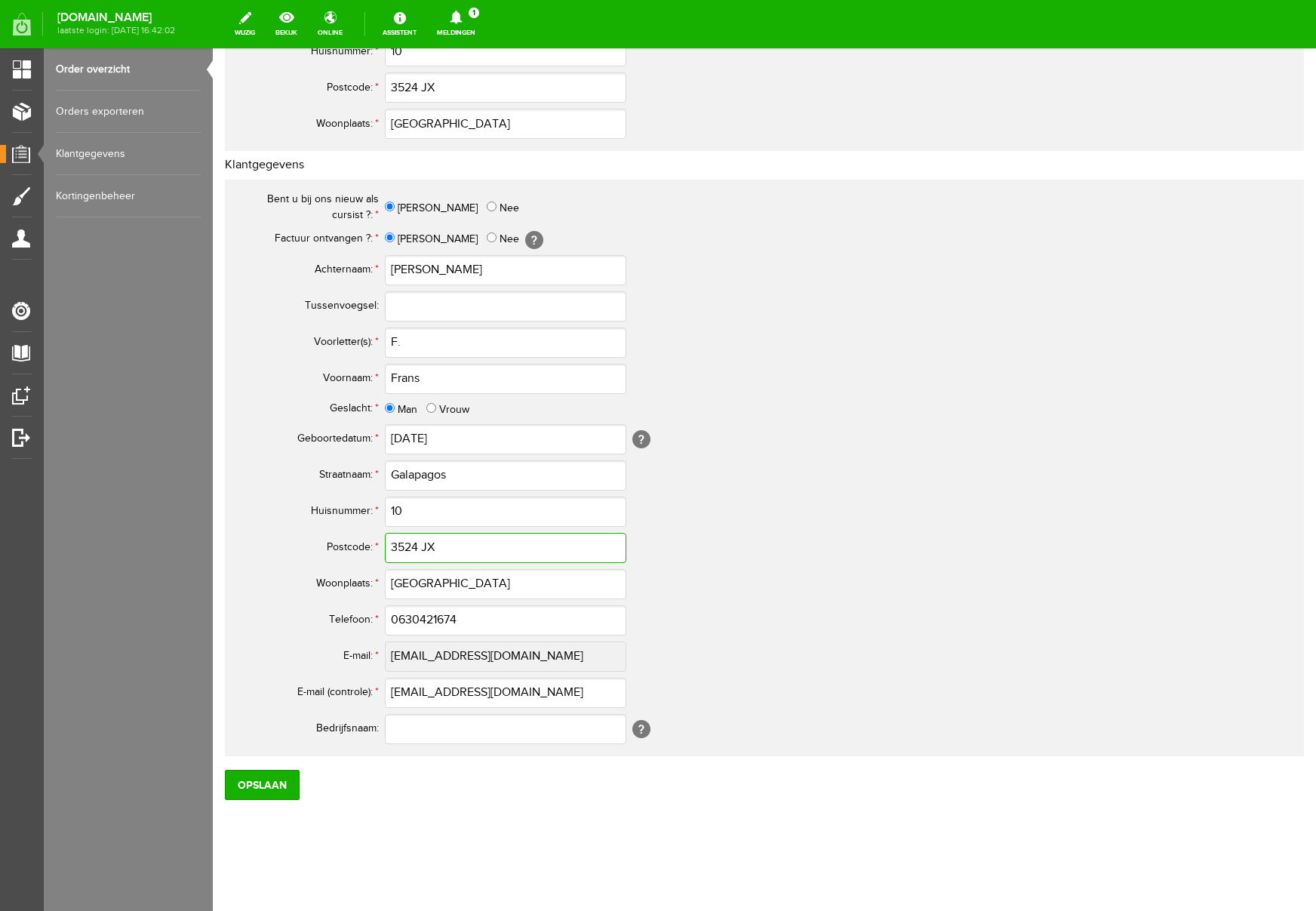
type input "3524 JX"
click at [406, 625] on input "0630421674" at bounding box center [505, 620] width 242 height 30
drag, startPoint x: 483, startPoint y: 619, endPoint x: 240, endPoint y: 616, distance: 243.0
click at [240, 616] on tr "Telefoon: * 06-30421674" at bounding box center [596, 620] width 724 height 36
type input "06-30421674"
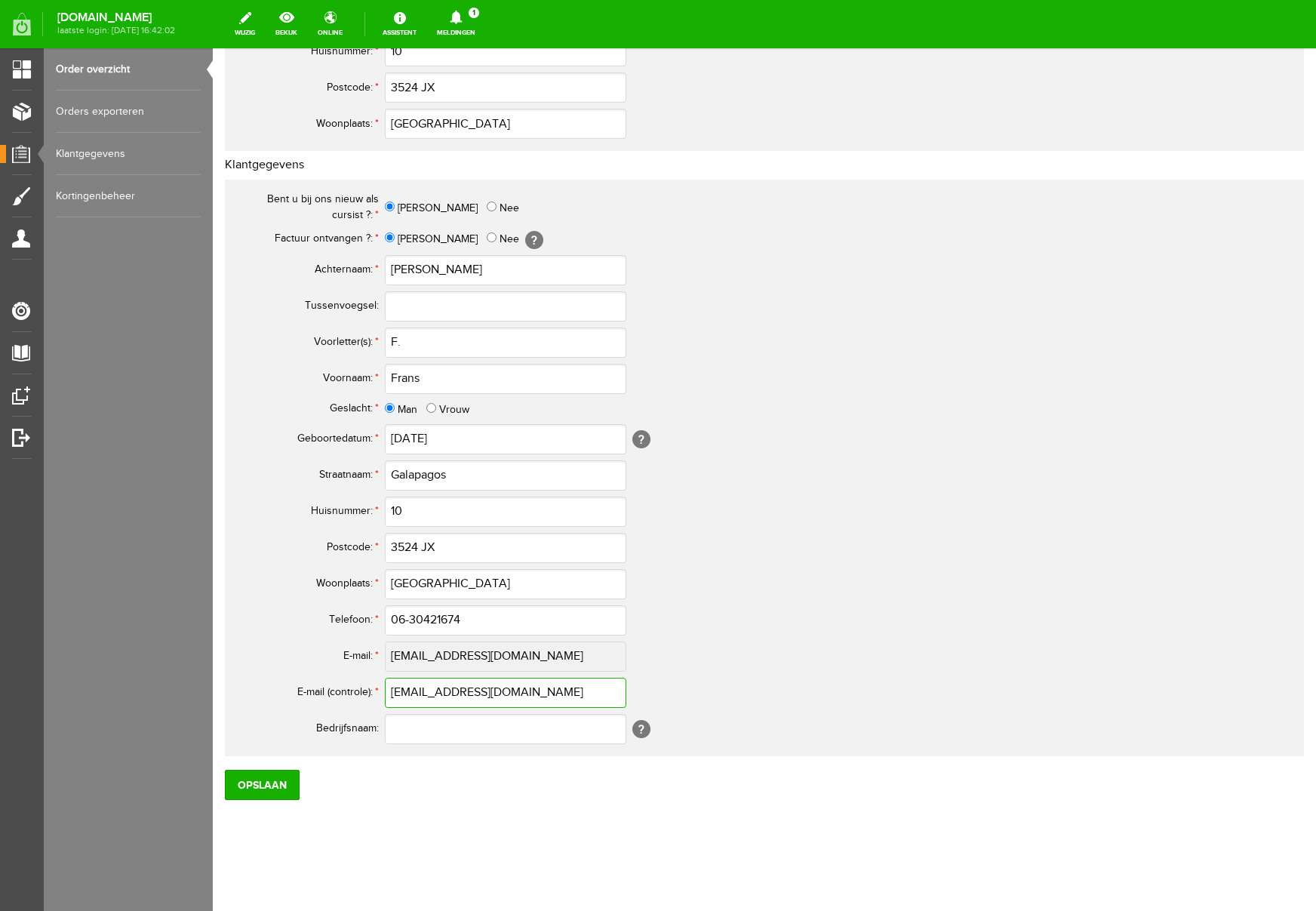
drag, startPoint x: 493, startPoint y: 695, endPoint x: 340, endPoint y: 693, distance: 153.0
click at [340, 693] on tr "E-mail (controle): * [EMAIL_ADDRESS][DOMAIN_NAME]" at bounding box center [596, 693] width 724 height 36
click at [266, 778] on input "Opslaan" at bounding box center [262, 785] width 75 height 30
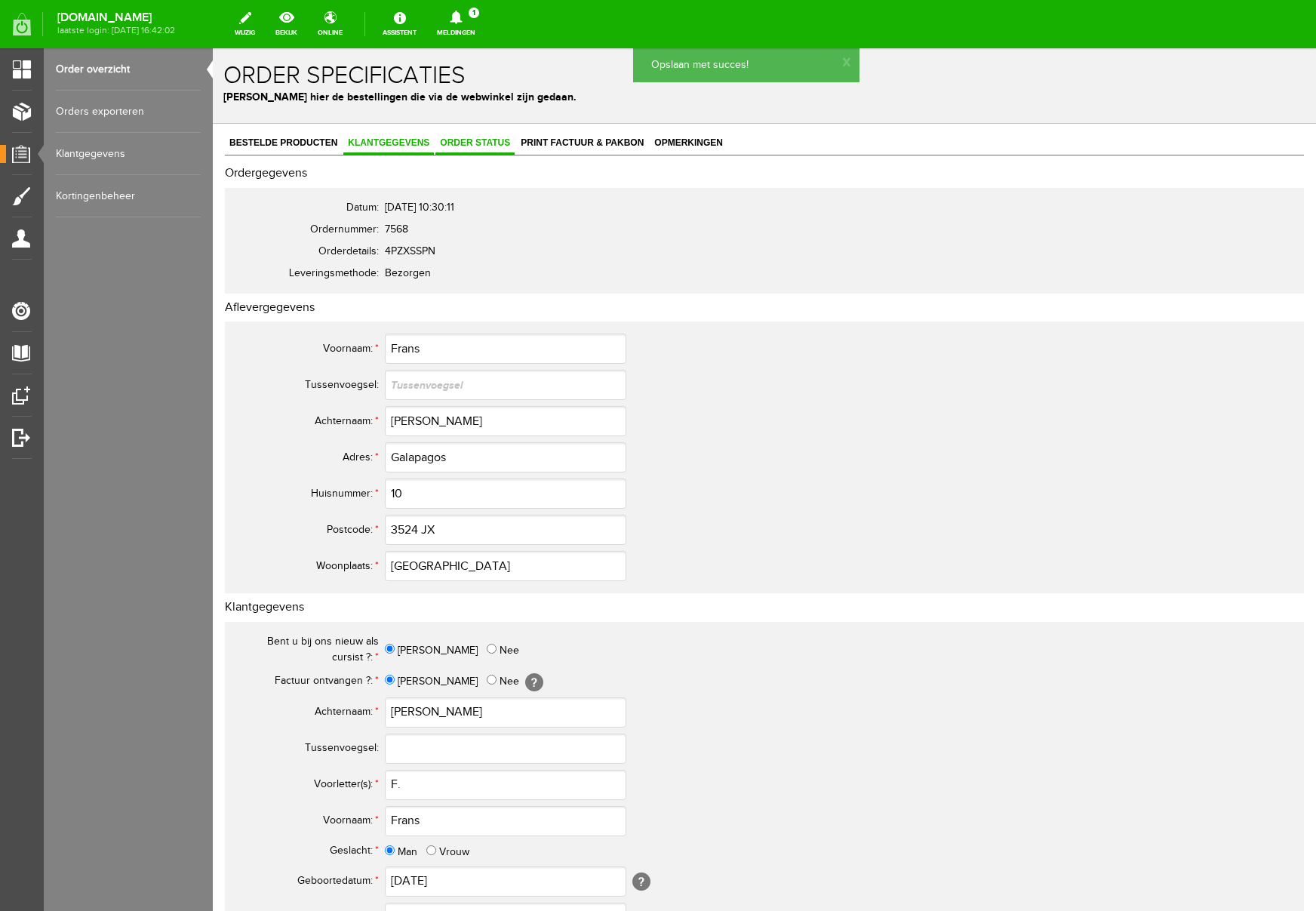
click at [508, 144] on span "Order status" at bounding box center [474, 143] width 79 height 11
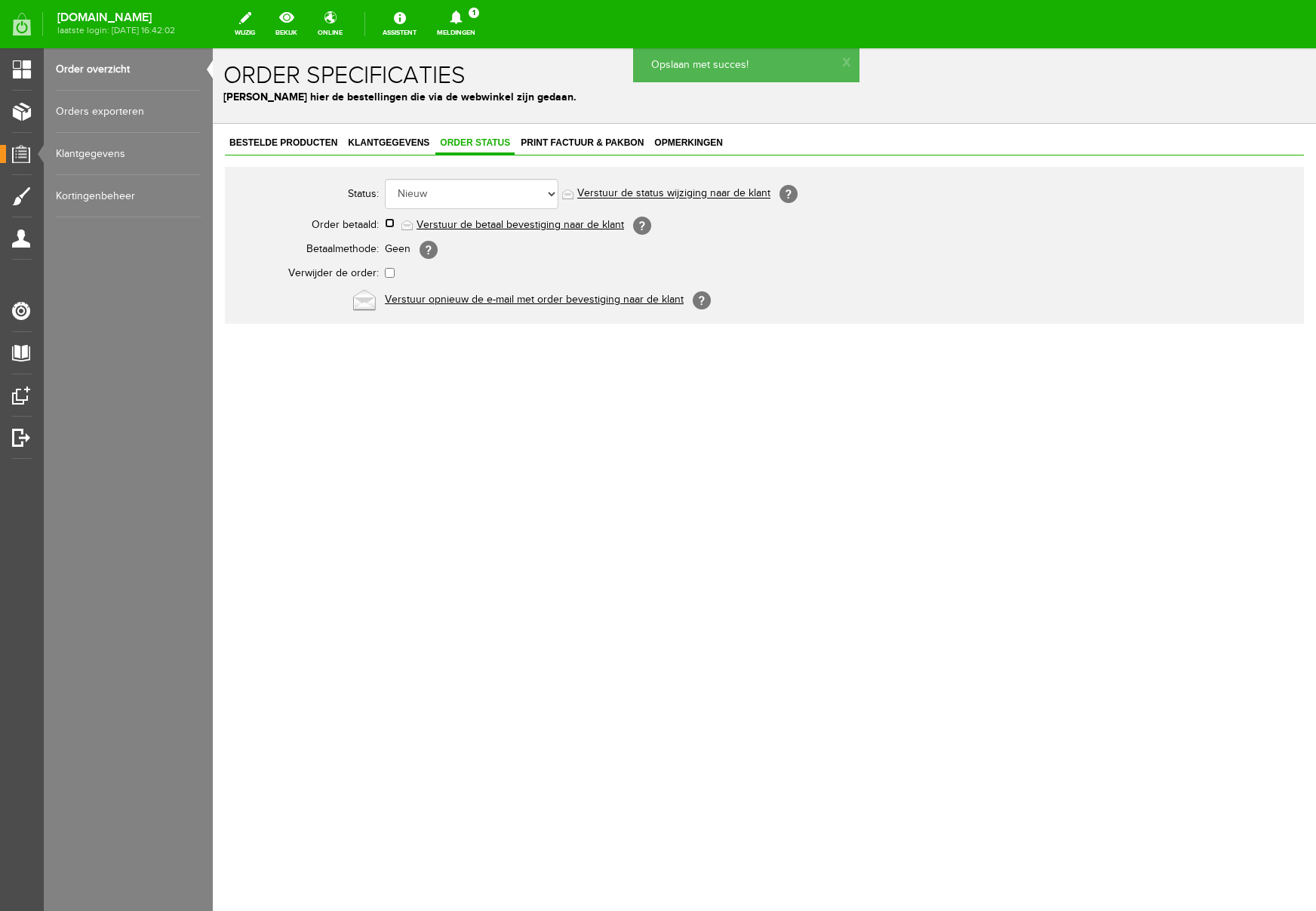
click at [391, 223] on input "checkbox" at bounding box center [389, 223] width 10 height 10
checkbox input "true"
click at [534, 227] on link "Verstuur de betaal bevestiging naar de klant" at bounding box center [520, 225] width 208 height 12
click at [594, 139] on span "Print factuur & pakbon" at bounding box center [582, 143] width 132 height 11
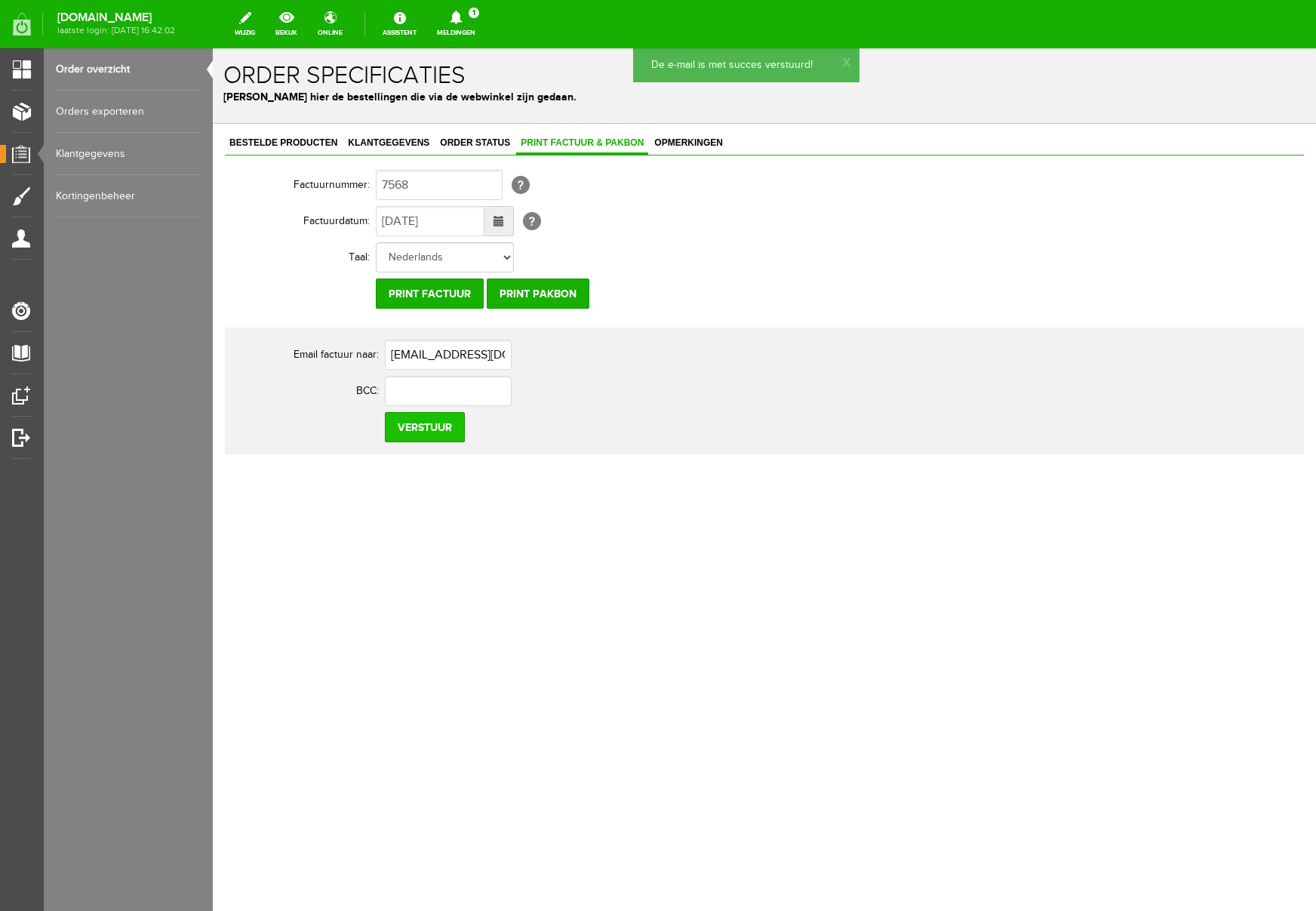
click at [431, 422] on input "Verstuur" at bounding box center [425, 427] width 80 height 30
click at [462, 17] on icon at bounding box center [456, 17] width 12 height 14
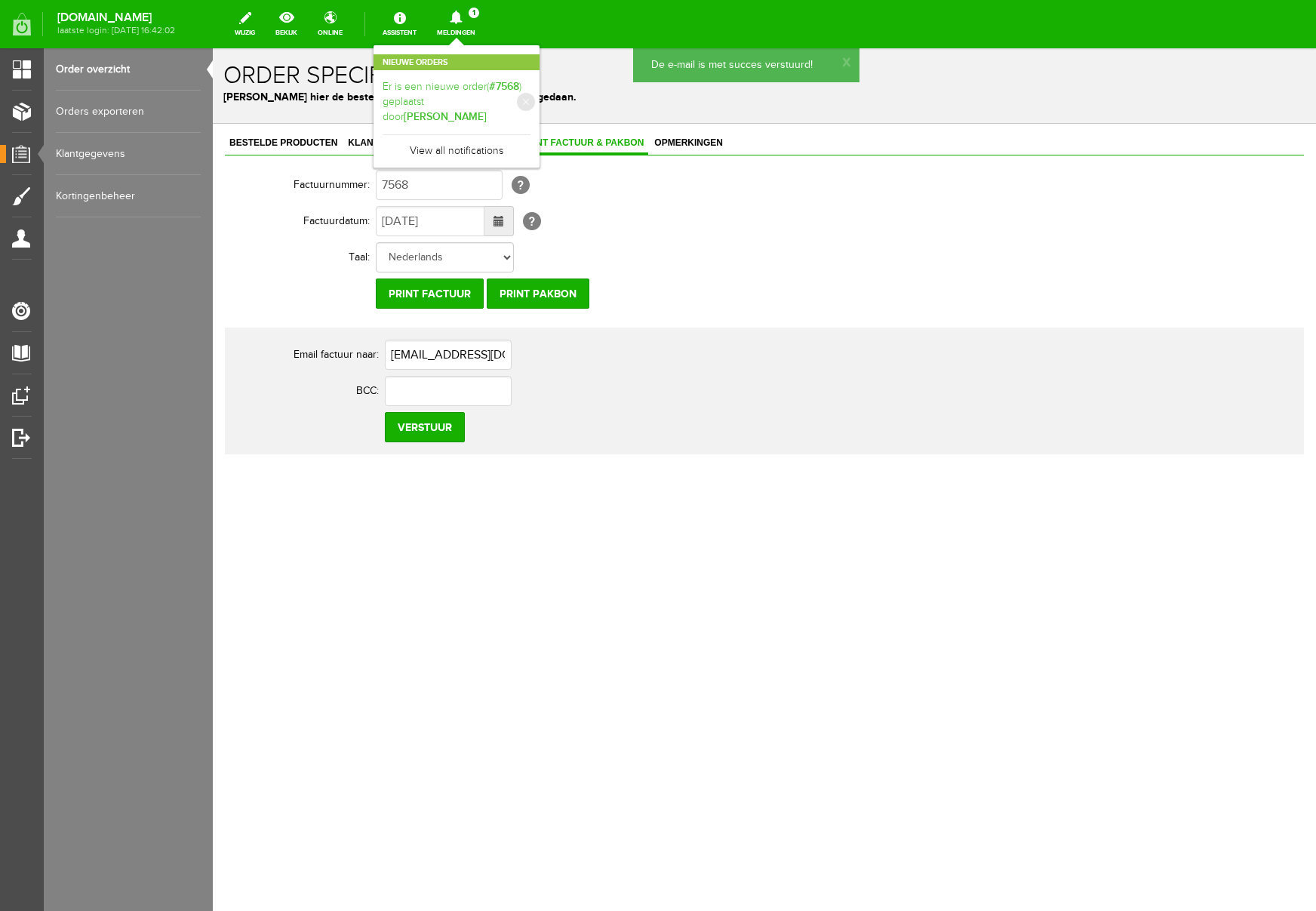
click at [530, 94] on link "Er is een nieuwe order( #7568 ) geplaatst door [PERSON_NAME]" at bounding box center [456, 102] width 148 height 46
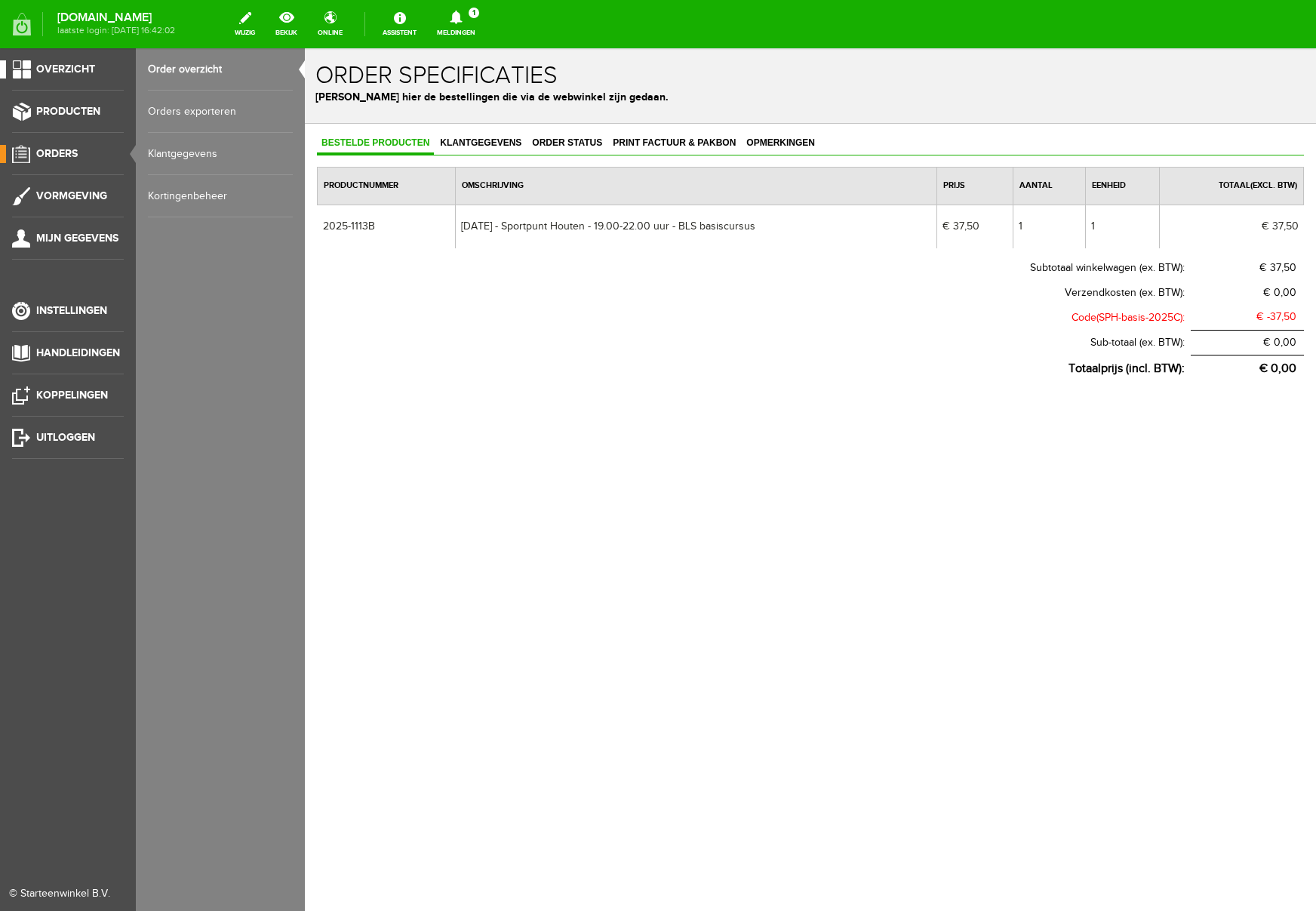
click at [70, 70] on span "Overzicht" at bounding box center [66, 69] width 59 height 13
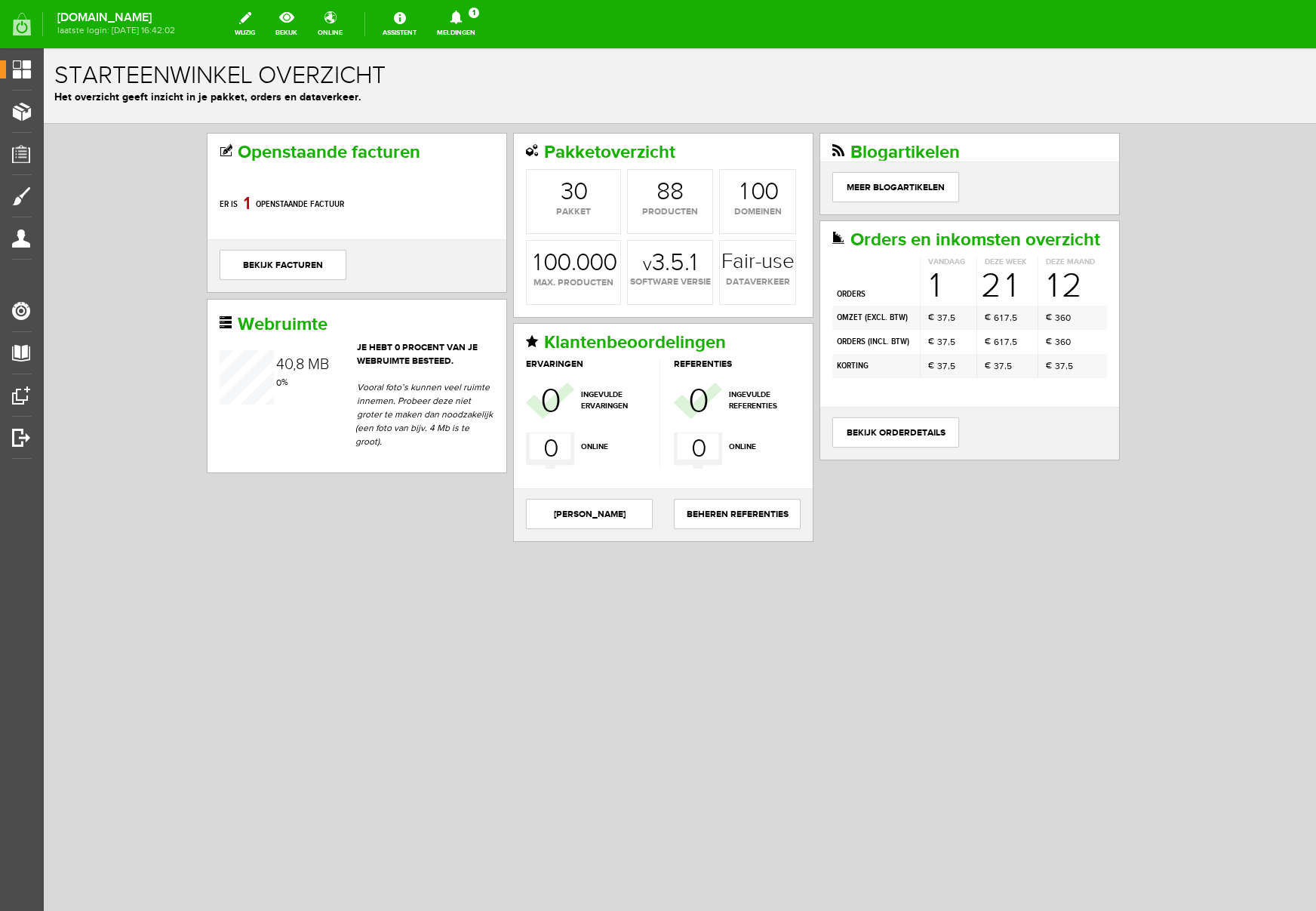
click at [475, 16] on icon at bounding box center [456, 17] width 39 height 14
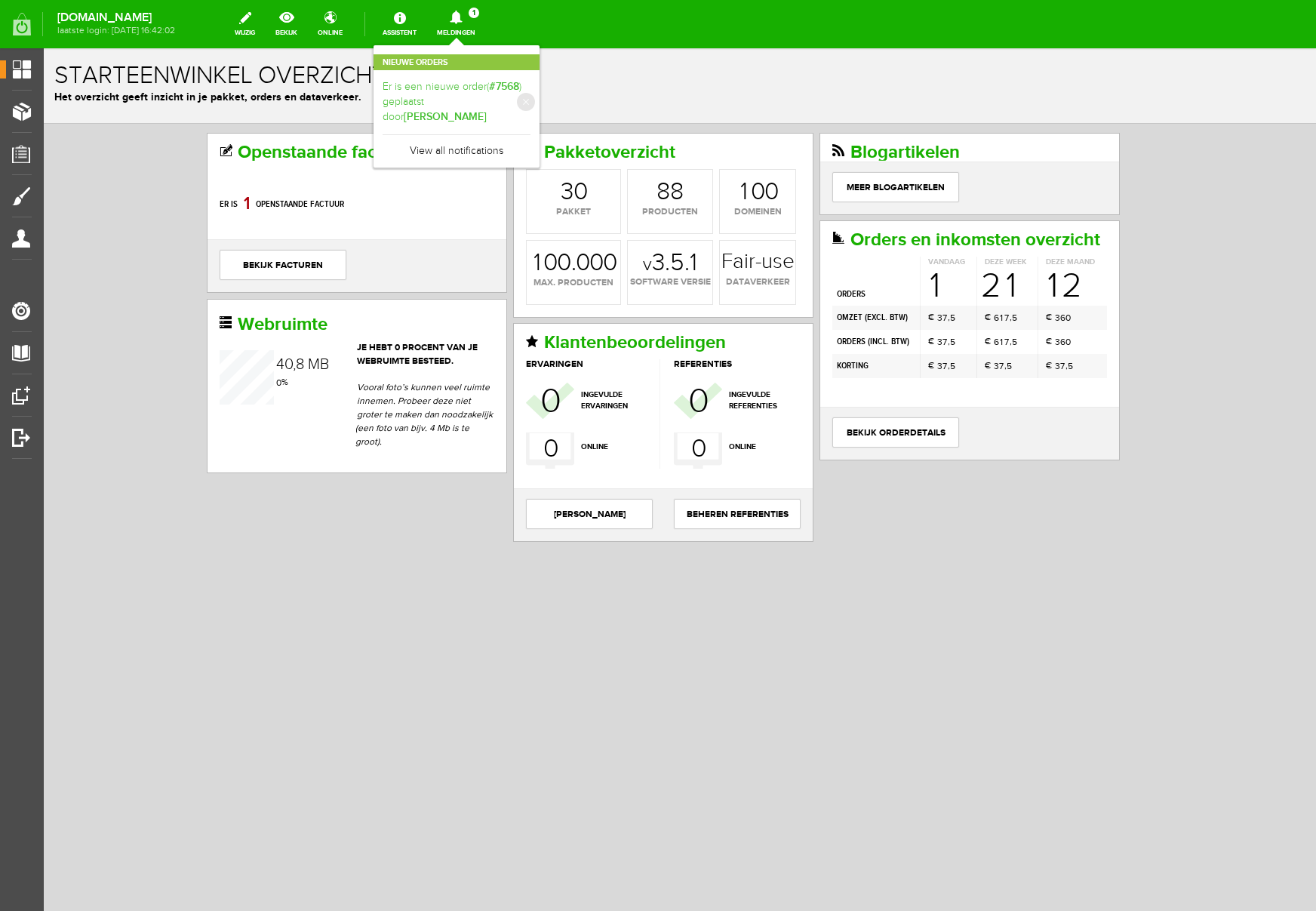
click at [530, 91] on link "Er is een nieuwe order( #7568 ) geplaatst door [PERSON_NAME]" at bounding box center [456, 102] width 148 height 46
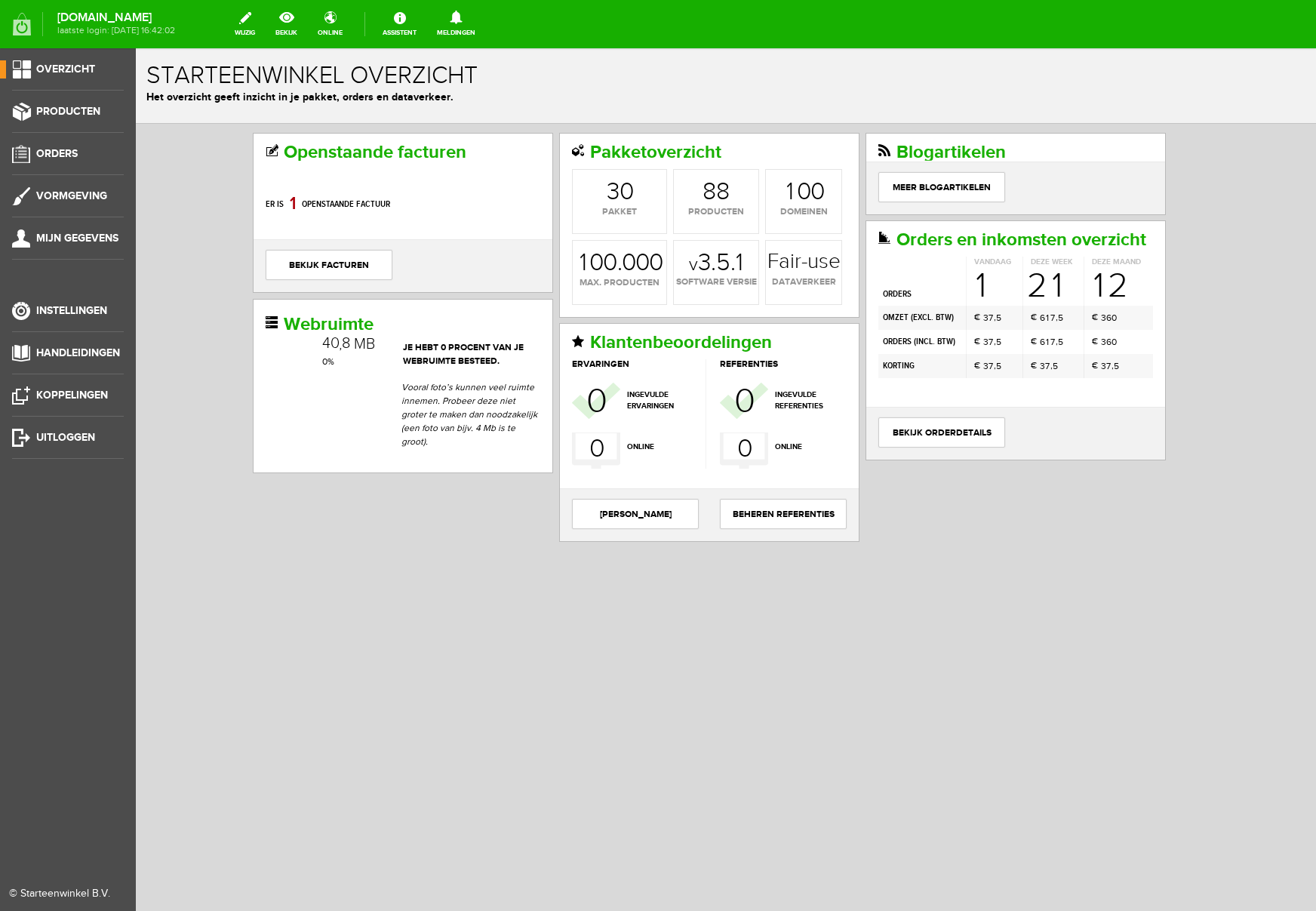
click at [68, 66] on span "Overzicht" at bounding box center [66, 69] width 59 height 13
